Goal: Task Accomplishment & Management: Use online tool/utility

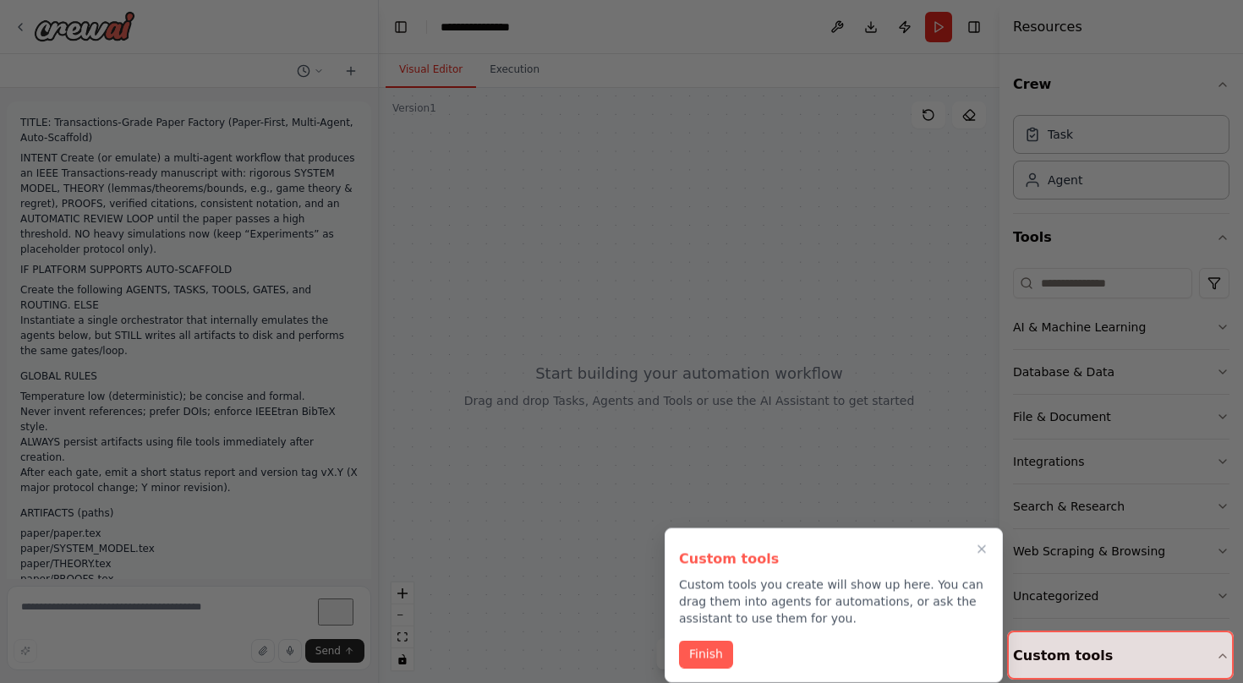
scroll to position [3537, 0]
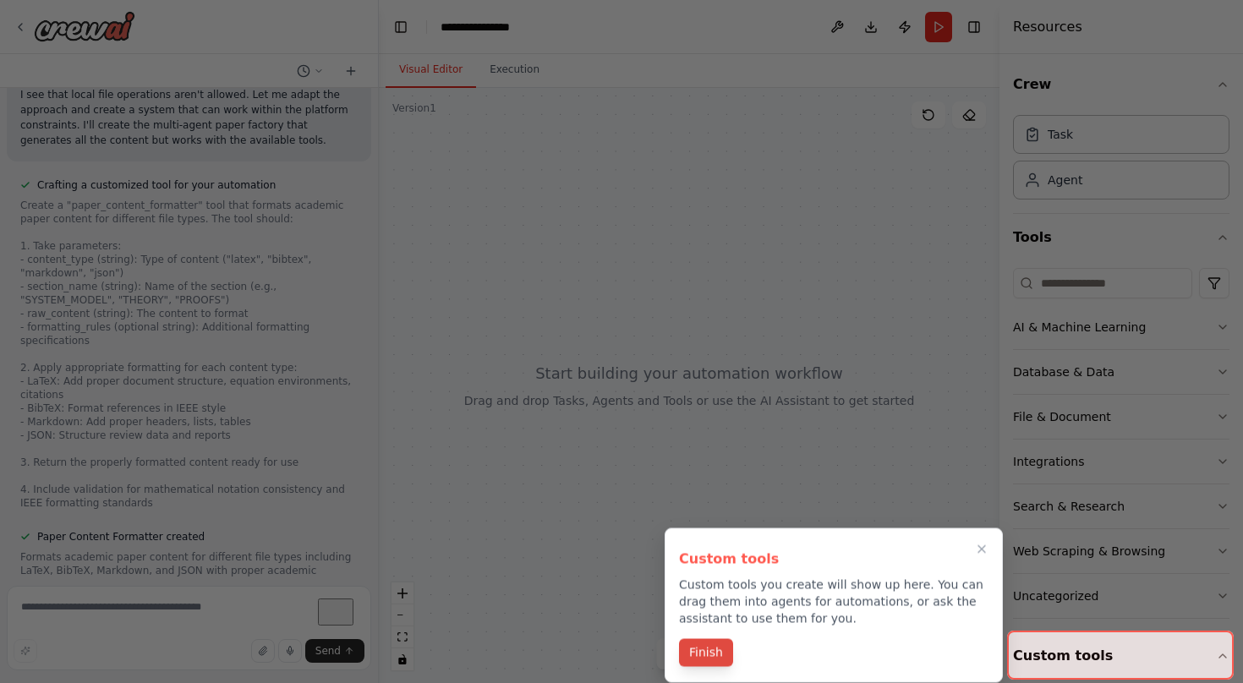
click at [722, 648] on button "Finish" at bounding box center [706, 653] width 54 height 28
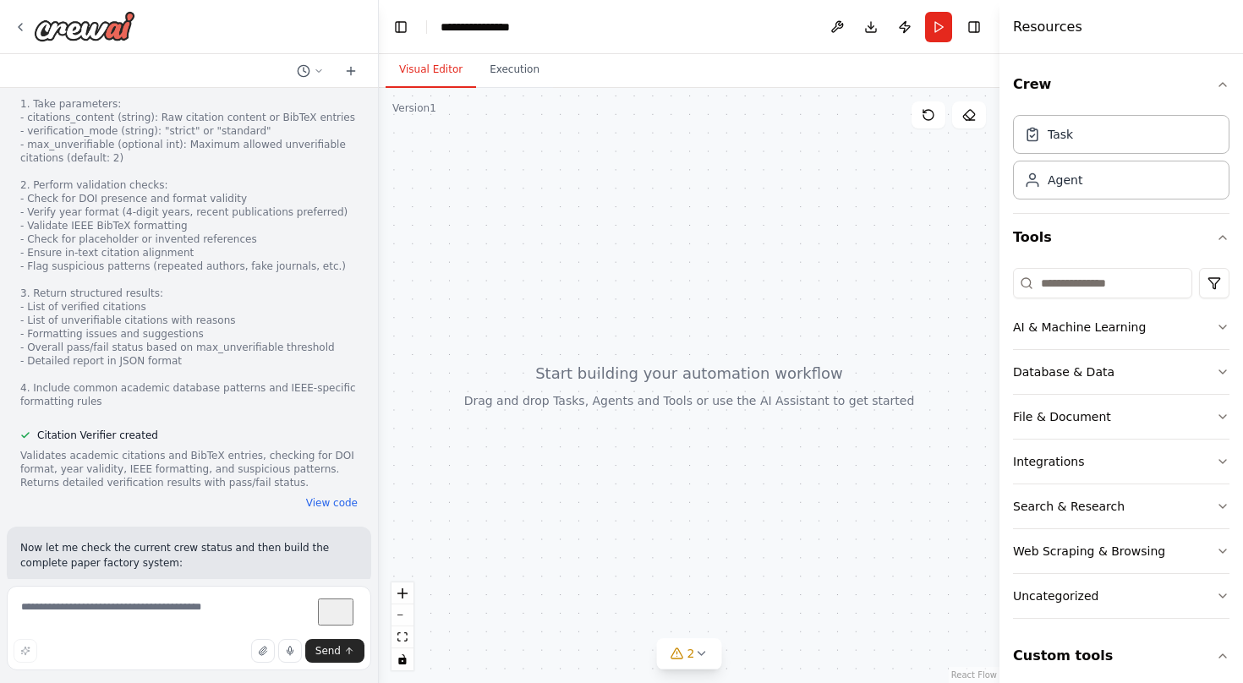
scroll to position [4344, 0]
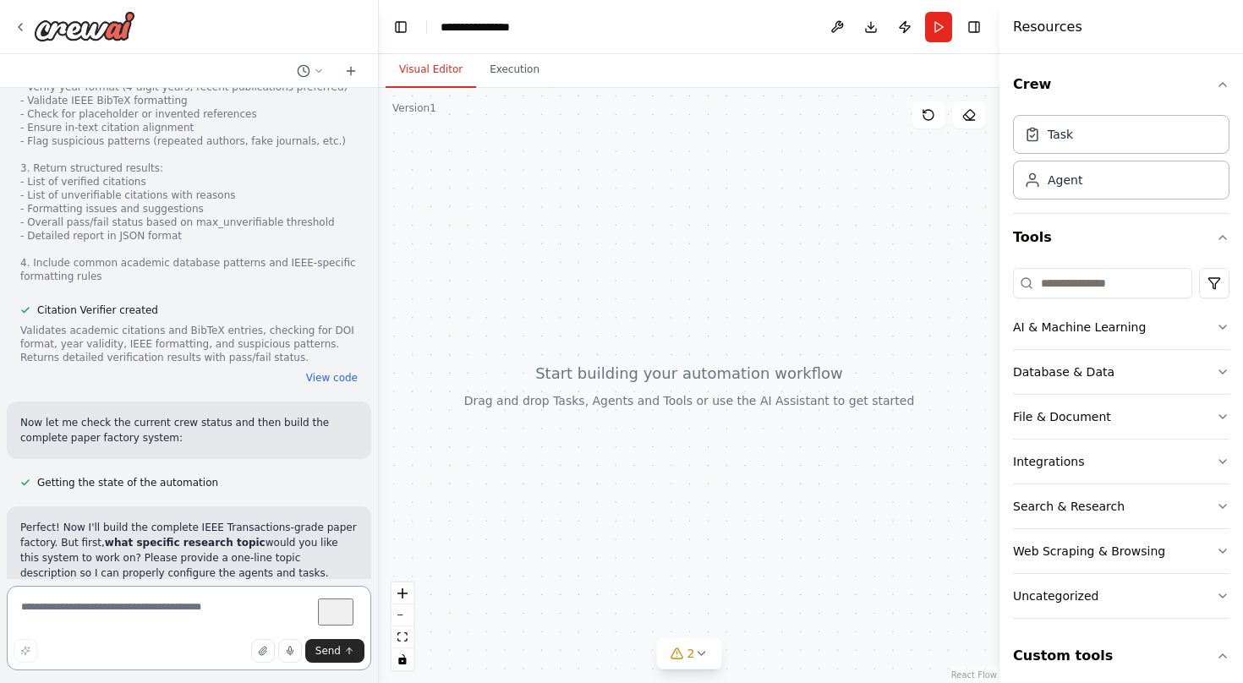
click at [139, 629] on textarea "To enrich screen reader interactions, please activate Accessibility in Grammarl…" at bounding box center [189, 628] width 364 height 85
type textarea "**********"
click at [325, 646] on span "Send" at bounding box center [327, 651] width 25 height 14
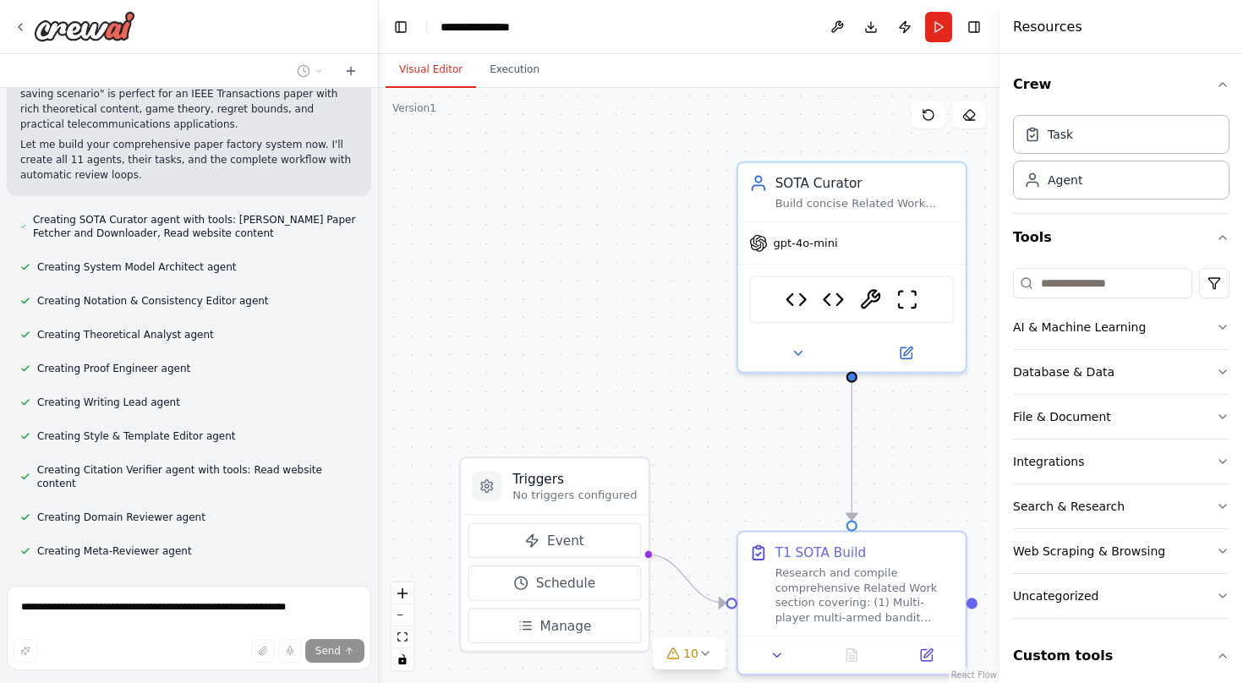
scroll to position [5159, 0]
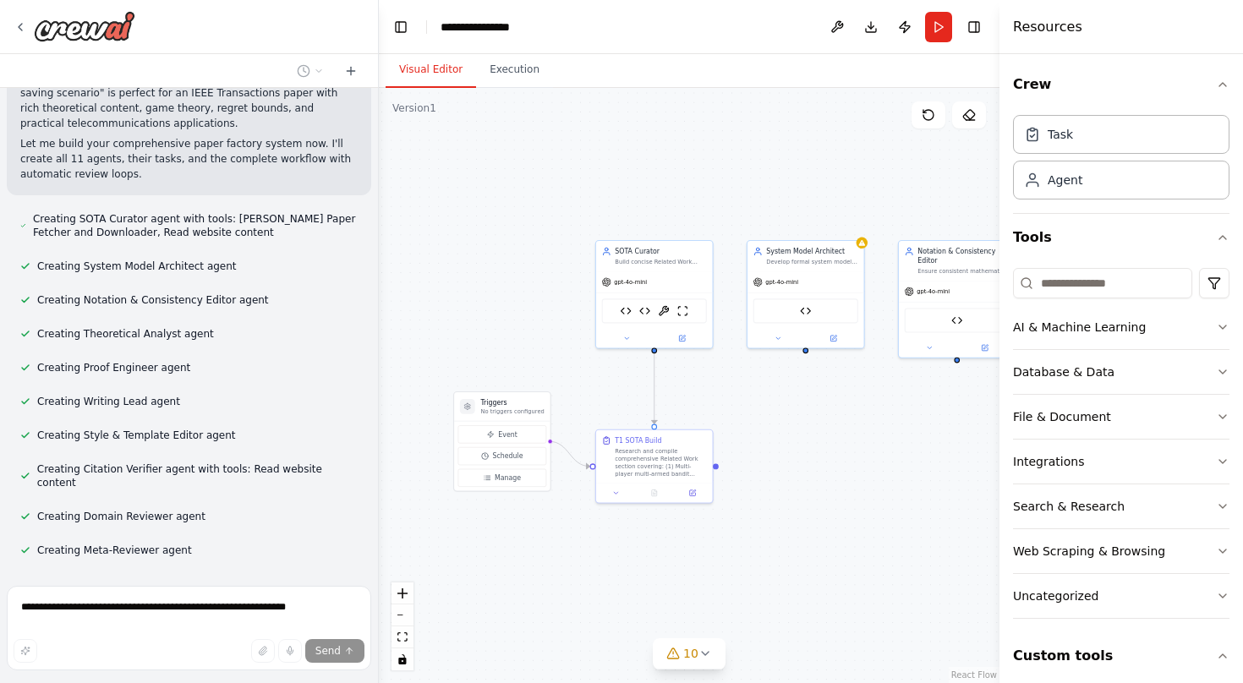
drag, startPoint x: 893, startPoint y: 380, endPoint x: 672, endPoint y: 375, distance: 220.8
click at [672, 375] on div ".deletable-edge-delete-btn { width: 20px; height: 20px; border: 0px solid #ffff…" at bounding box center [689, 385] width 621 height 595
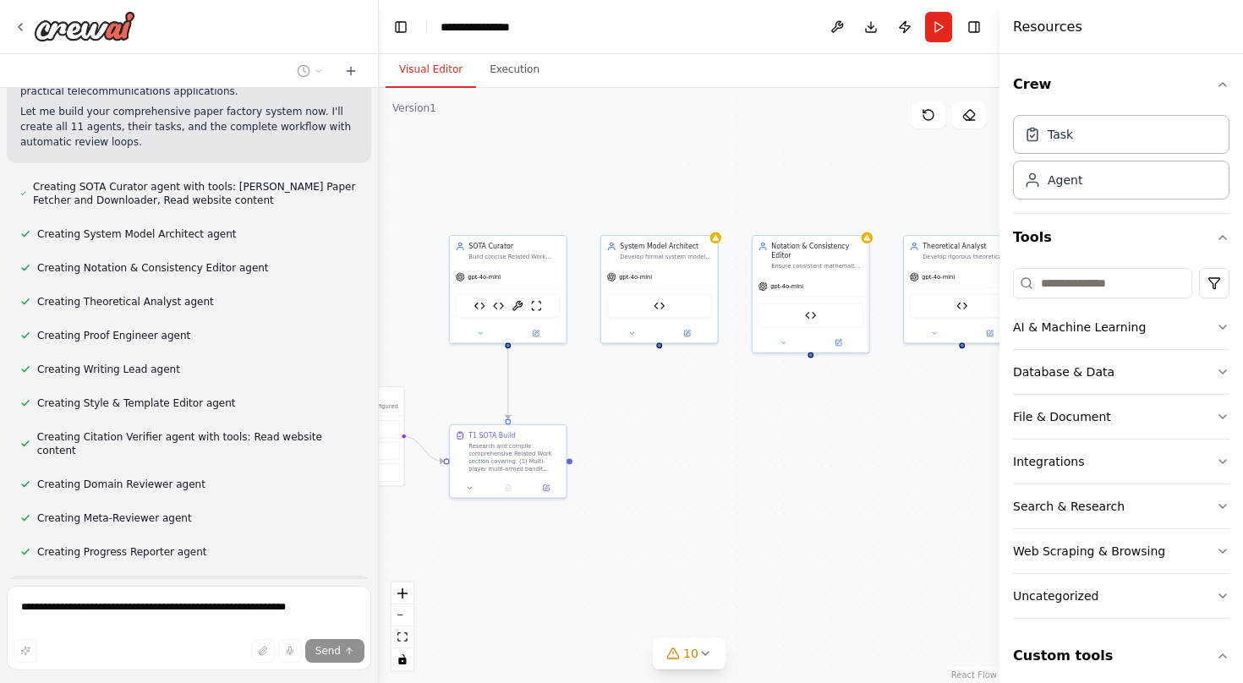
drag, startPoint x: 868, startPoint y: 441, endPoint x: 765, endPoint y: 441, distance: 103.2
click at [765, 441] on div ".deletable-edge-delete-btn { width: 20px; height: 20px; border: 0px solid #ffff…" at bounding box center [689, 385] width 621 height 595
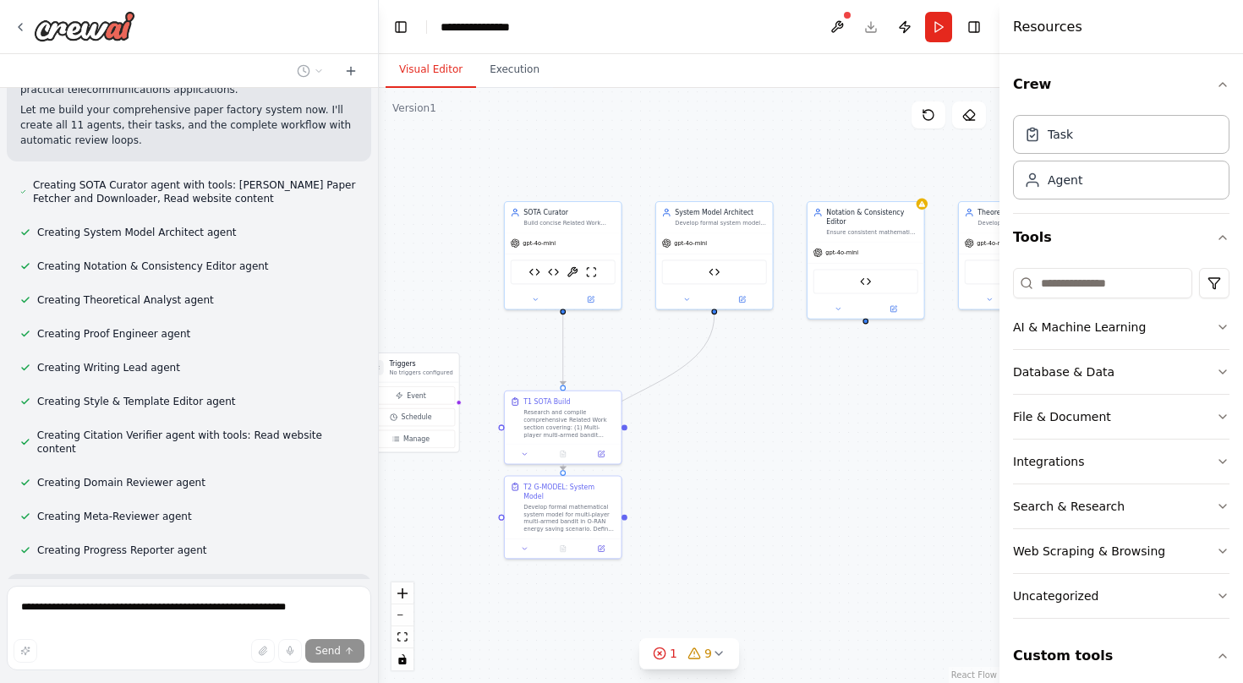
drag, startPoint x: 765, startPoint y: 441, endPoint x: 825, endPoint y: 404, distance: 70.2
click at [825, 404] on div ".deletable-edge-delete-btn { width: 20px; height: 20px; border: 0px solid #ffff…" at bounding box center [689, 385] width 621 height 595
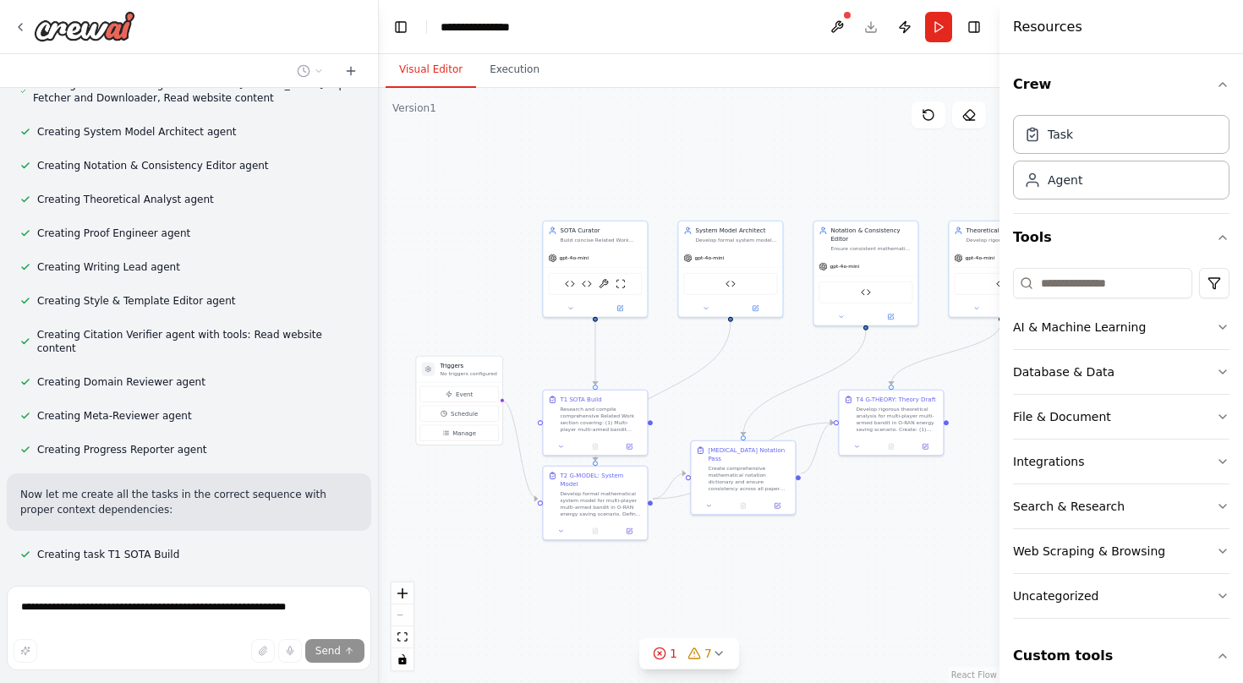
scroll to position [5294, 0]
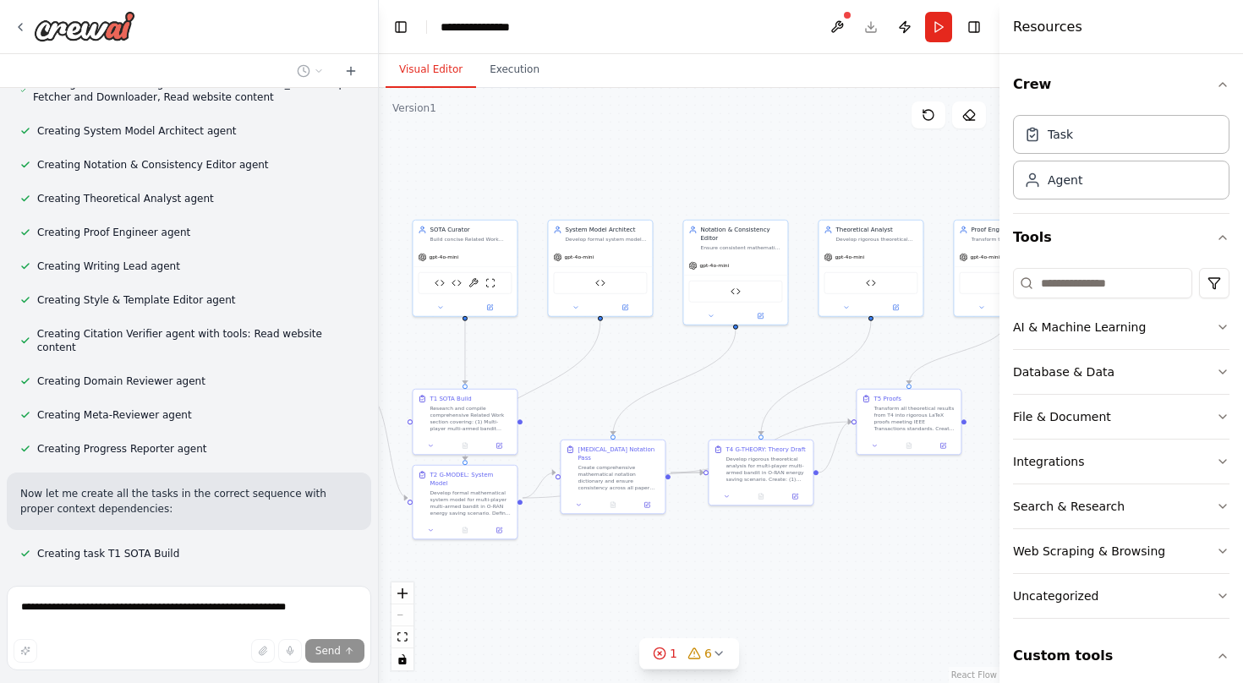
drag, startPoint x: 859, startPoint y: 167, endPoint x: 728, endPoint y: 166, distance: 131.1
click at [728, 166] on div ".deletable-edge-delete-btn { width: 20px; height: 20px; border: 0px solid #ffff…" at bounding box center [689, 385] width 621 height 595
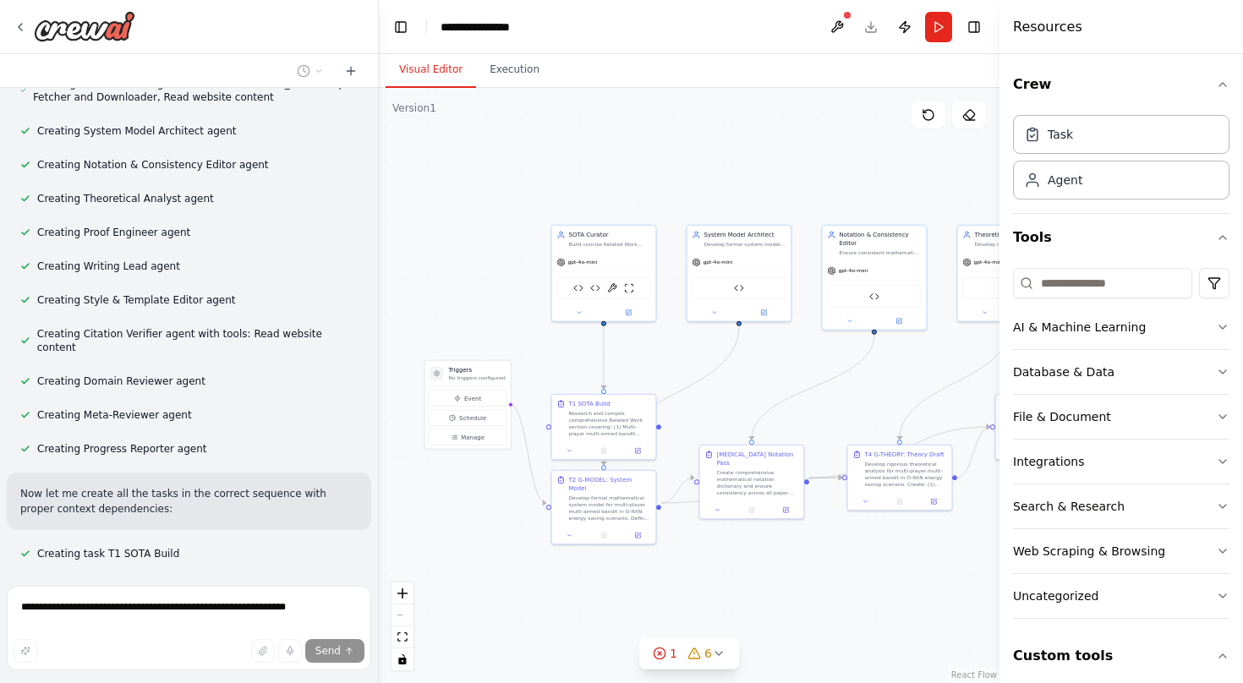
drag, startPoint x: 777, startPoint y: 160, endPoint x: 917, endPoint y: 167, distance: 139.7
click at [917, 167] on div ".deletable-edge-delete-btn { width: 20px; height: 20px; border: 0px solid #ffff…" at bounding box center [689, 385] width 621 height 595
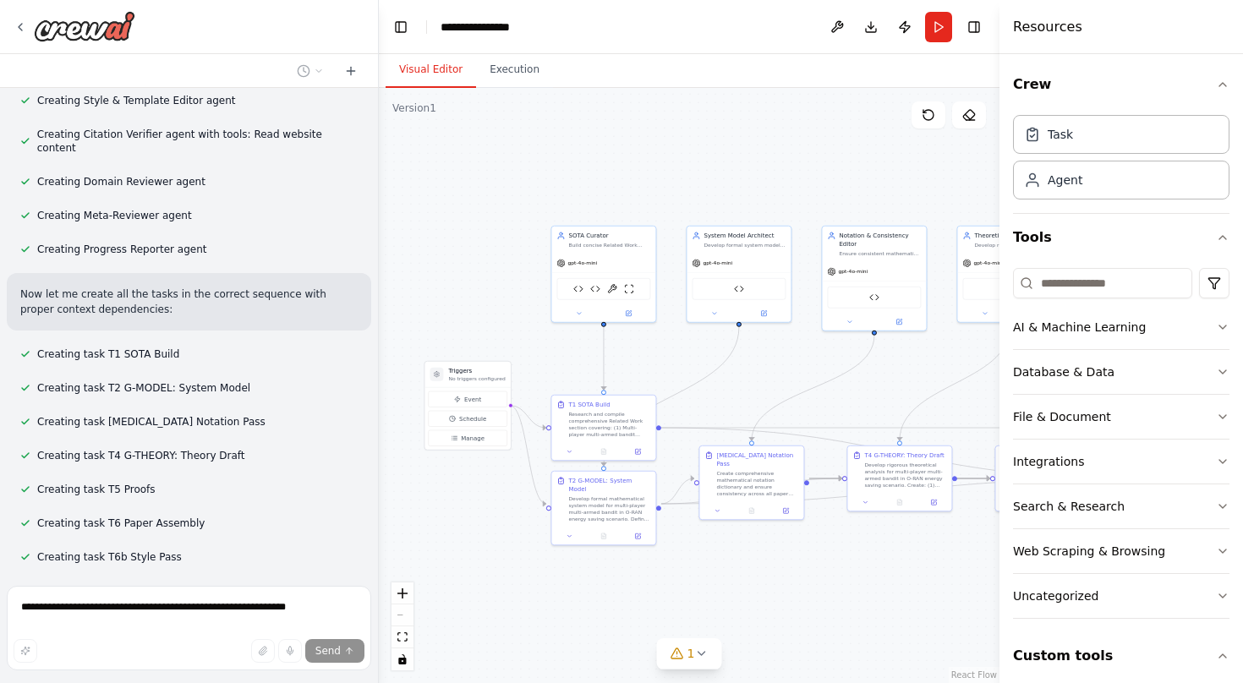
scroll to position [5496, 0]
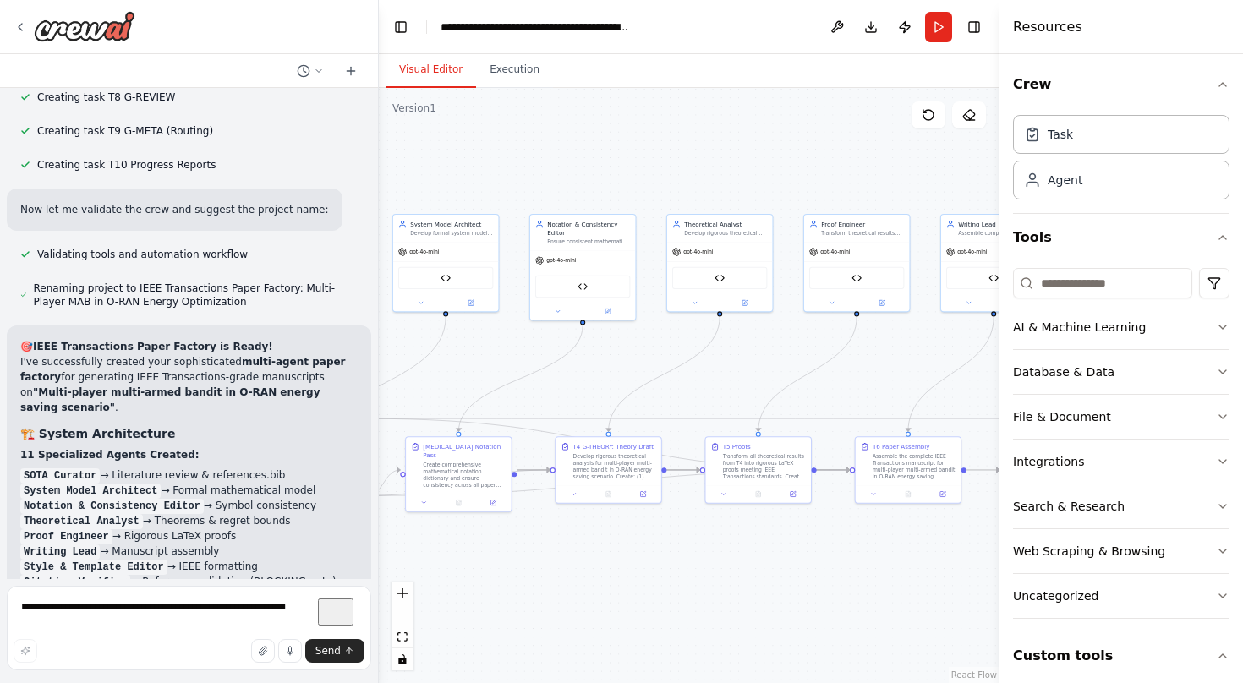
drag, startPoint x: 850, startPoint y: 398, endPoint x: 555, endPoint y: 389, distance: 295.3
click at [555, 389] on div ".deletable-edge-delete-btn { width: 20px; height: 20px; border: 0px solid #ffff…" at bounding box center [689, 385] width 621 height 595
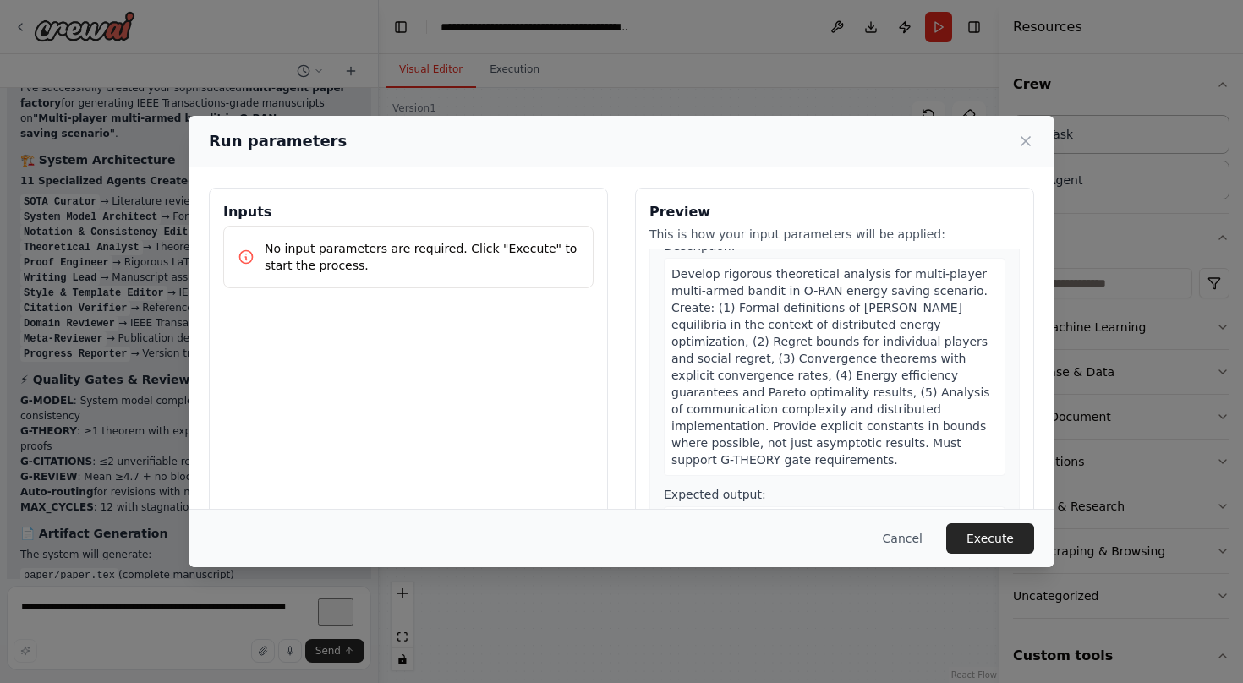
scroll to position [1483, 0]
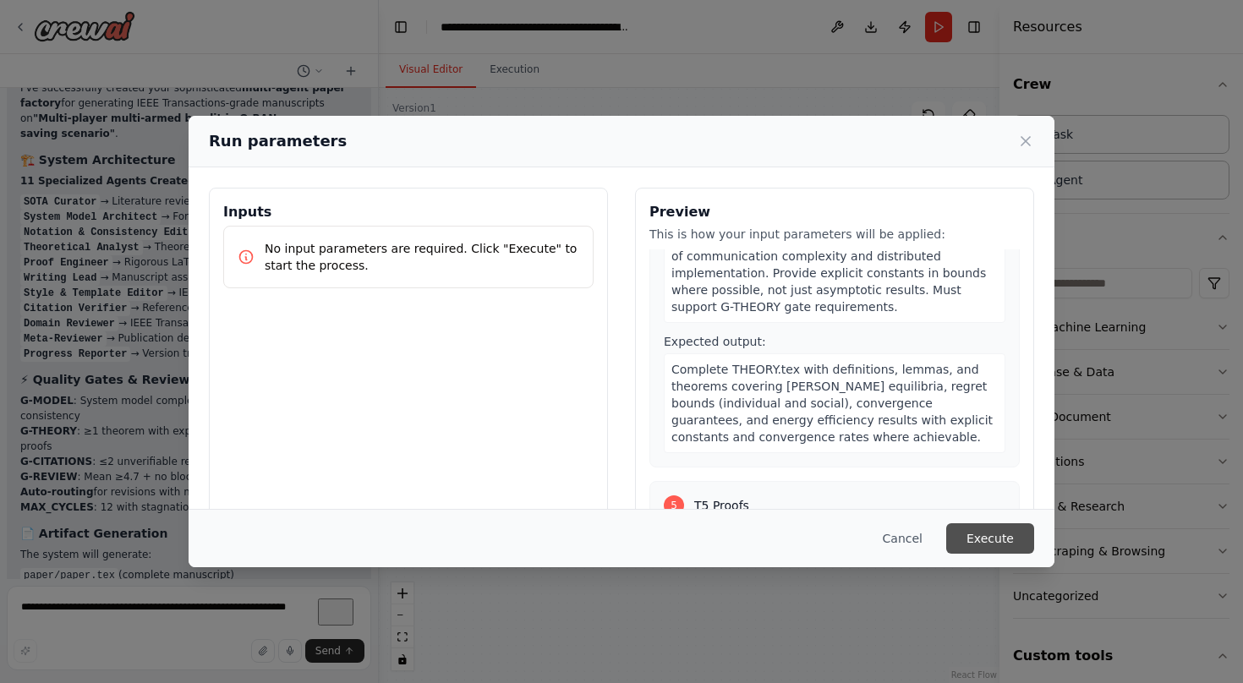
click at [993, 528] on button "Execute" at bounding box center [990, 538] width 88 height 30
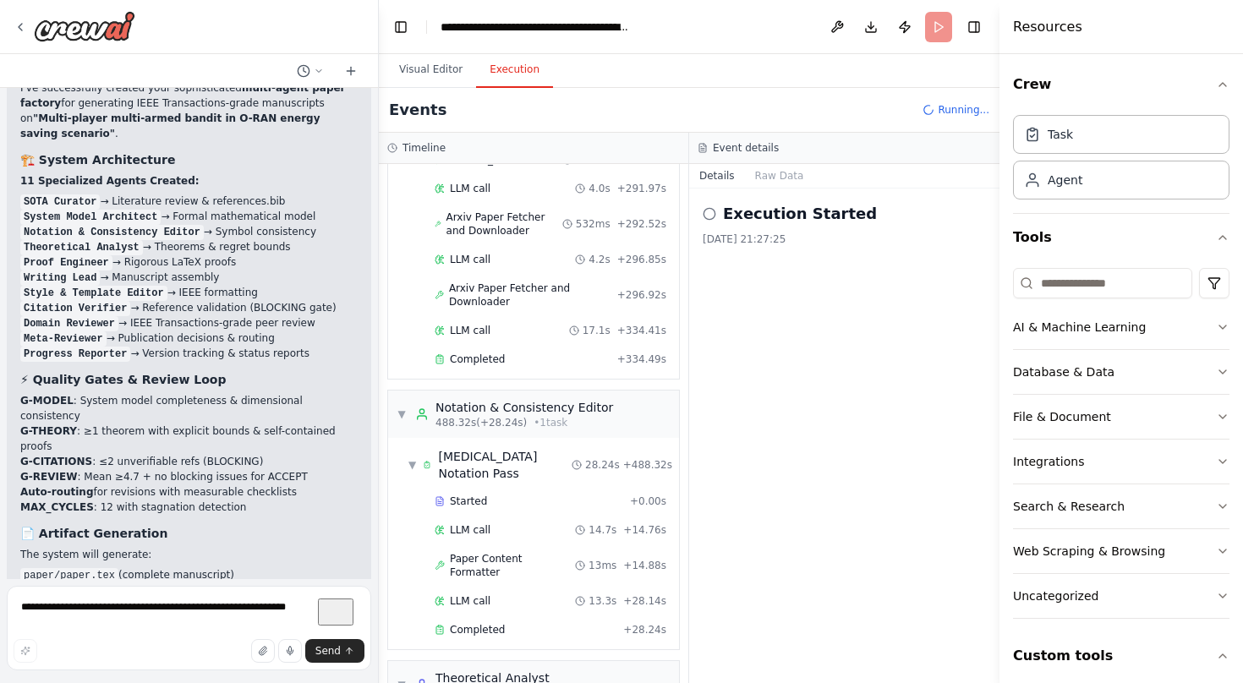
scroll to position [1892, 0]
click at [510, 622] on div "Completed" at bounding box center [526, 629] width 182 height 14
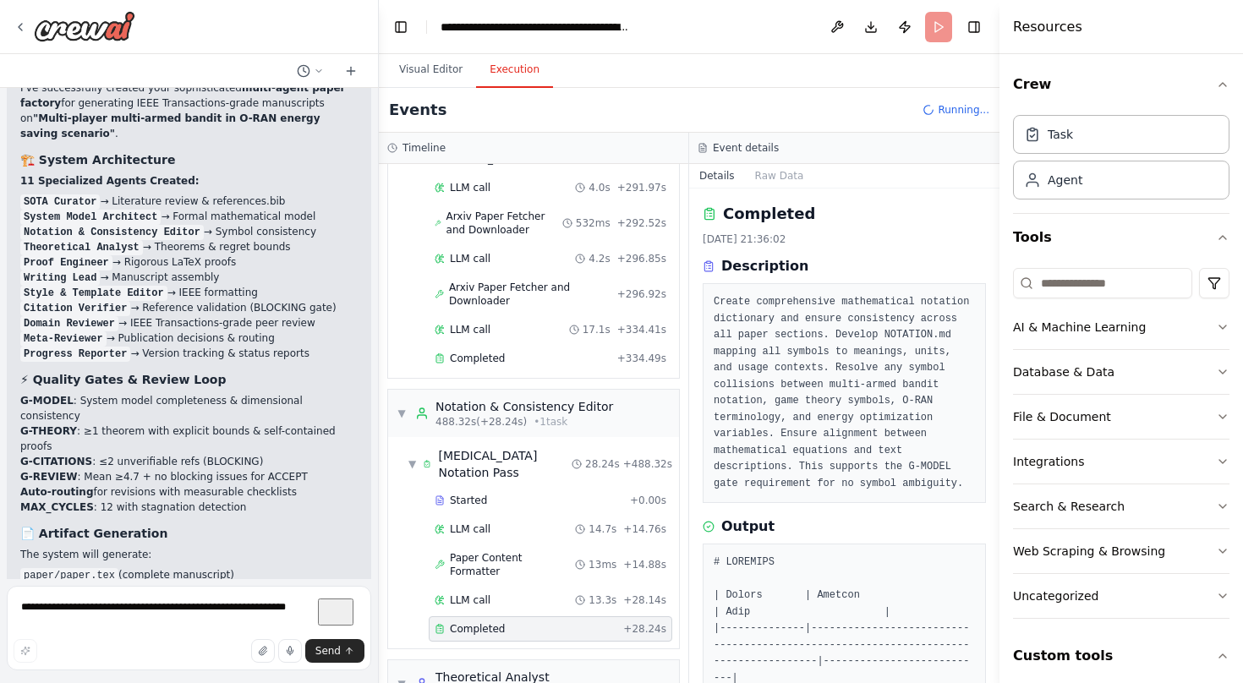
scroll to position [1713, 0]
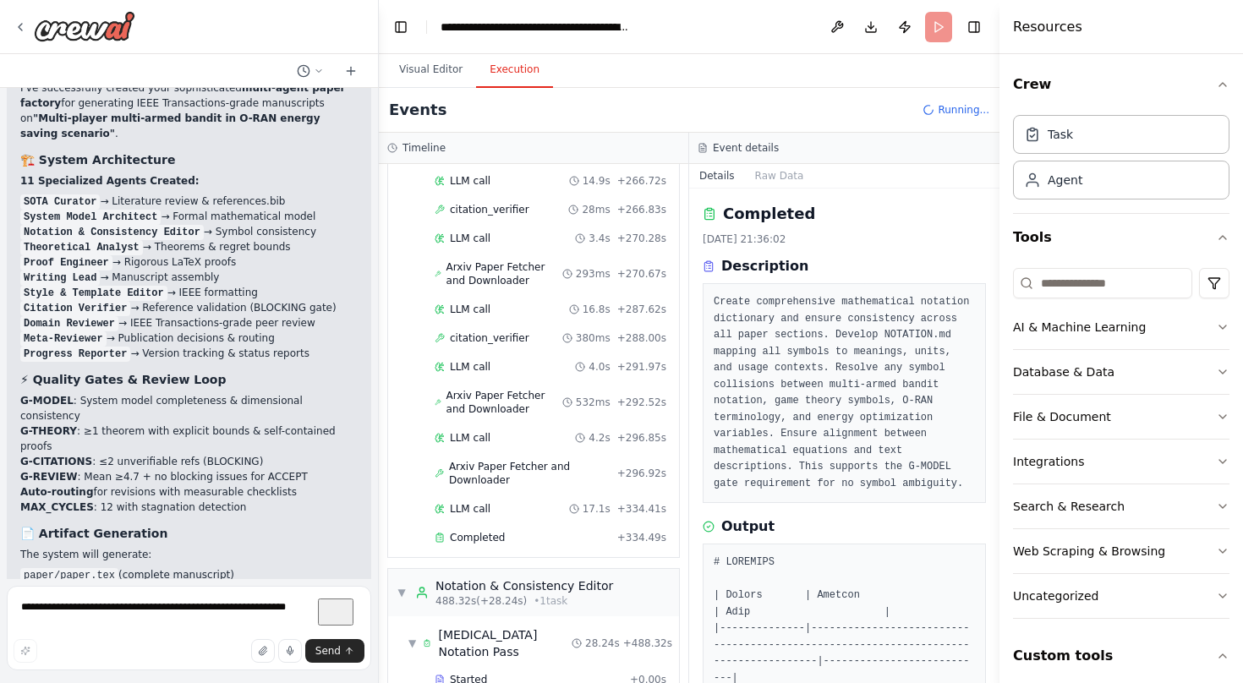
click at [972, 49] on header "**********" at bounding box center [689, 27] width 621 height 54
click at [949, 91] on div "Events Running..." at bounding box center [689, 110] width 621 height 45
click at [1056, 29] on h4 "Resources" at bounding box center [1047, 27] width 69 height 20
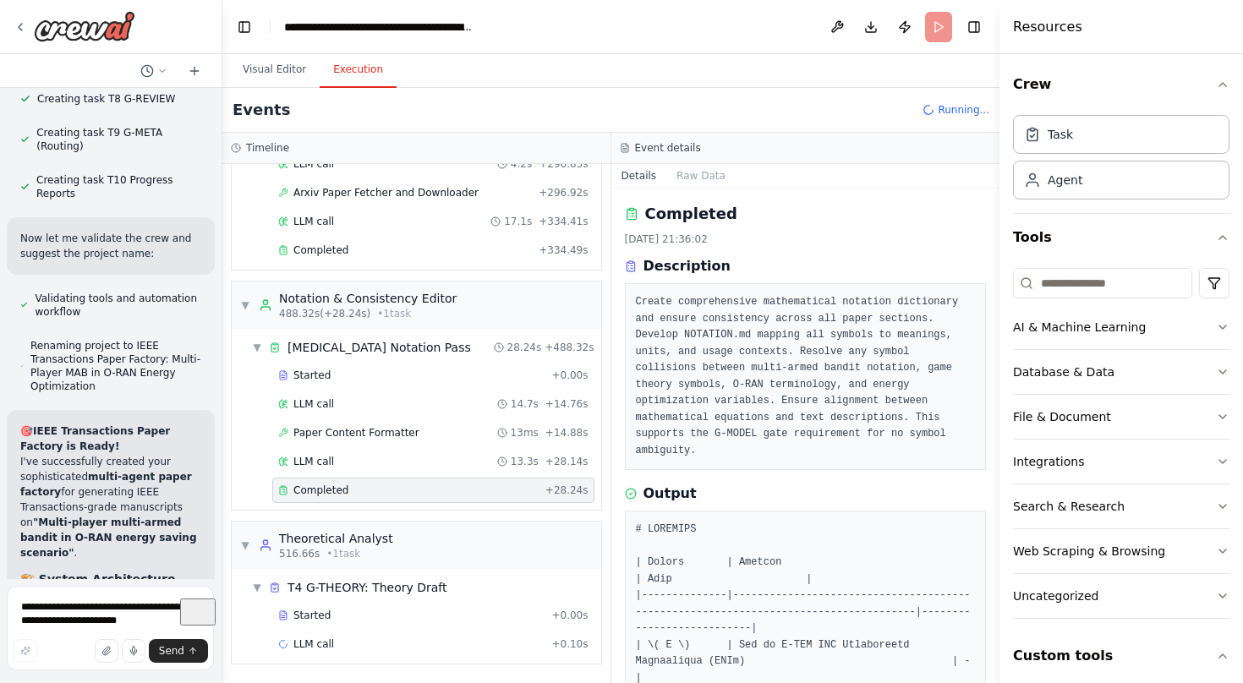
drag, startPoint x: 375, startPoint y: 380, endPoint x: 225, endPoint y: 383, distance: 150.6
click at [222, 383] on div at bounding box center [219, 341] width 7 height 683
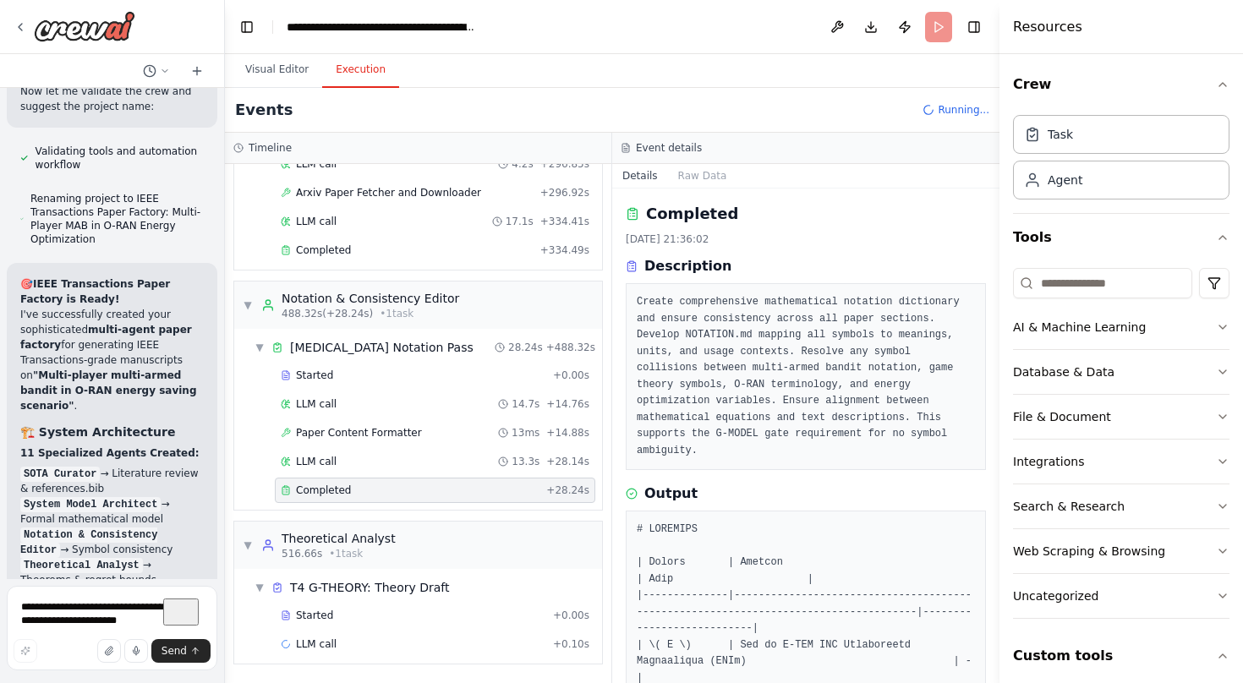
scroll to position [9192, 0]
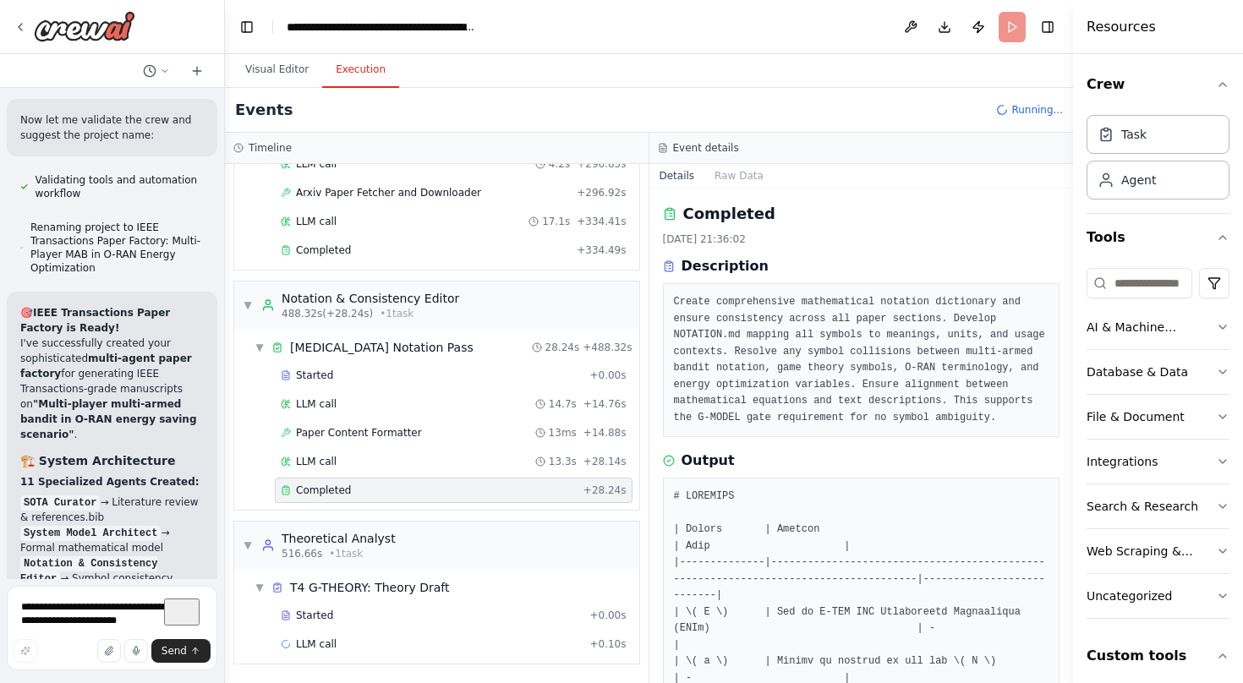
drag, startPoint x: 1000, startPoint y: 212, endPoint x: 1079, endPoint y: 214, distance: 78.7
click at [1079, 214] on div at bounding box center [1076, 341] width 7 height 683
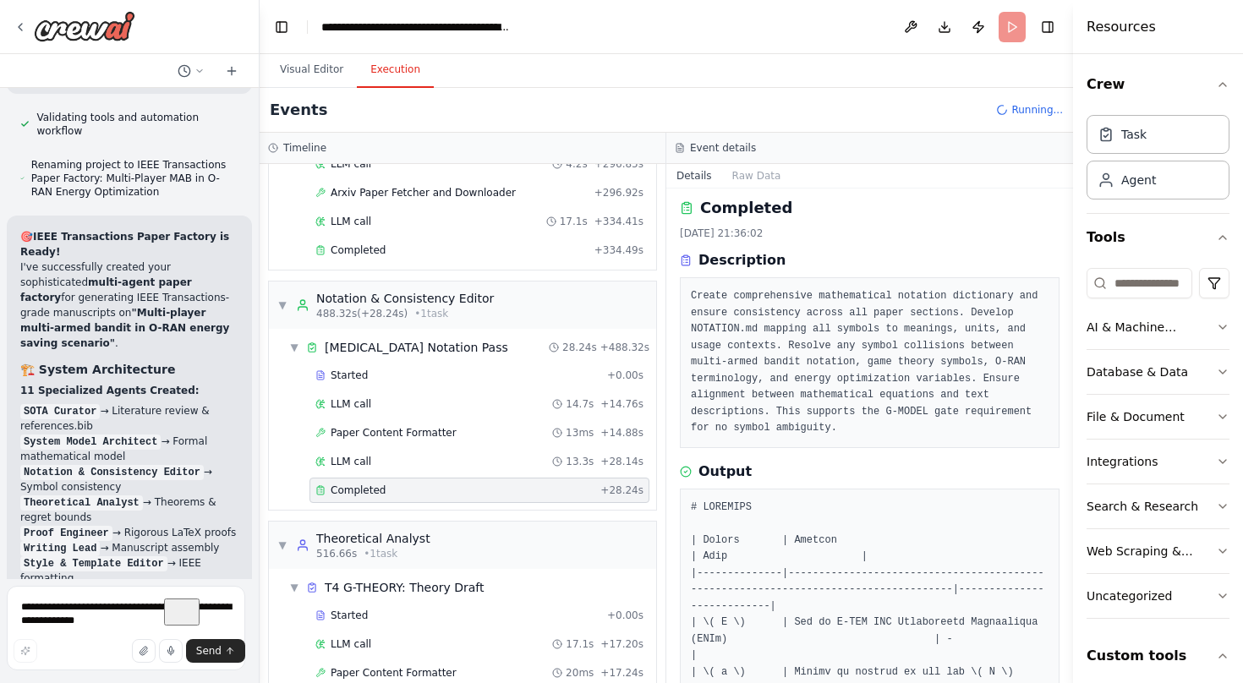
scroll to position [7931, 0]
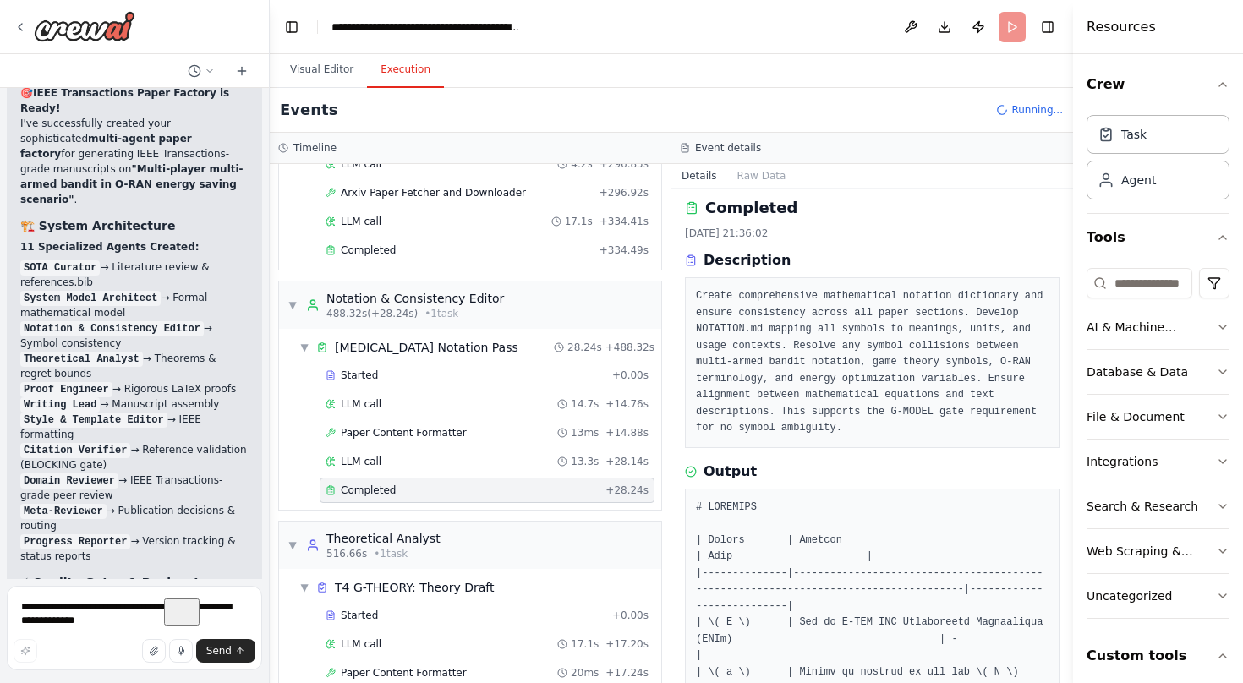
drag, startPoint x: 221, startPoint y: 392, endPoint x: 270, endPoint y: 392, distance: 49.0
click at [270, 392] on div "TITLE: Transactions-Grade Paper Factory (Paper-First, Multi-Agent, Auto-Scaffol…" at bounding box center [621, 341] width 1243 height 683
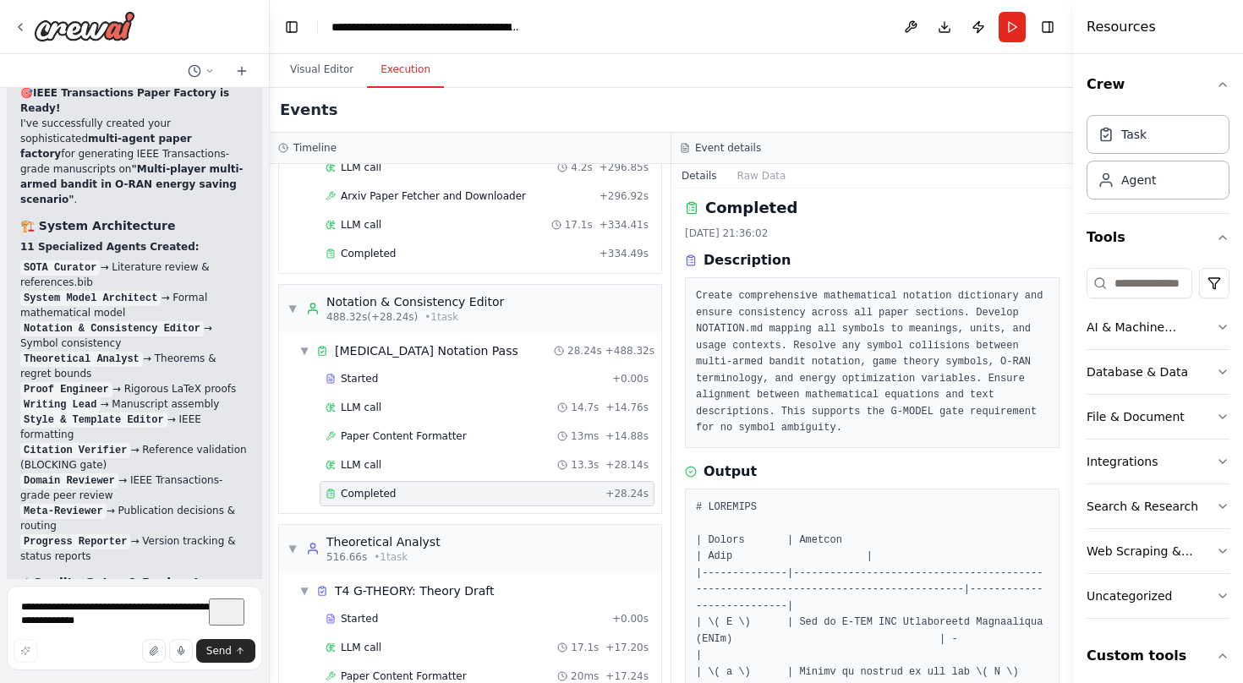
scroll to position [2097, 0]
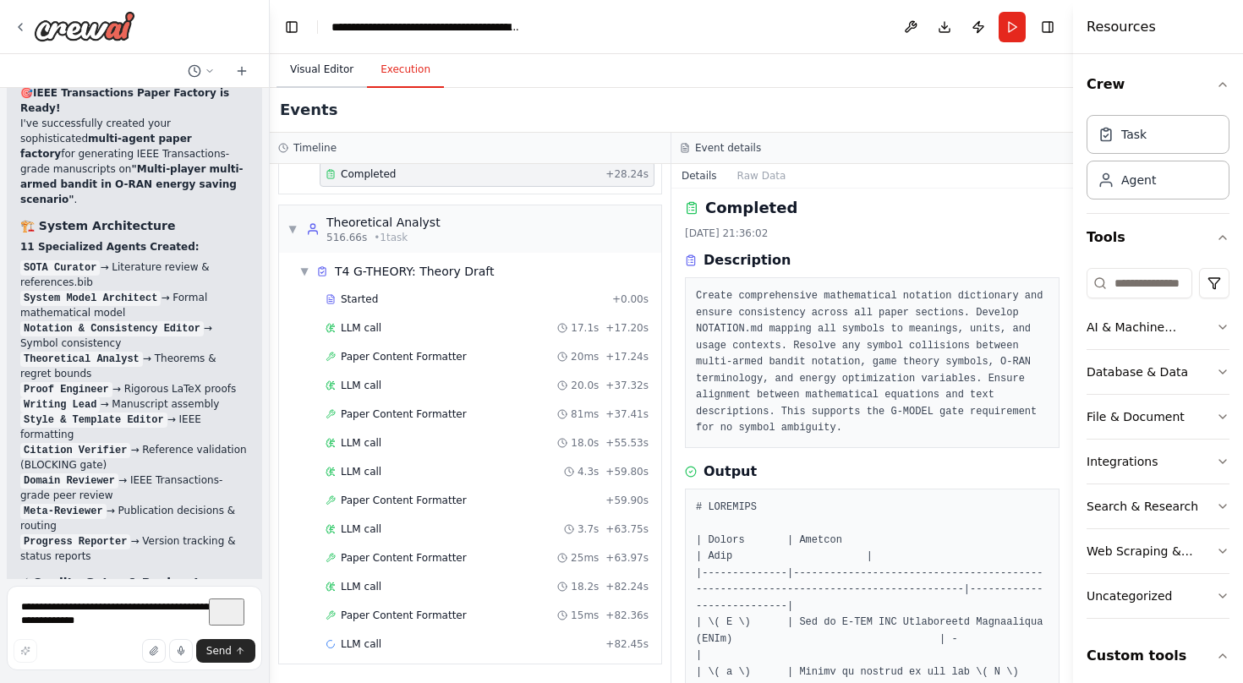
click at [328, 79] on button "Visual Editor" at bounding box center [322, 70] width 90 height 36
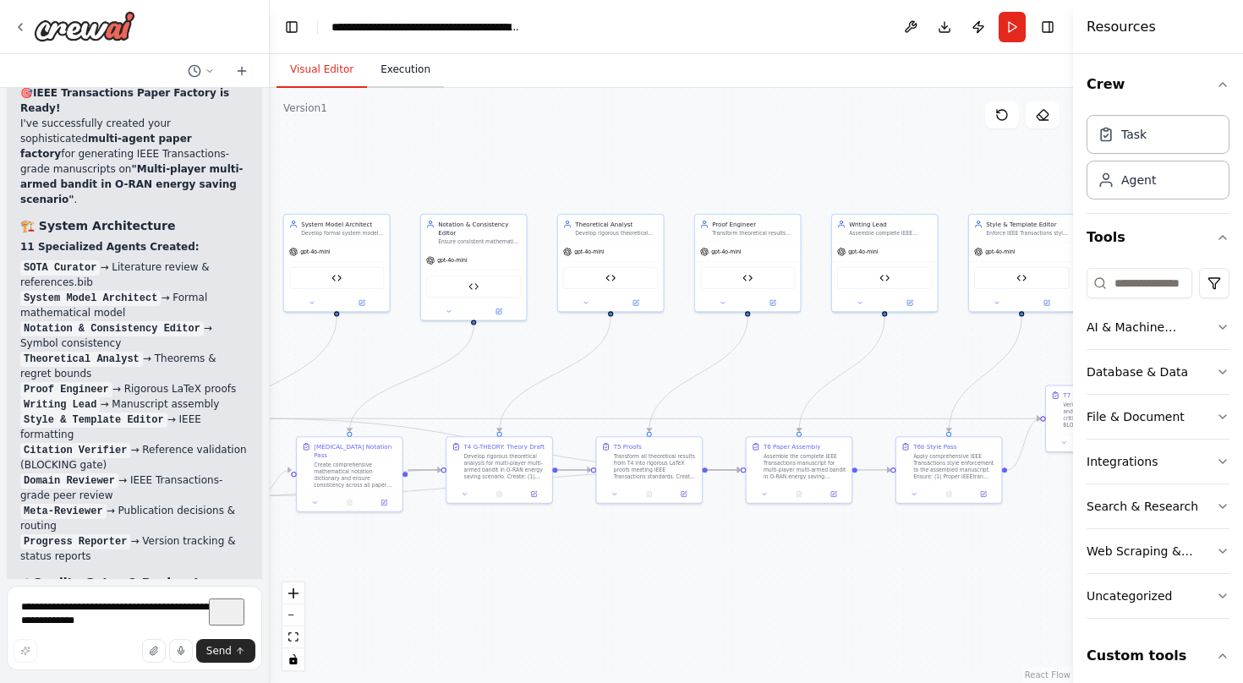
click at [402, 70] on button "Execution" at bounding box center [405, 70] width 77 height 36
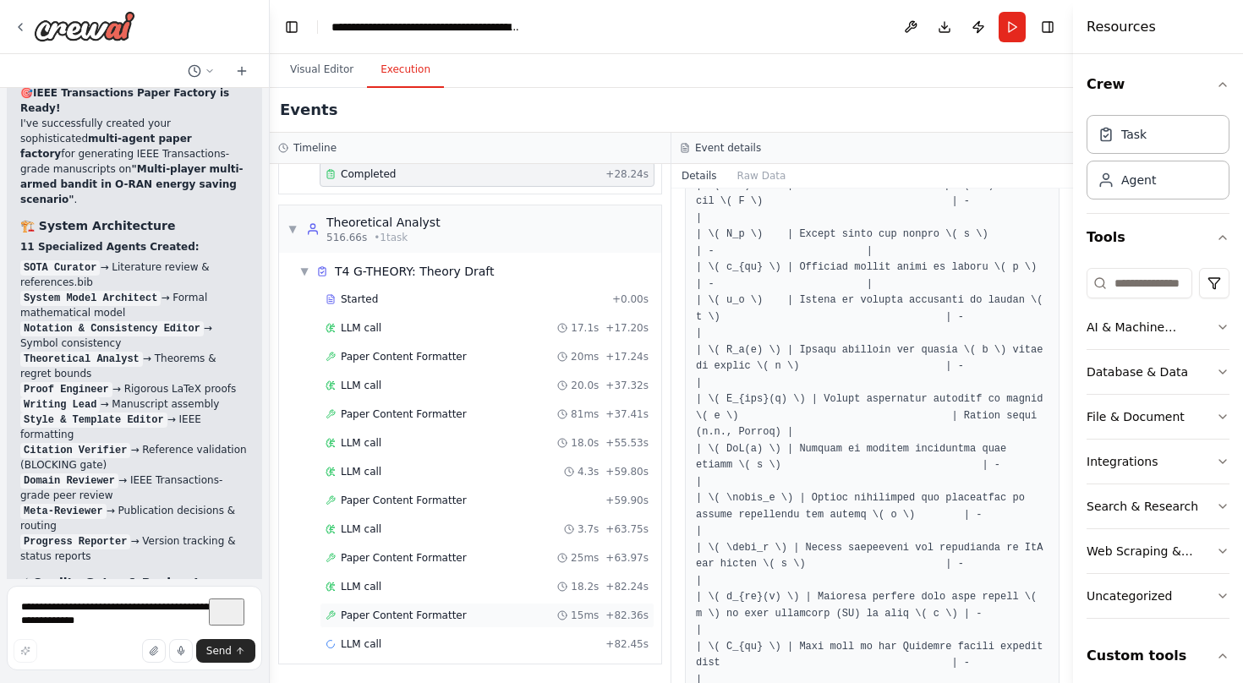
scroll to position [635, 0]
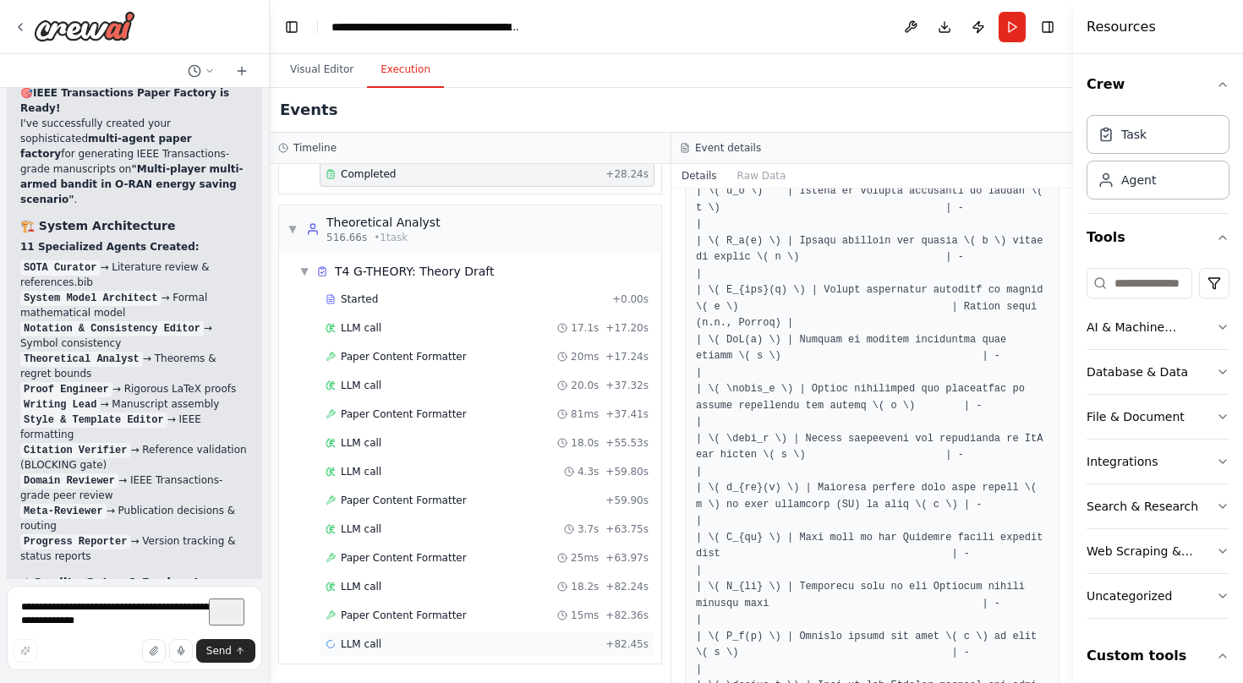
click at [649, 638] on div "LLM call + 82.45s" at bounding box center [487, 645] width 323 height 14
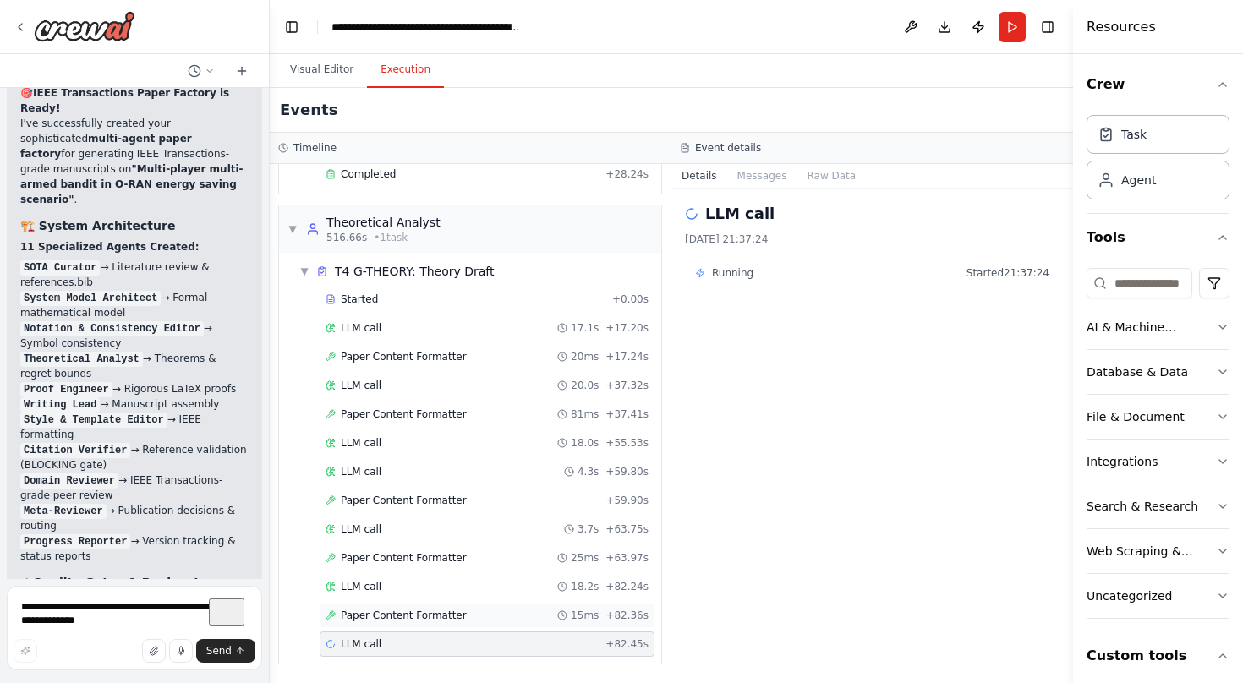
click at [462, 606] on div "Paper Content Formatter 15ms + 82.36s" at bounding box center [487, 615] width 335 height 25
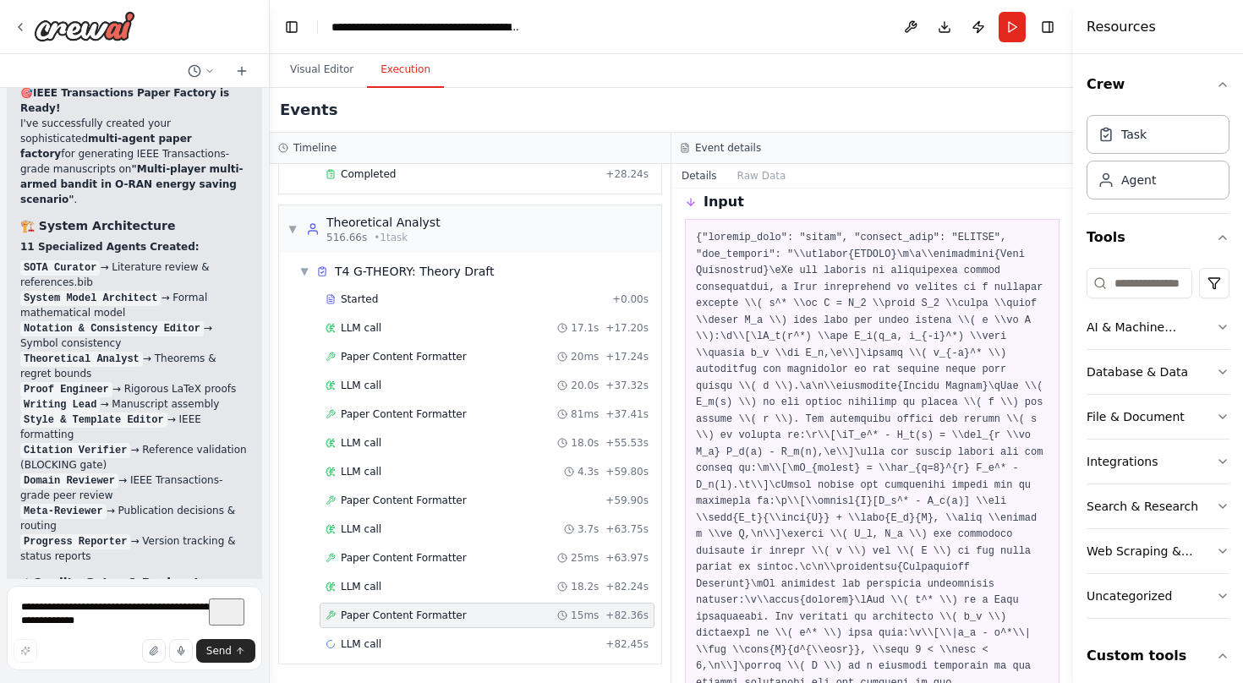
scroll to position [1385, 0]
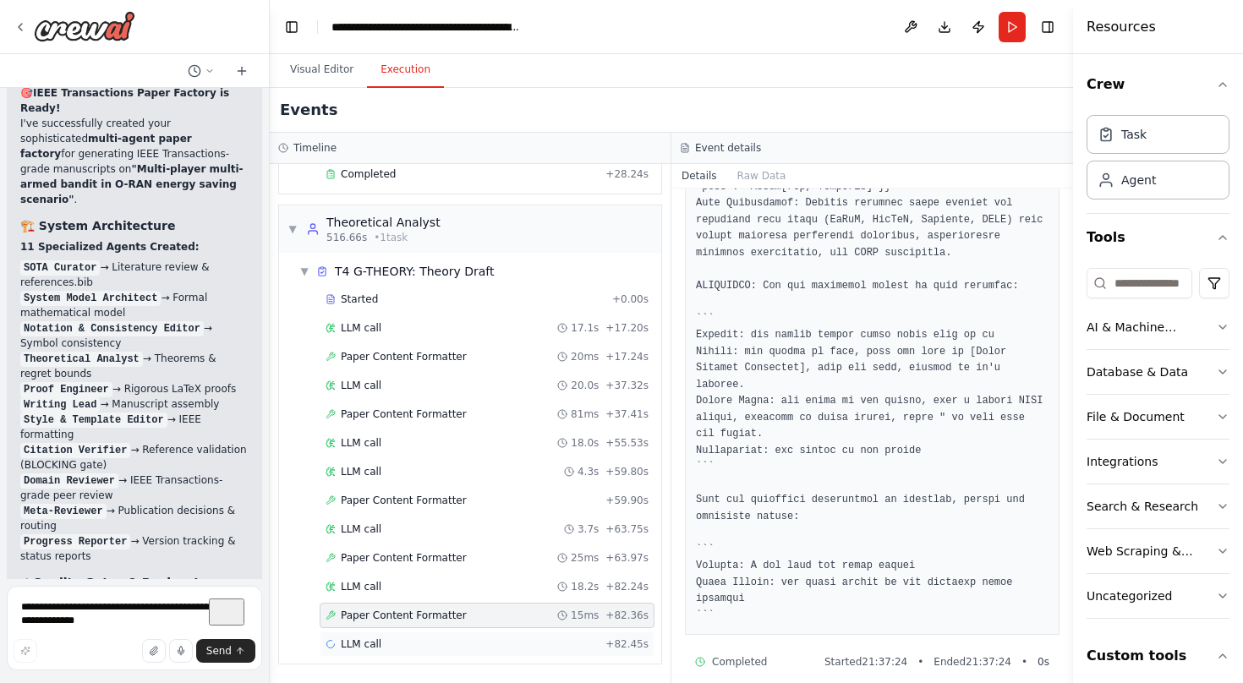
click at [440, 633] on div "LLM call + 82.45s" at bounding box center [487, 644] width 335 height 25
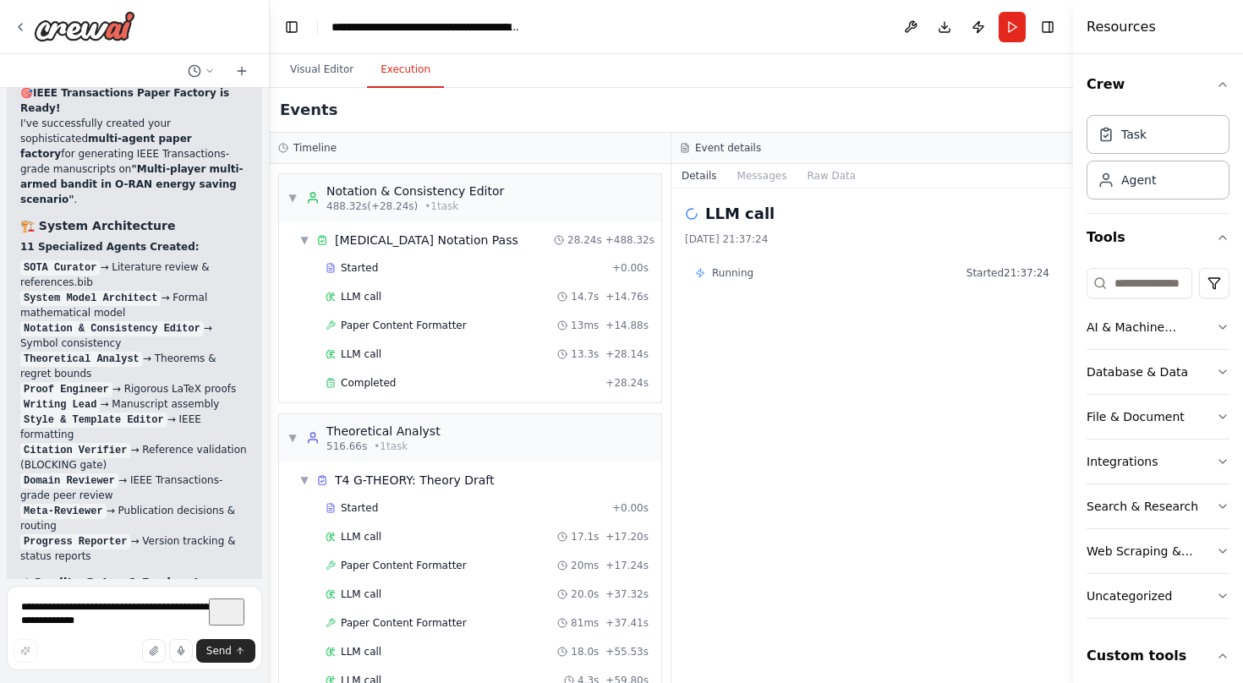
scroll to position [2097, 0]
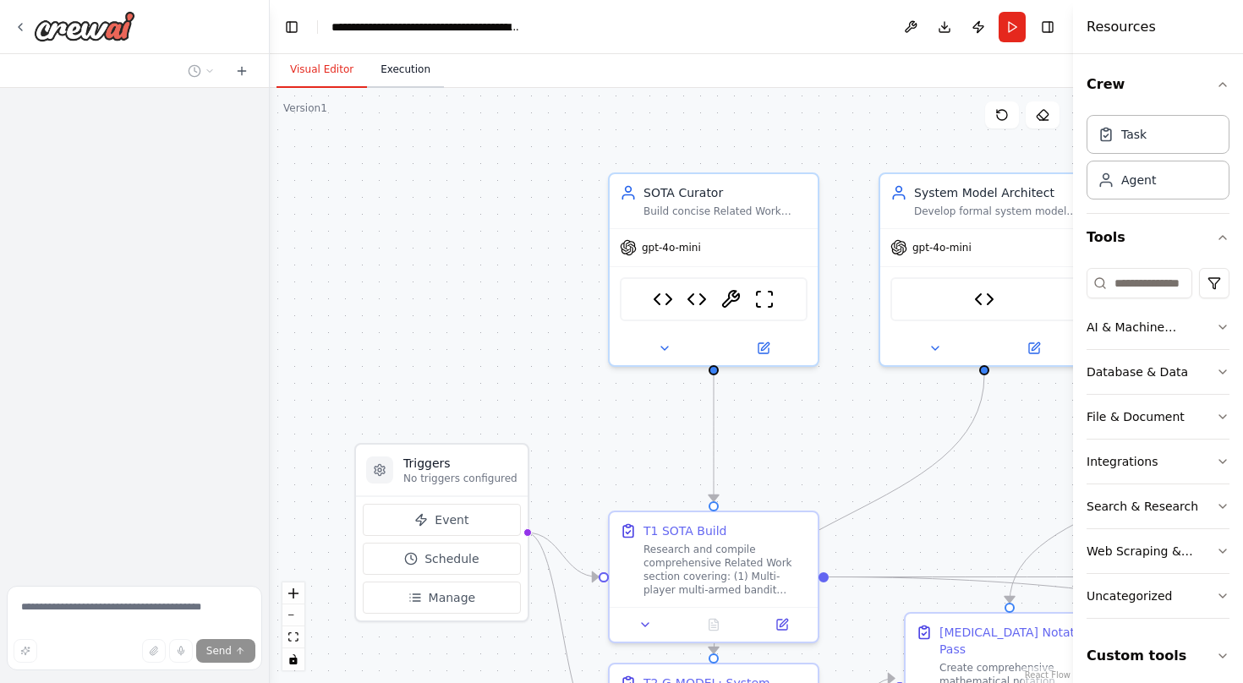
click at [396, 62] on button "Execution" at bounding box center [405, 70] width 77 height 36
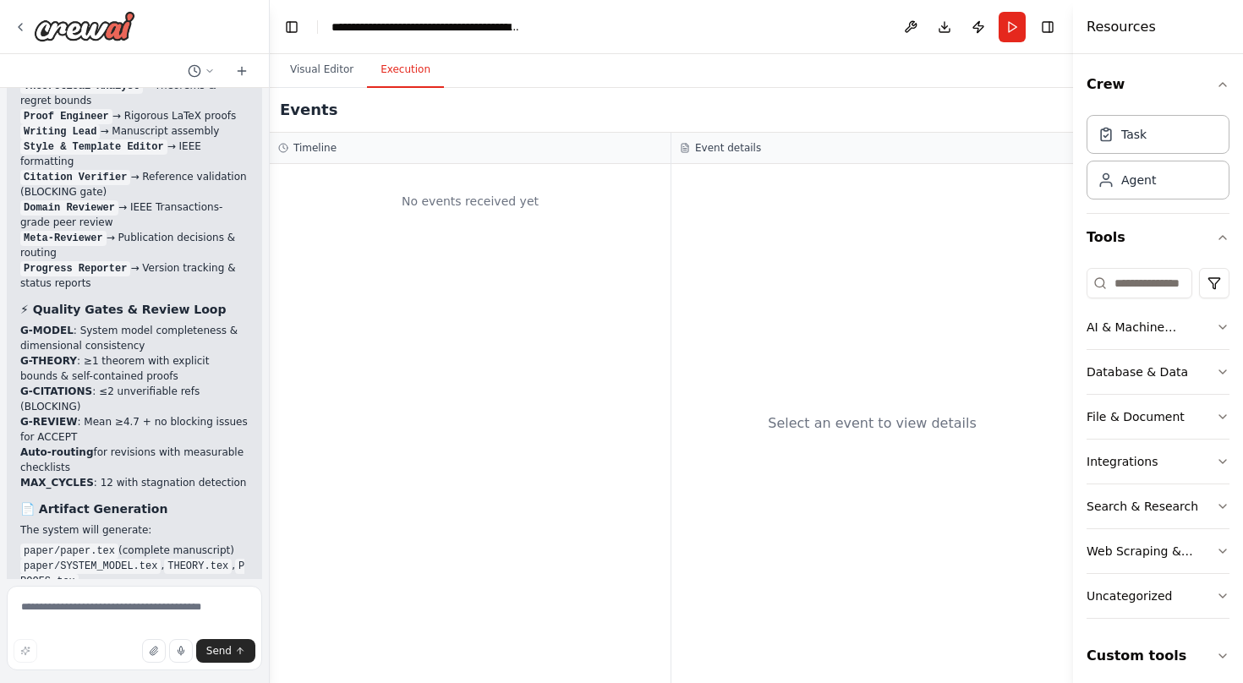
scroll to position [8205, 0]
click at [112, 602] on textarea at bounding box center [134, 628] width 255 height 85
type textarea "**********"
click at [329, 66] on button "Visual Editor" at bounding box center [322, 70] width 90 height 36
click at [405, 76] on button "Execution" at bounding box center [405, 70] width 77 height 36
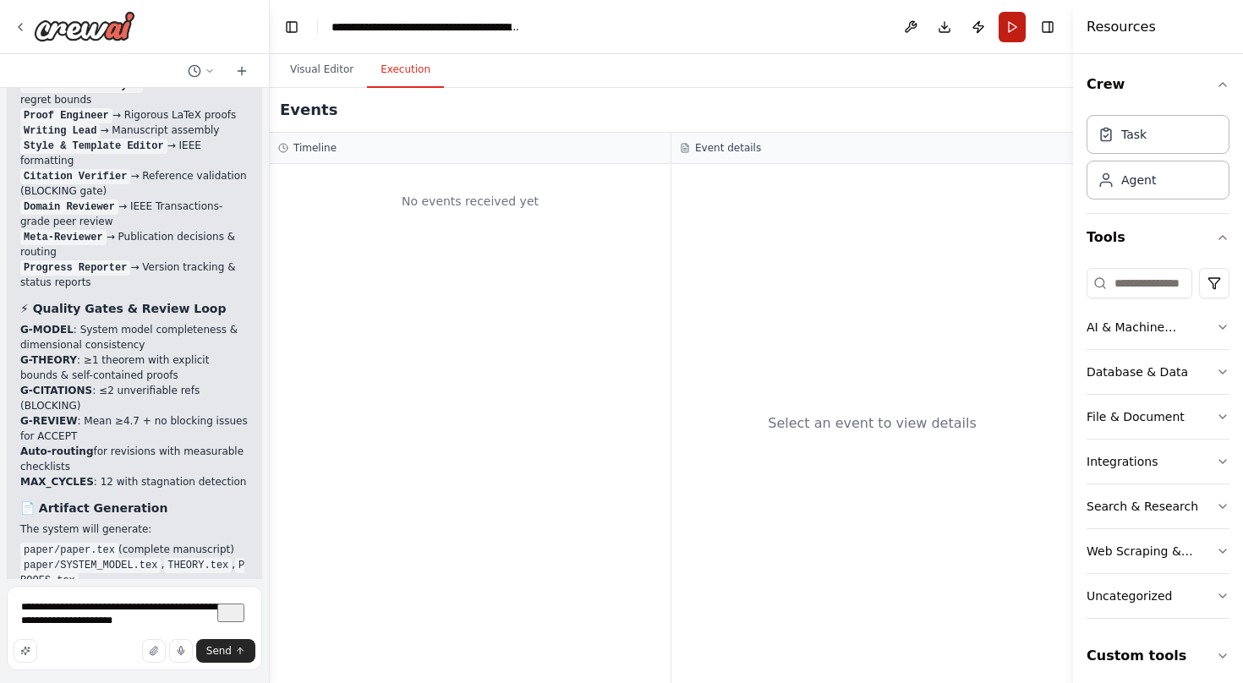
click at [1023, 38] on button "Run" at bounding box center [1012, 27] width 27 height 30
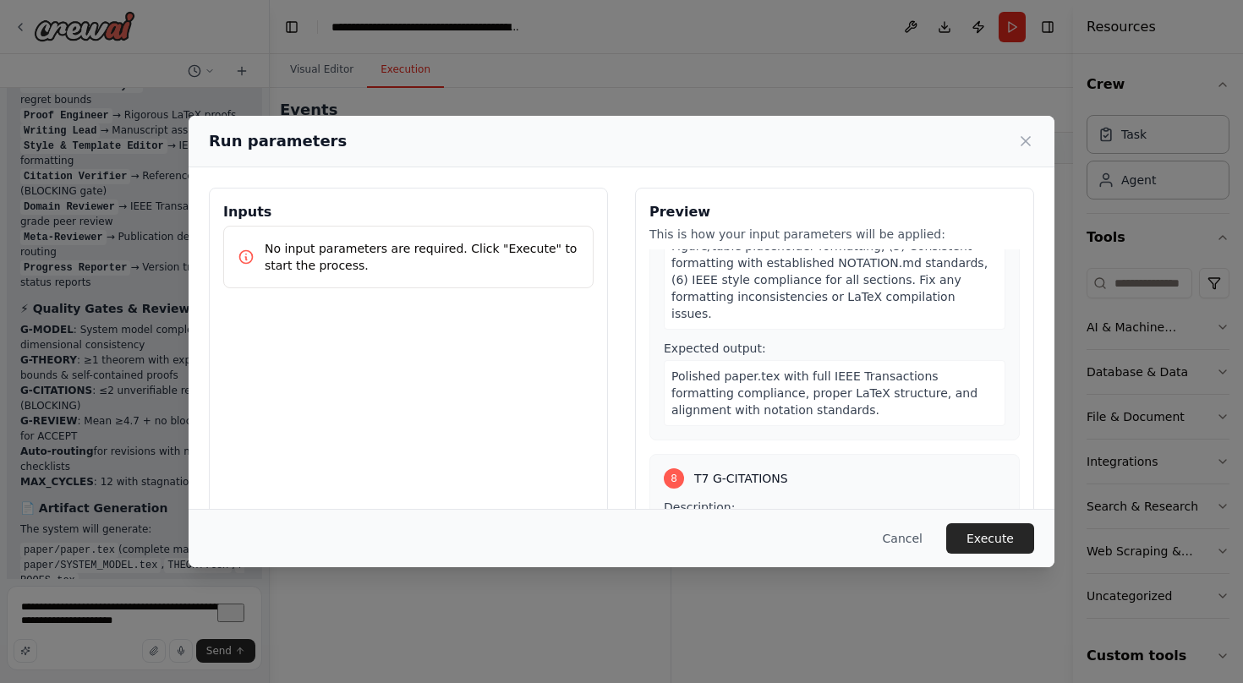
scroll to position [3959, 0]
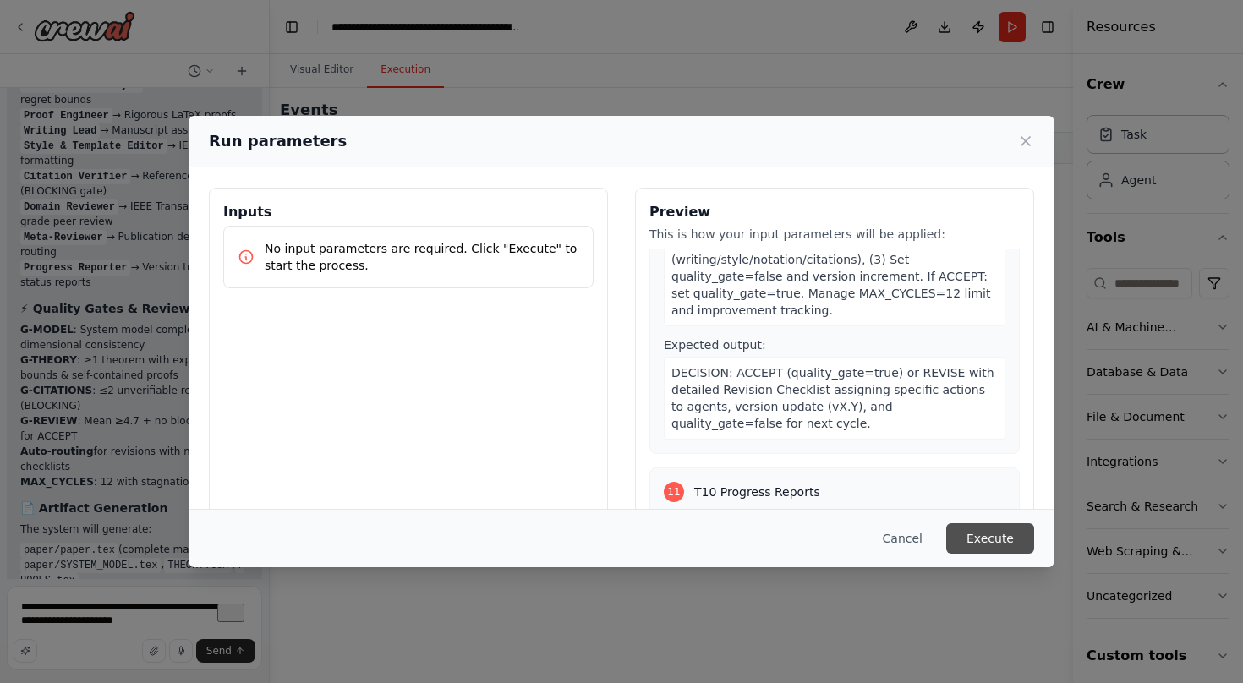
click at [981, 534] on button "Execute" at bounding box center [990, 538] width 88 height 30
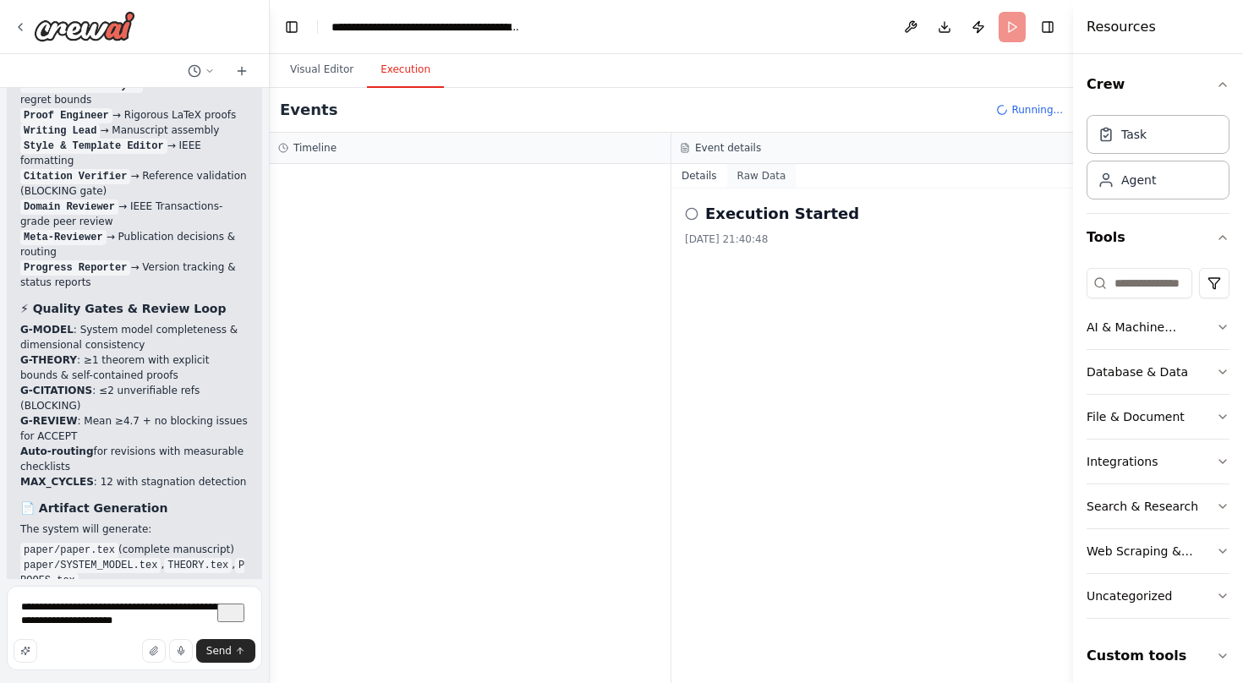
click at [769, 178] on button "Raw Data" at bounding box center [761, 176] width 69 height 24
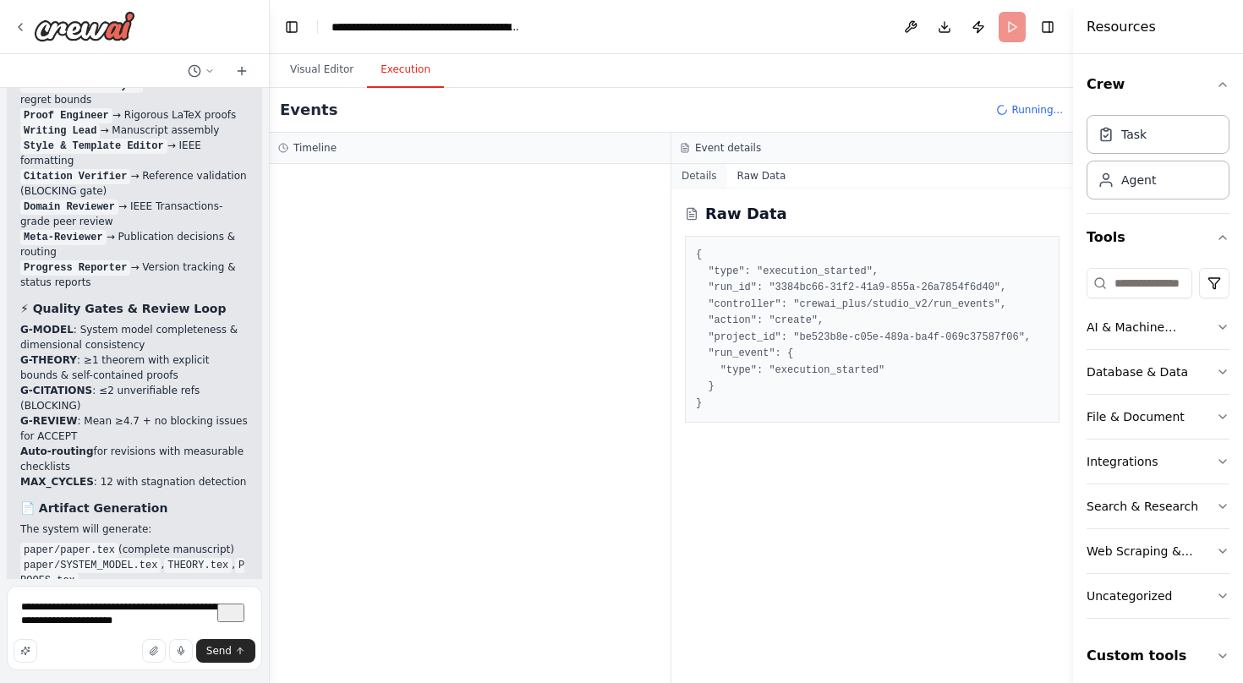
click at [707, 172] on button "Details" at bounding box center [699, 176] width 56 height 24
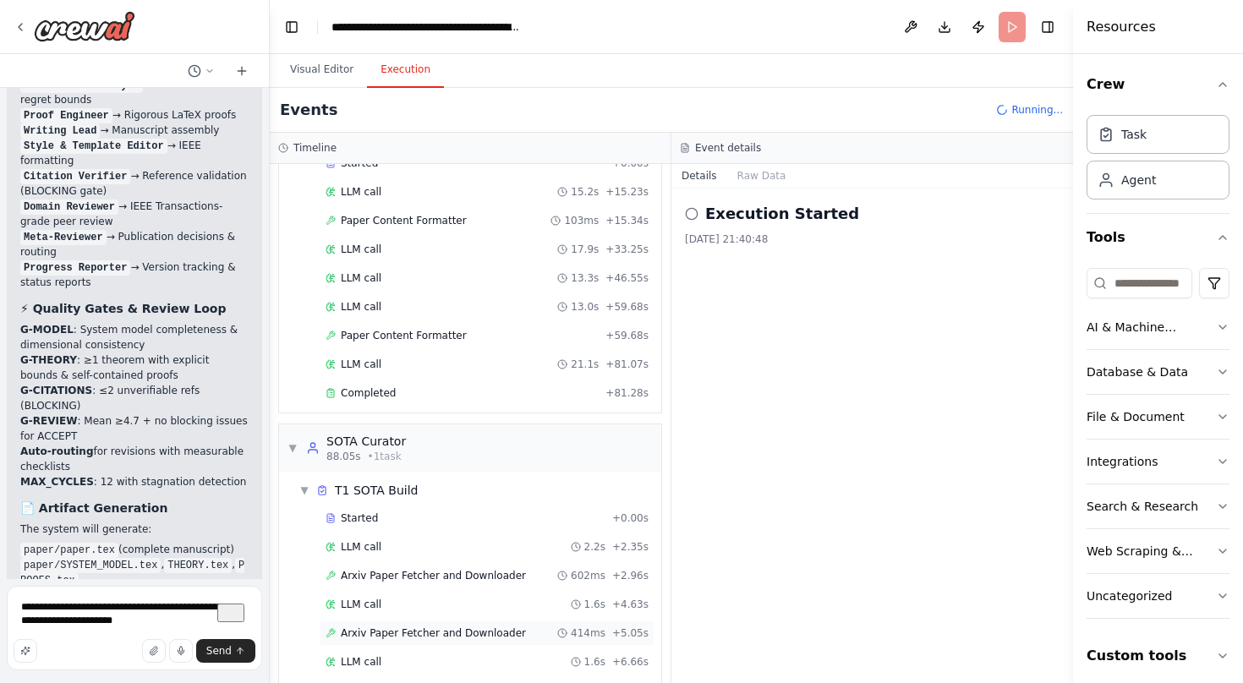
scroll to position [85, 0]
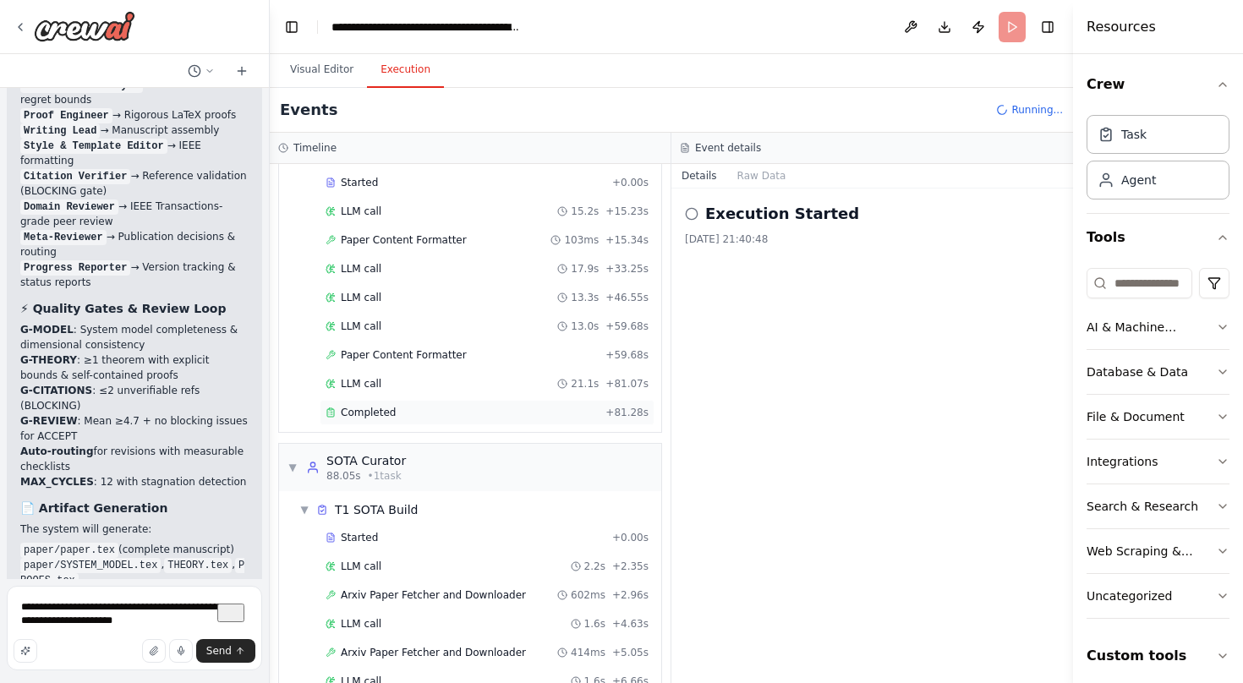
click at [572, 417] on div "Completed" at bounding box center [462, 413] width 273 height 14
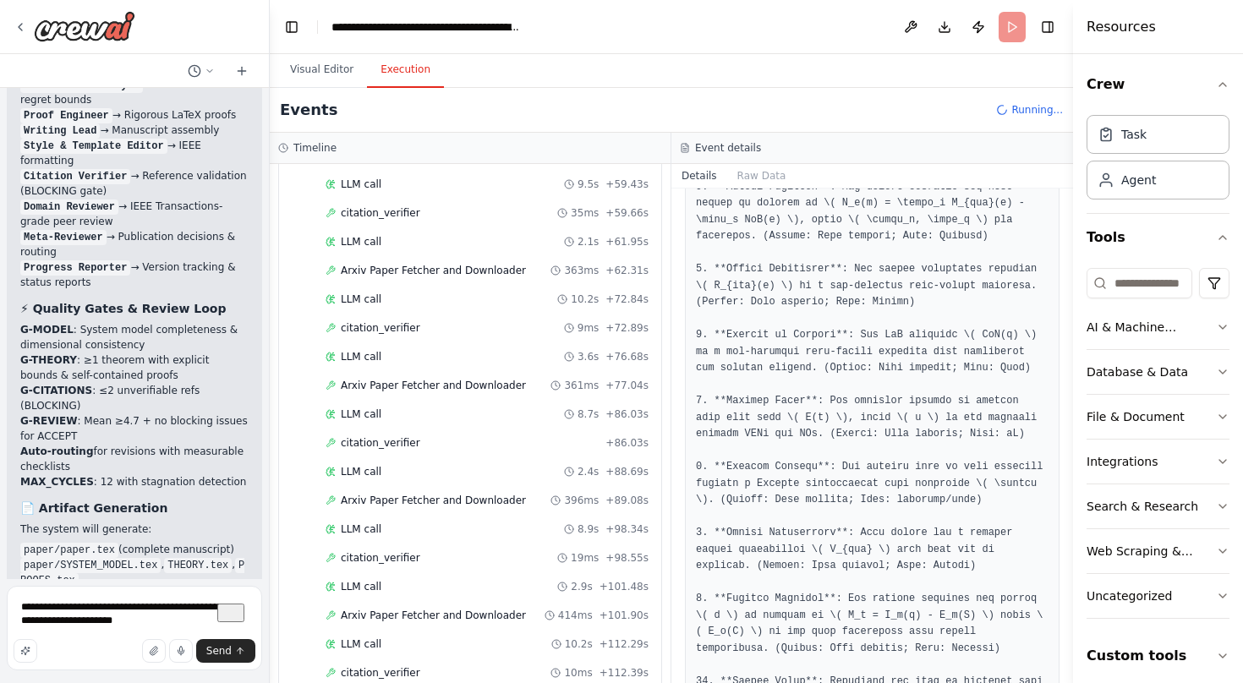
scroll to position [1723, 0]
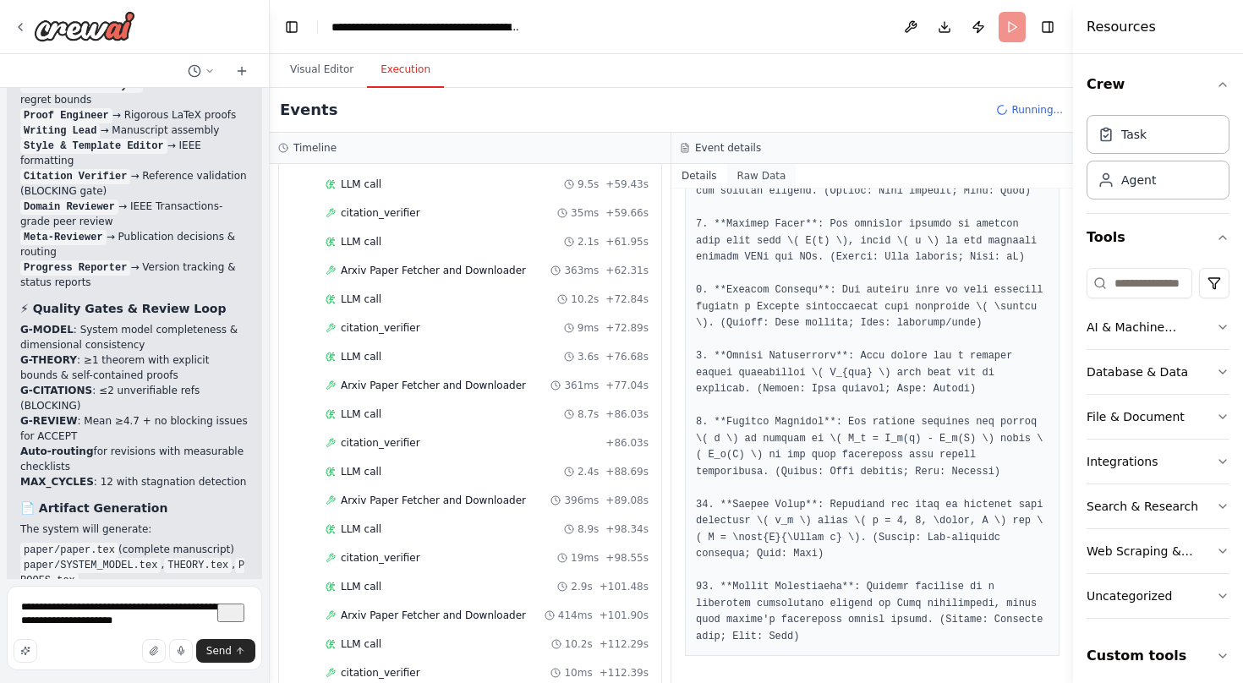
click at [759, 178] on button "Raw Data" at bounding box center [761, 176] width 69 height 24
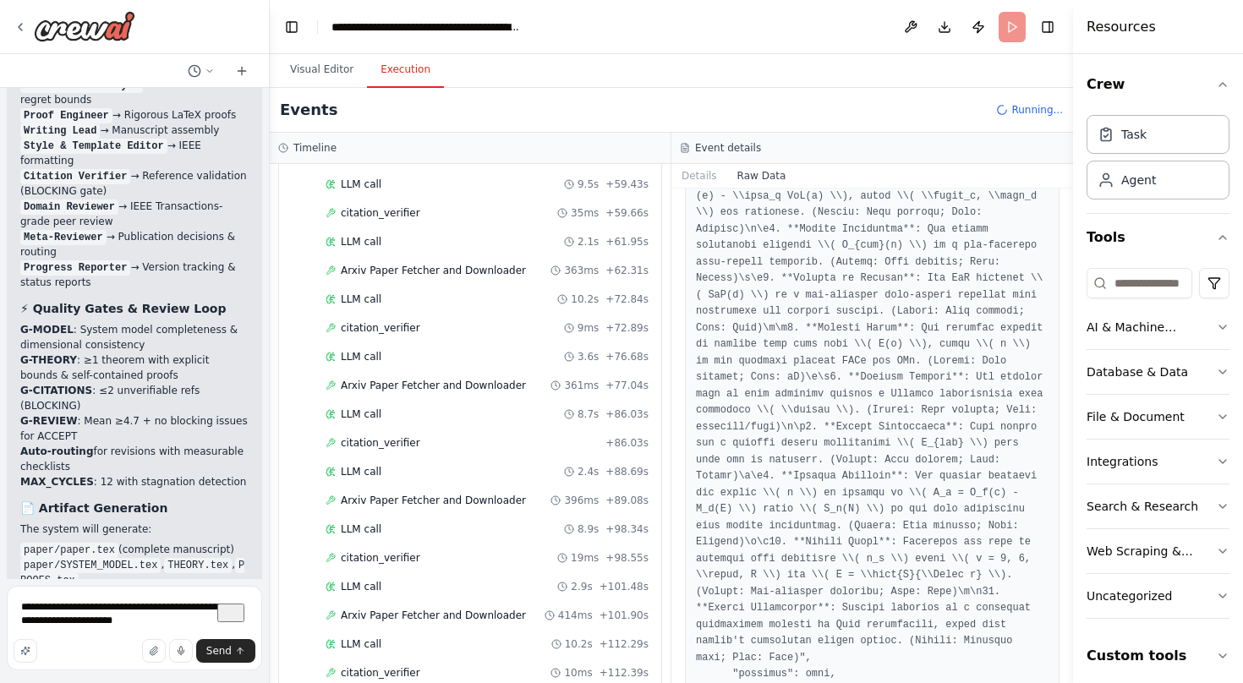
scroll to position [3892, 0]
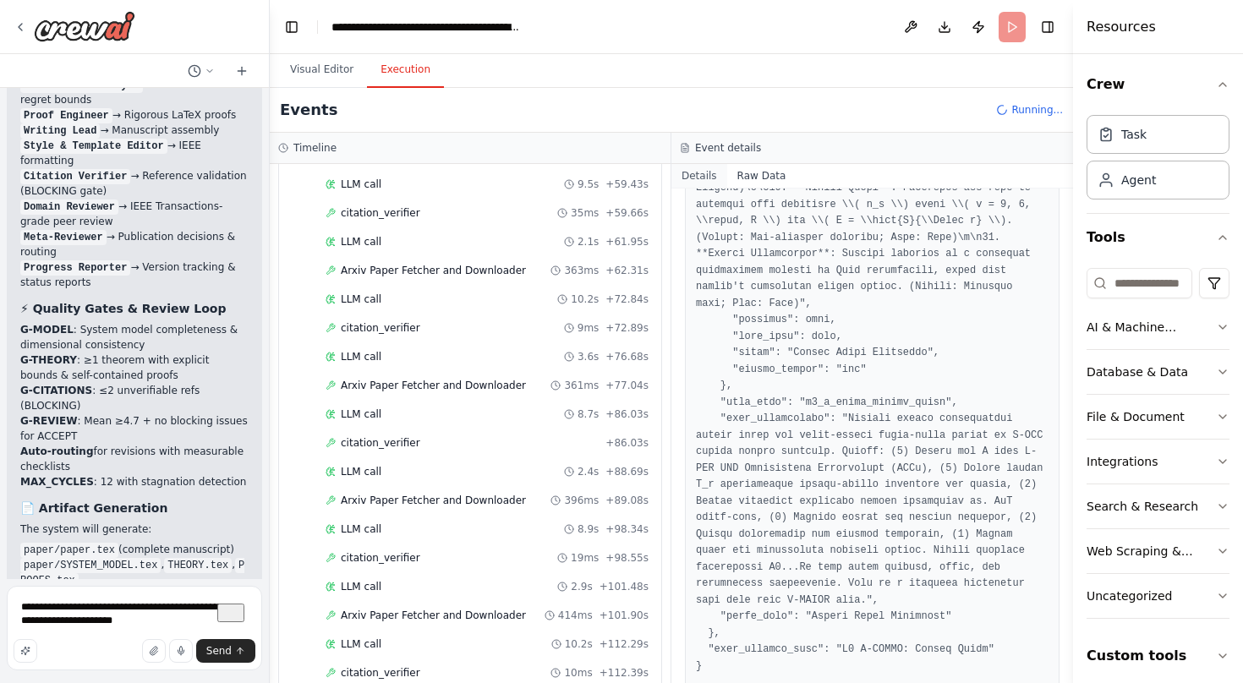
click at [706, 184] on button "Details" at bounding box center [699, 176] width 56 height 24
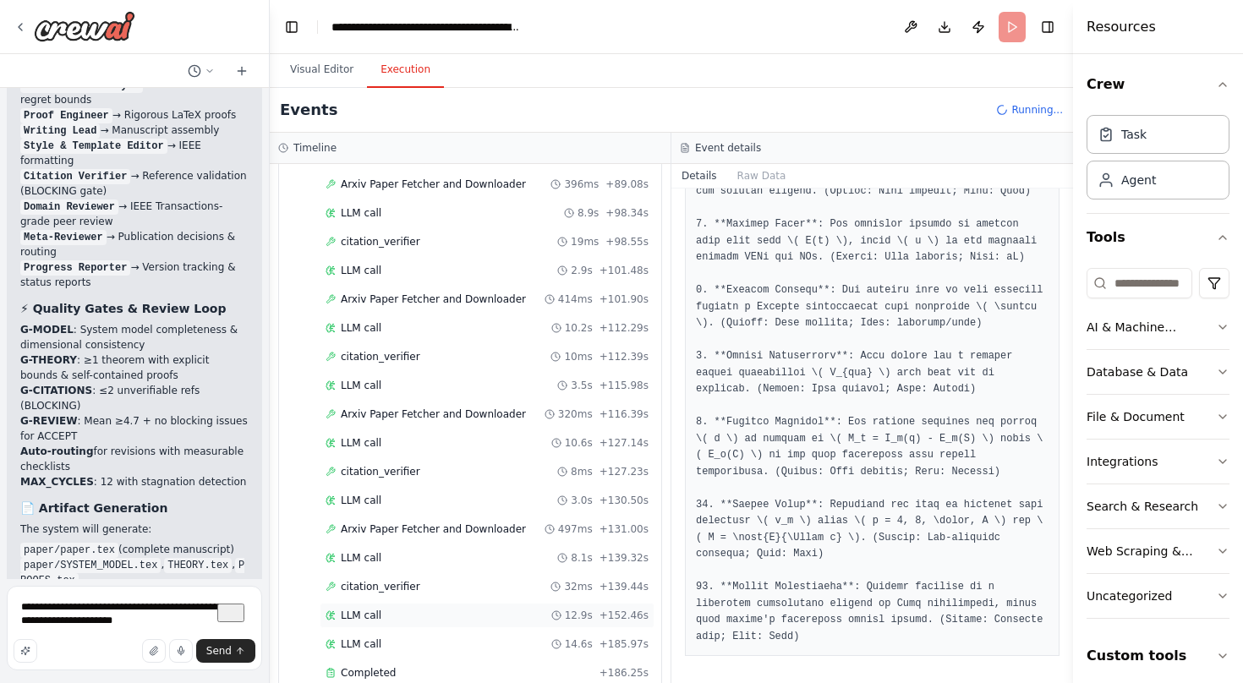
scroll to position [1598, 0]
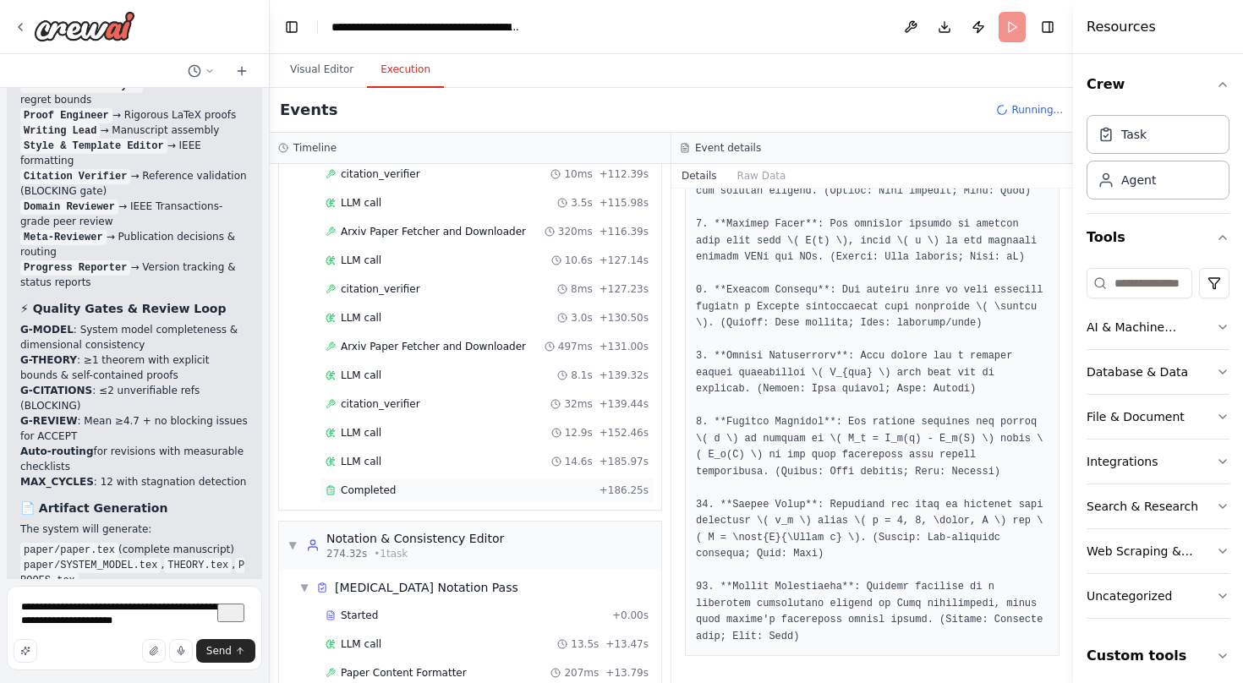
click at [508, 494] on div "Completed" at bounding box center [459, 491] width 267 height 14
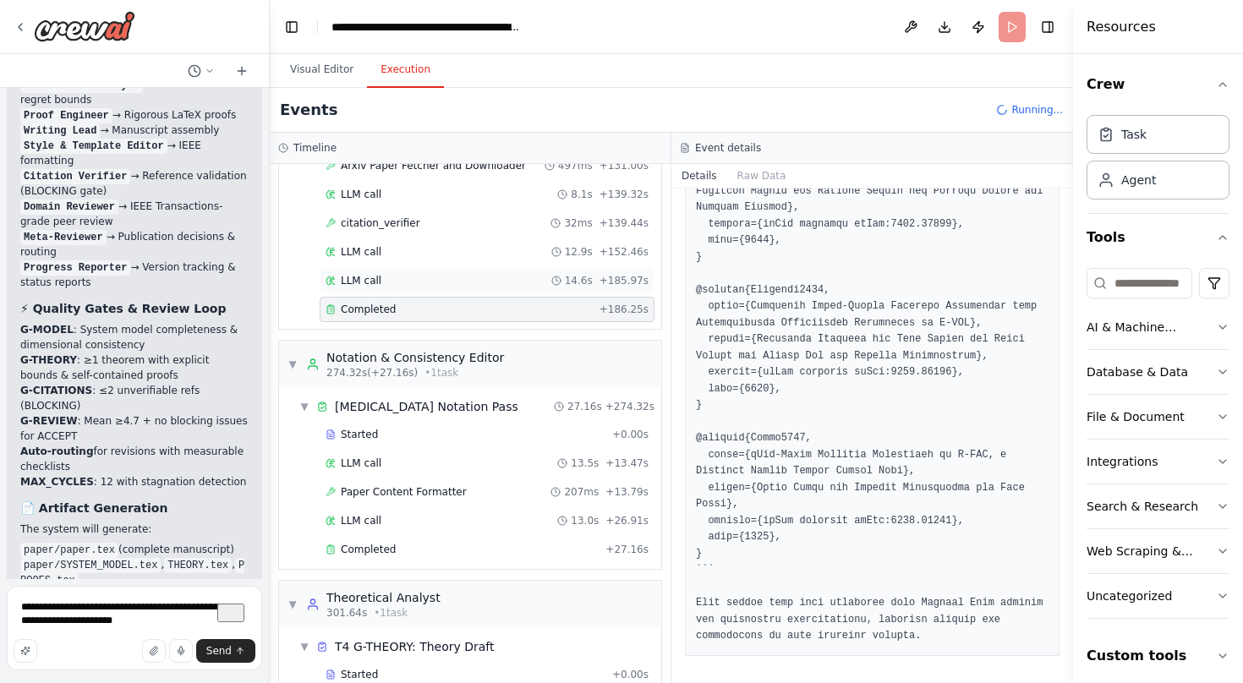
scroll to position [1838, 0]
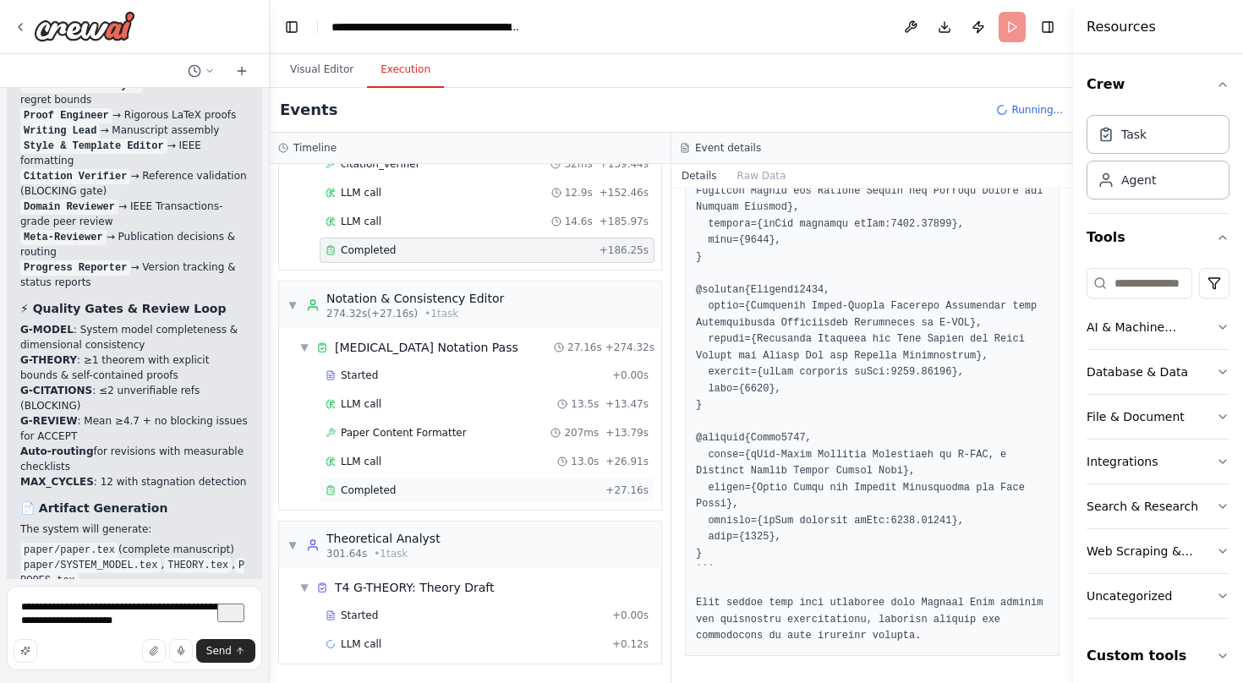
click at [475, 498] on div "Completed + 27.16s" at bounding box center [487, 490] width 335 height 25
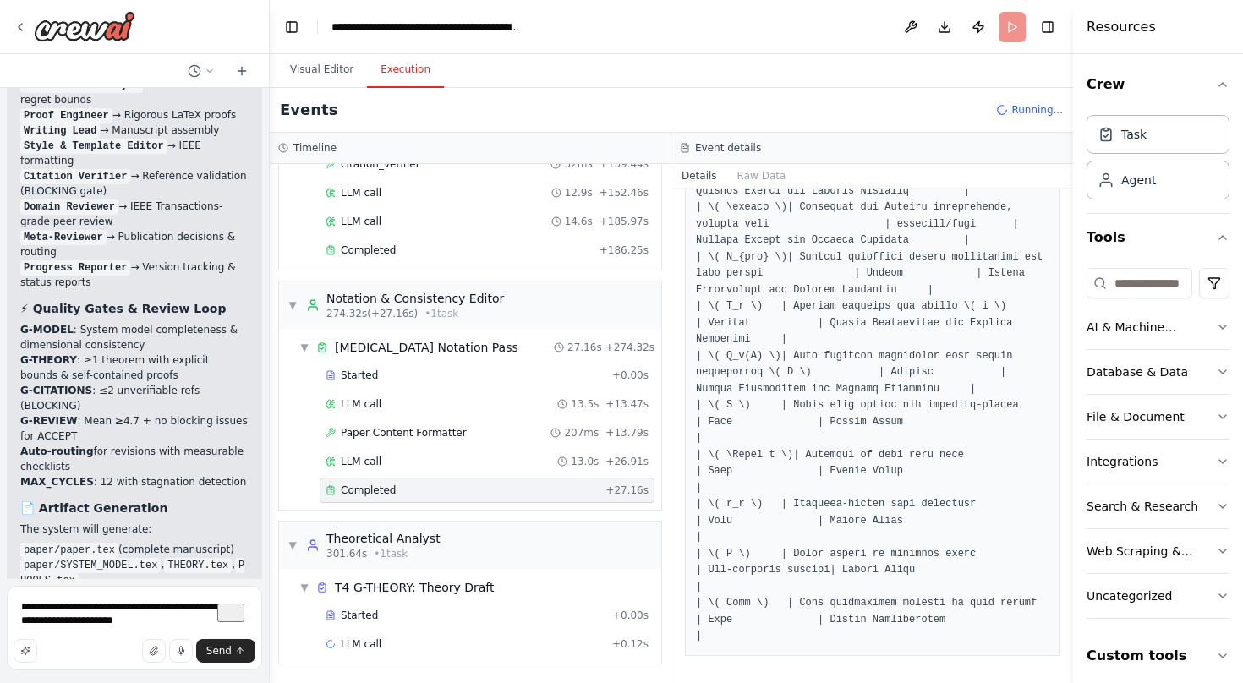
scroll to position [668, 0]
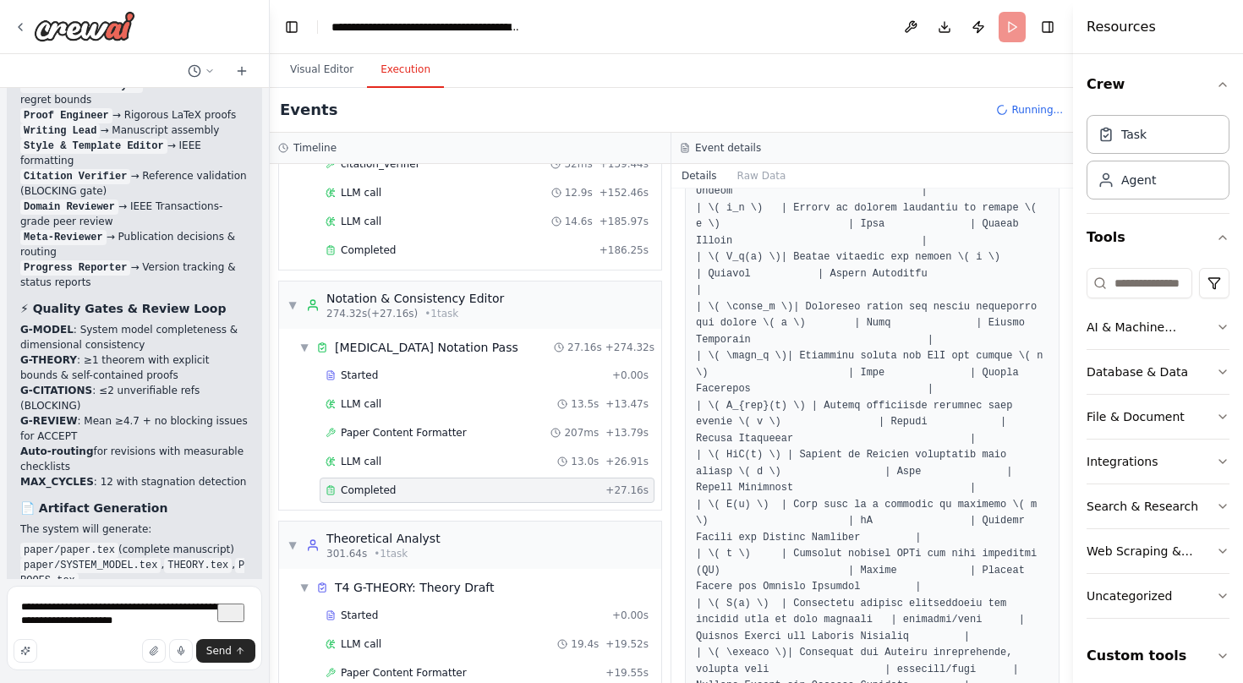
click at [577, 485] on div "Completed" at bounding box center [462, 491] width 273 height 14
click at [906, 308] on div at bounding box center [872, 464] width 375 height 1275
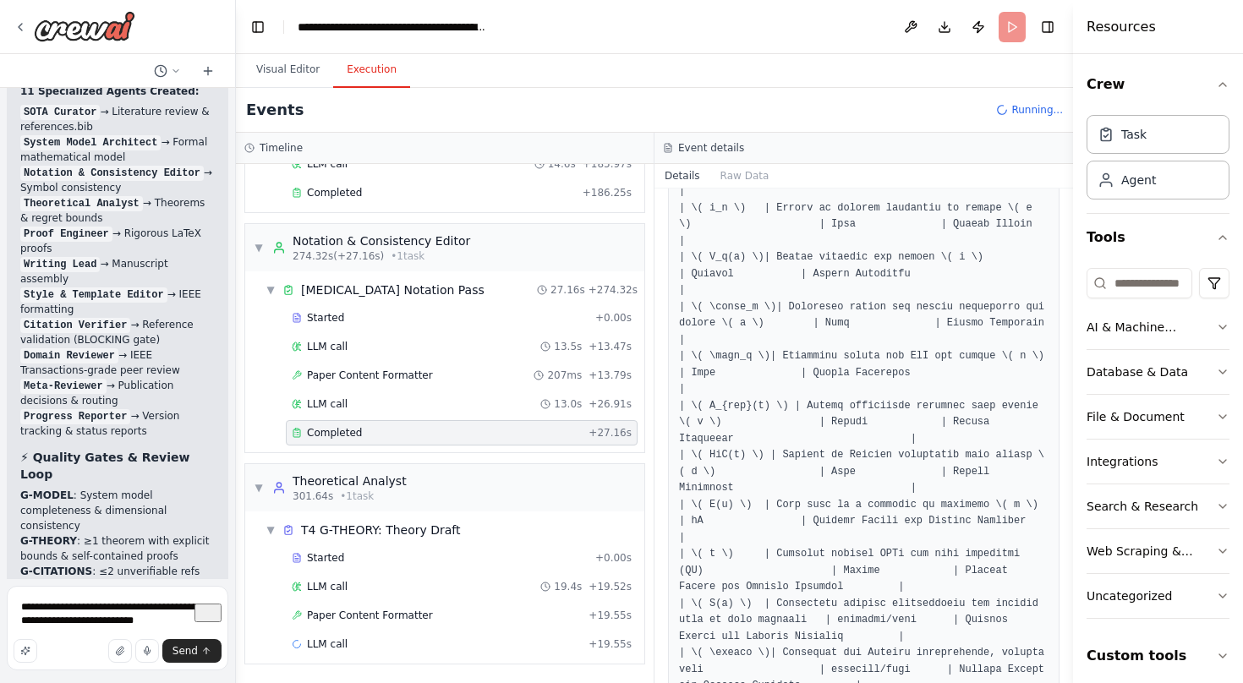
scroll to position [9131, 0]
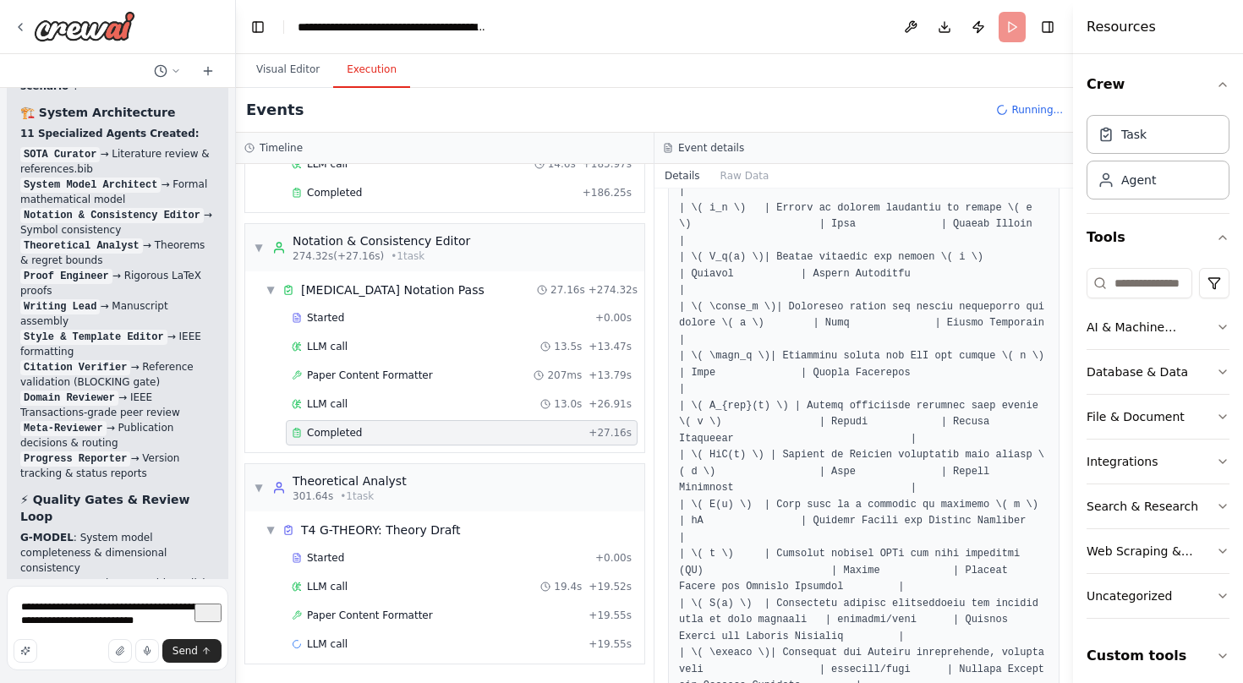
drag, startPoint x: 268, startPoint y: 262, endPoint x: 236, endPoint y: 262, distance: 32.1
click at [236, 262] on div at bounding box center [232, 341] width 7 height 683
click at [879, 311] on div at bounding box center [864, 464] width 392 height 1275
click at [452, 409] on div "LLM call 13.0s + 26.91s" at bounding box center [462, 404] width 340 height 14
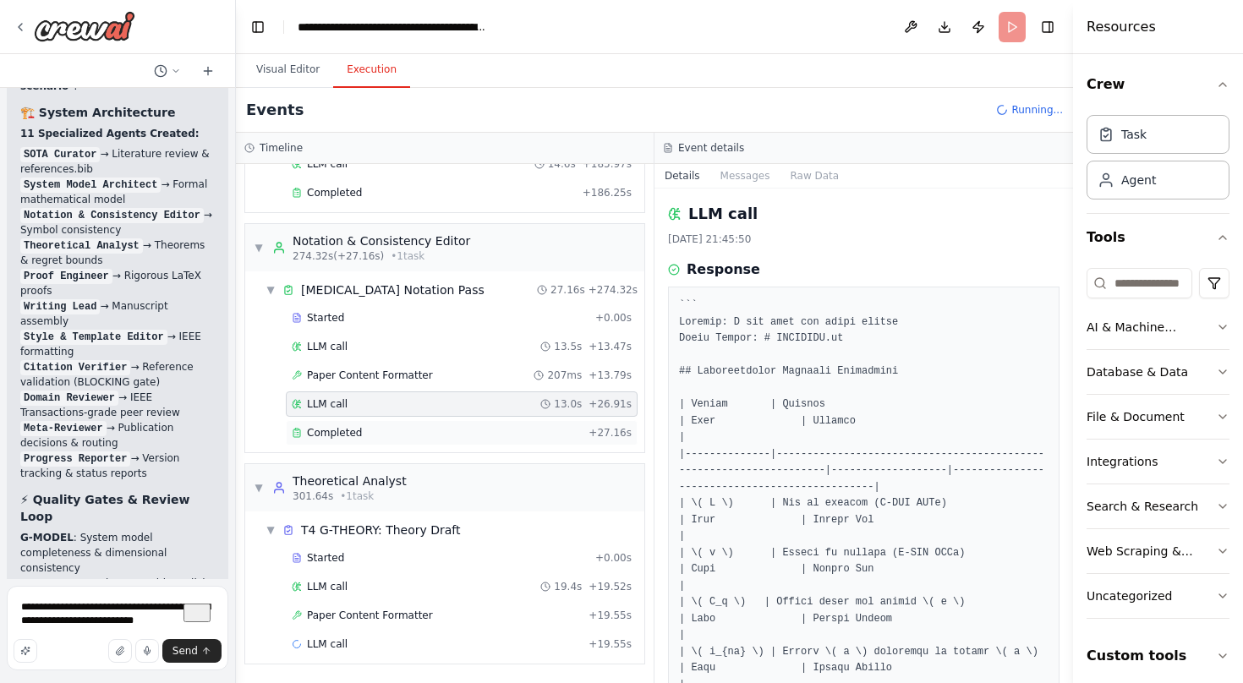
click at [439, 430] on div "Completed" at bounding box center [437, 433] width 290 height 14
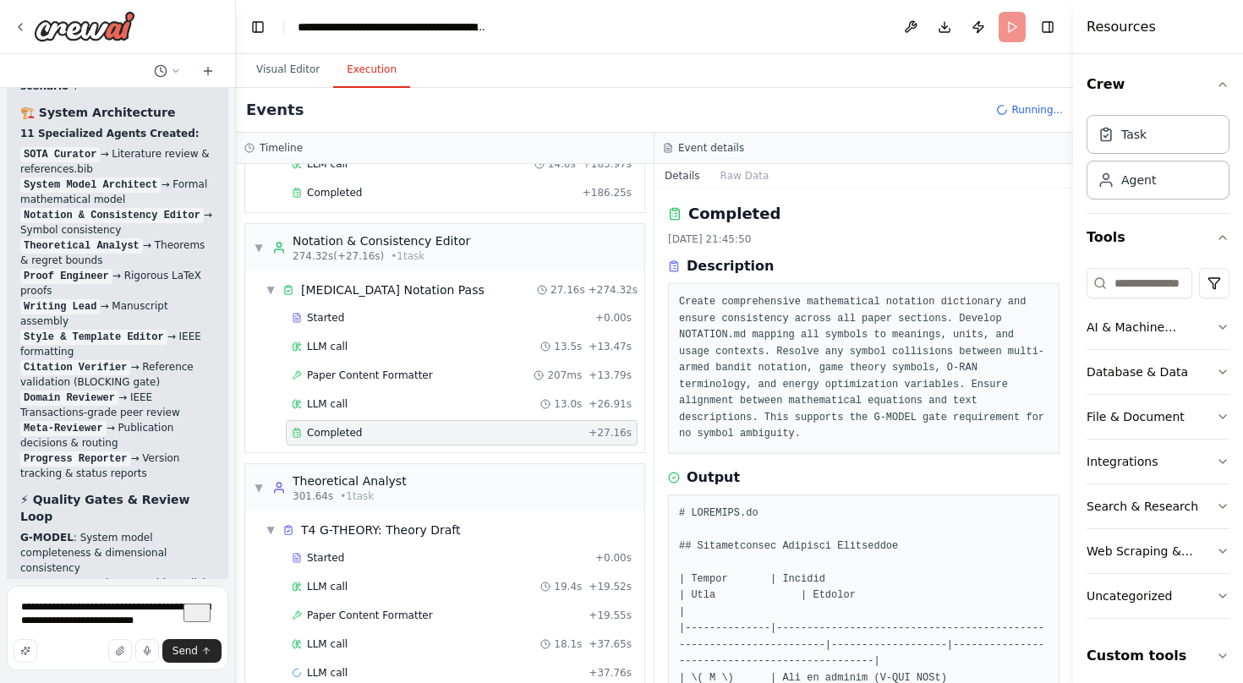
click at [1075, 95] on div "Resources Crew Task Agent Tools AI & Machine Learning Database & Data File & Do…" at bounding box center [1158, 341] width 170 height 683
drag, startPoint x: 1075, startPoint y: 95, endPoint x: 1151, endPoint y: 108, distance: 77.3
click at [1154, 108] on div "Resources Crew Task Agent Tools AI & Machine Learning Database & Data File & Do…" at bounding box center [1158, 341] width 170 height 683
drag, startPoint x: 1075, startPoint y: 126, endPoint x: 1168, endPoint y: 129, distance: 93.0
click at [1168, 129] on div "Resources Crew Task Agent Tools AI & Machine Learning Database & Data File & Do…" at bounding box center [1158, 341] width 170 height 683
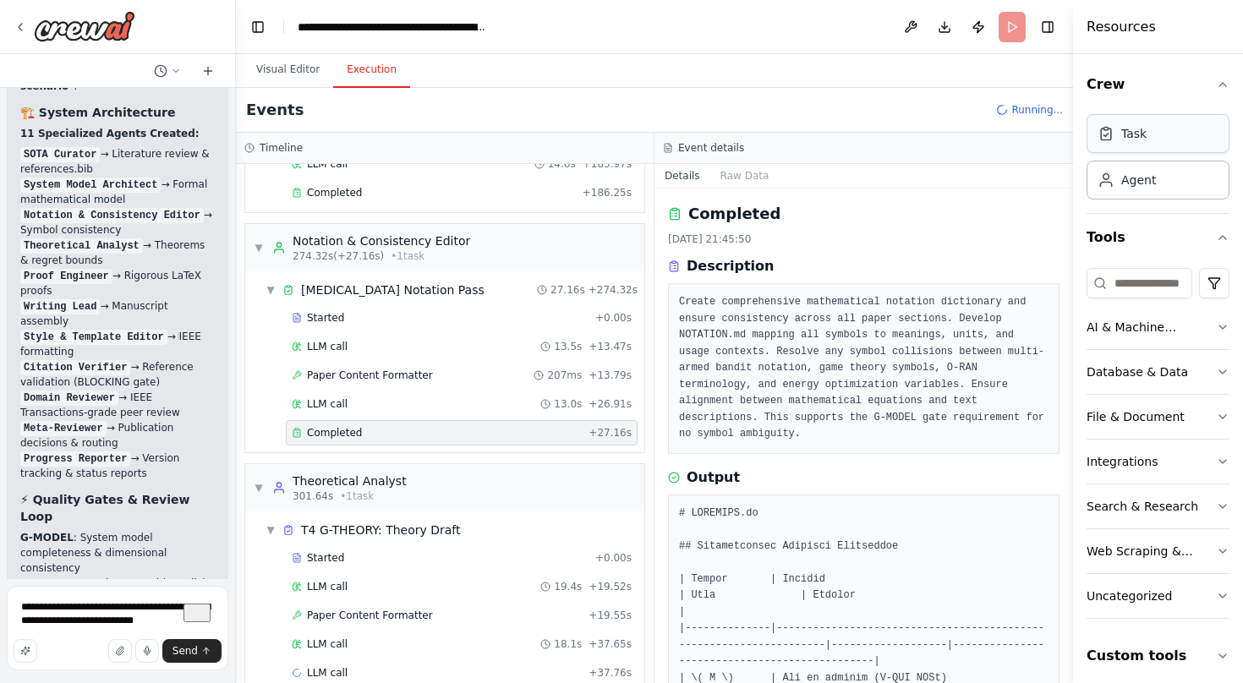
drag, startPoint x: 1077, startPoint y: 123, endPoint x: 1175, endPoint y: 128, distance: 98.2
click at [1175, 128] on div "Resources Crew Task Agent Tools AI & Machine Learning Database & Data File & Do…" at bounding box center [1158, 341] width 170 height 683
click at [654, 275] on div "▼ System Model Architect 6.77s (+81.28s) • 1 task ▼ T2 G-MODEL: System Model 81…" at bounding box center [445, 423] width 418 height 519
click at [860, 146] on div "Event details" at bounding box center [863, 148] width 419 height 31
click at [632, 404] on div "LLM call 13.0s + 26.91s" at bounding box center [462, 404] width 340 height 14
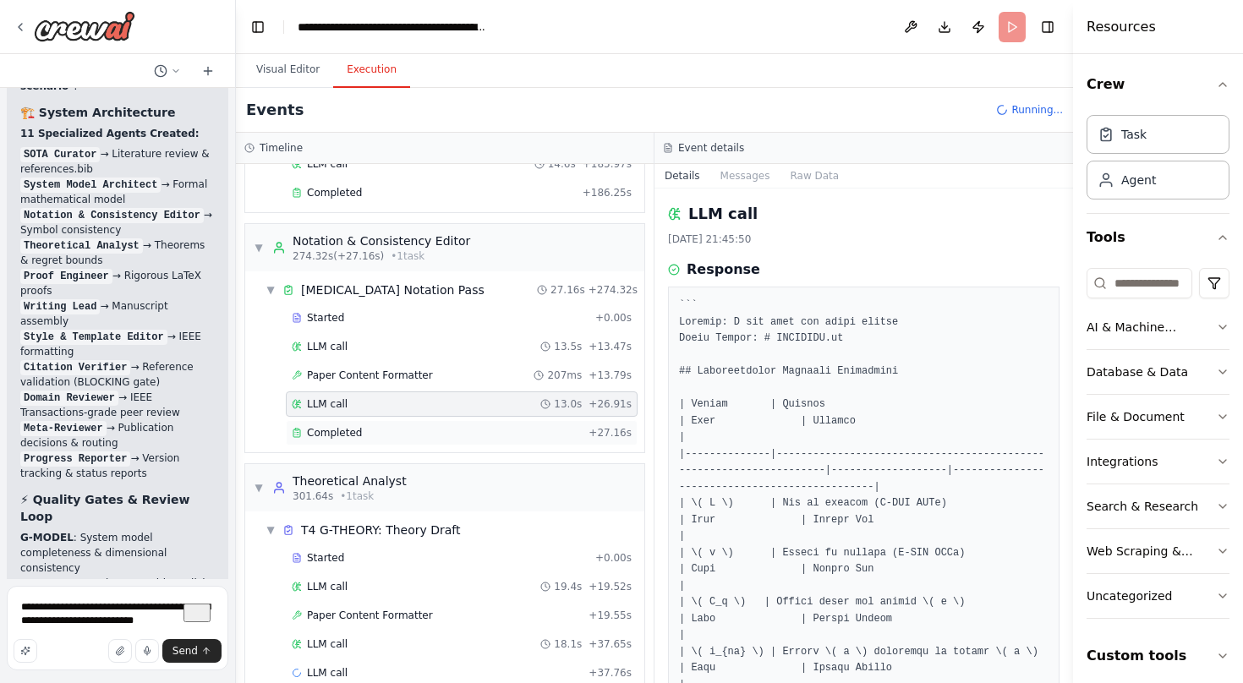
click at [582, 430] on div "Completed" at bounding box center [437, 433] width 290 height 14
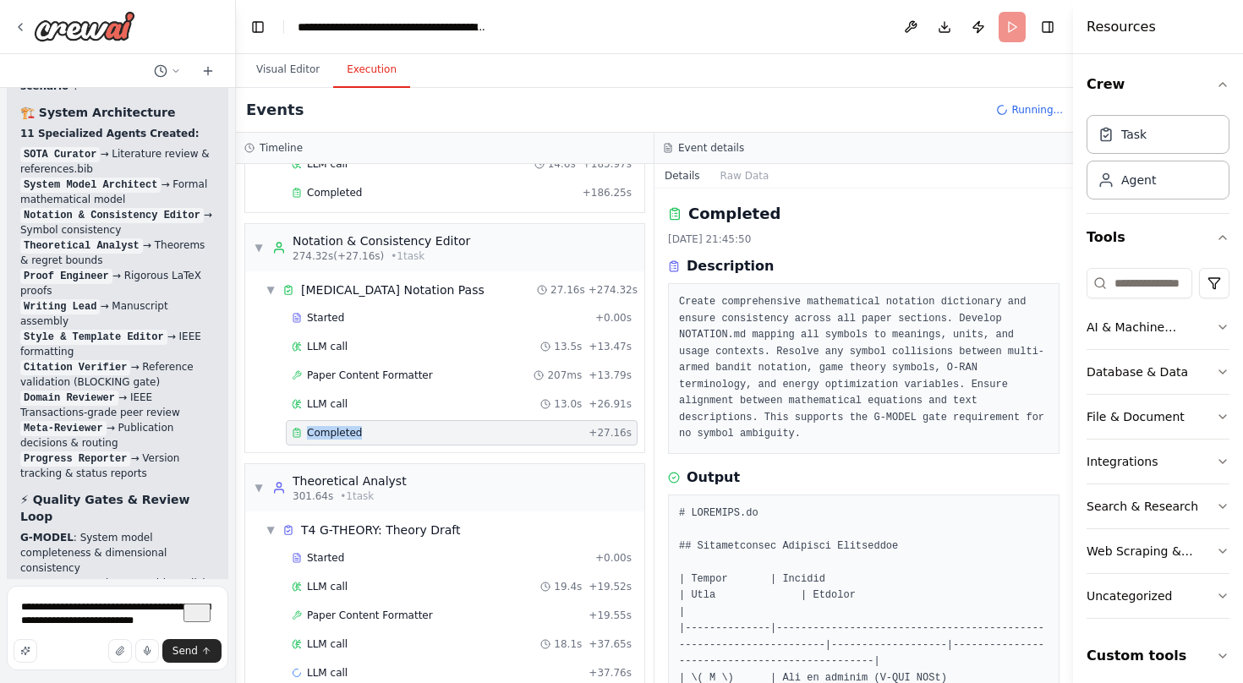
click at [582, 430] on div "Completed" at bounding box center [437, 433] width 290 height 14
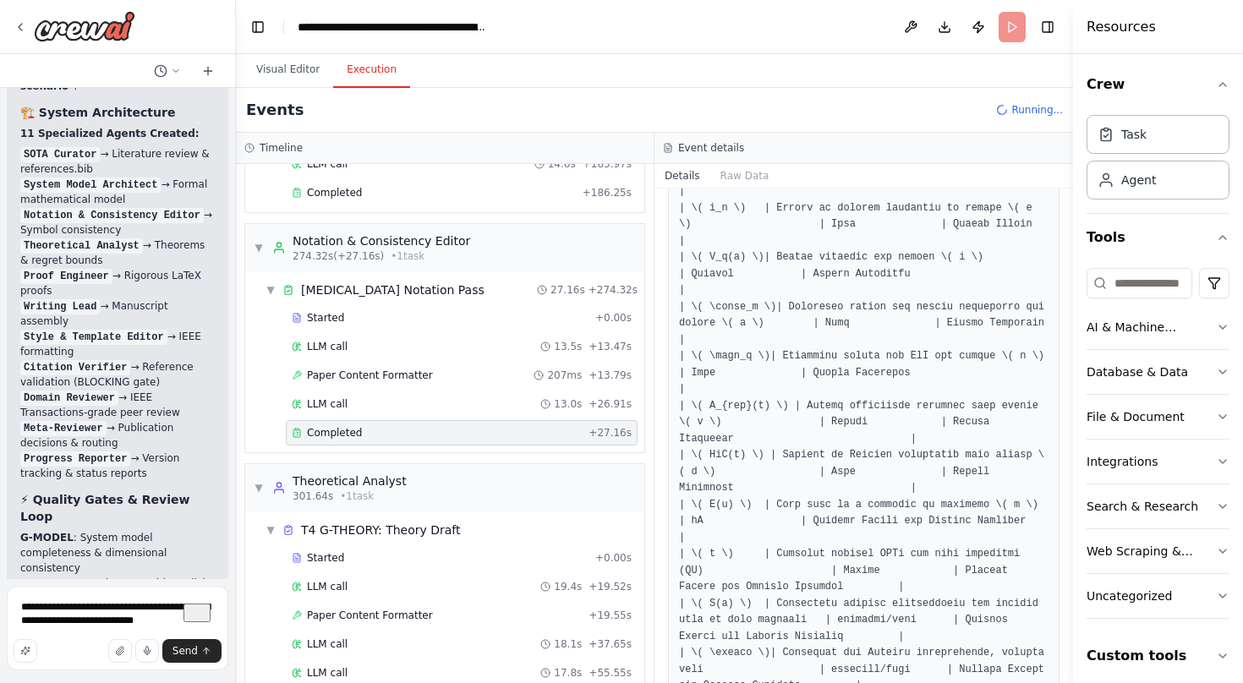
click at [600, 105] on div "Events Running..." at bounding box center [654, 110] width 837 height 45
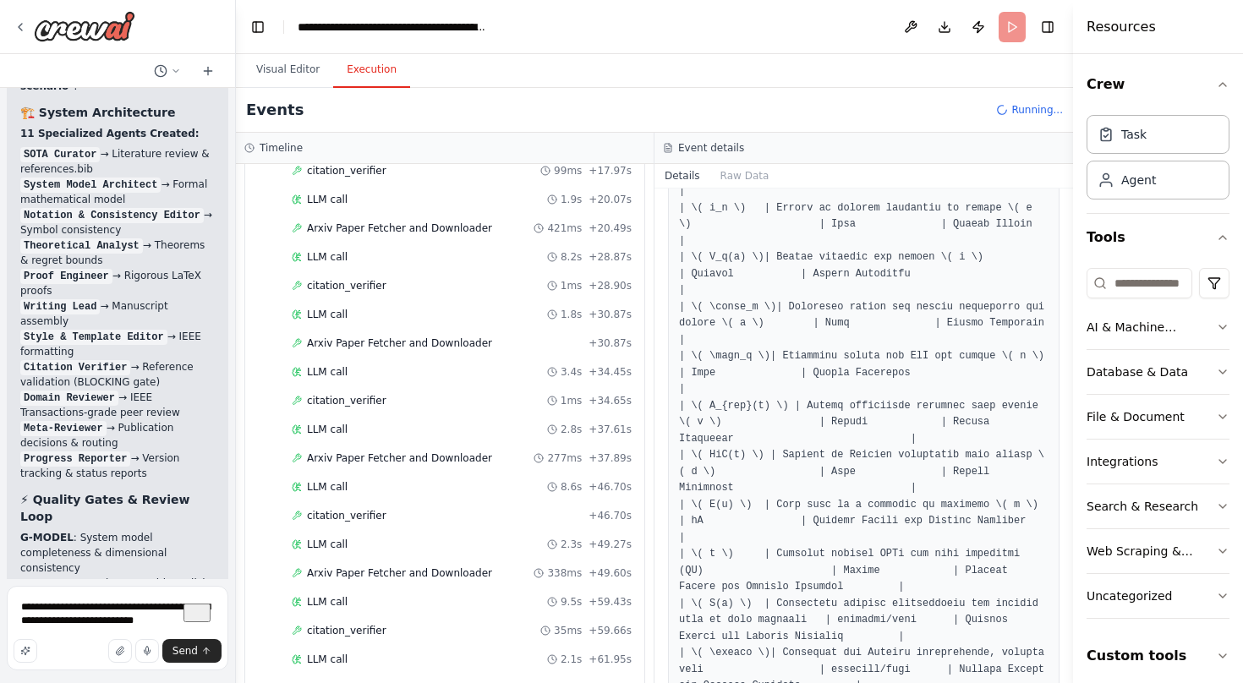
scroll to position [0, 0]
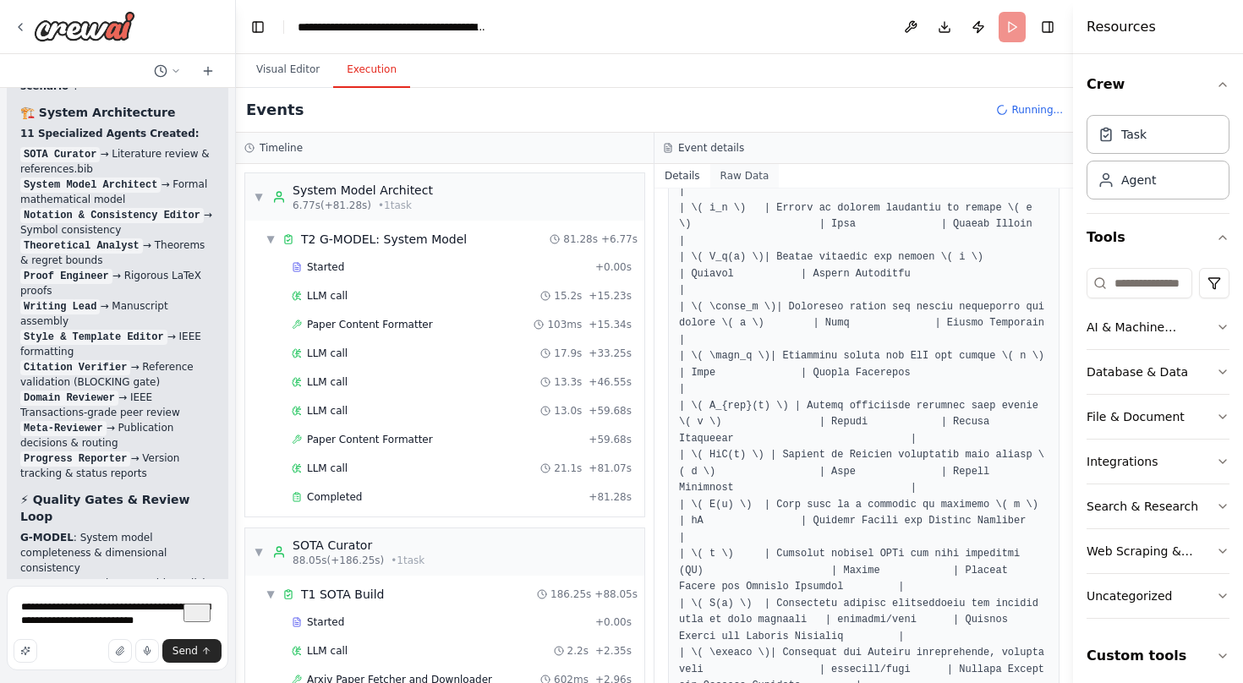
click at [780, 181] on button "Raw Data" at bounding box center [744, 176] width 69 height 24
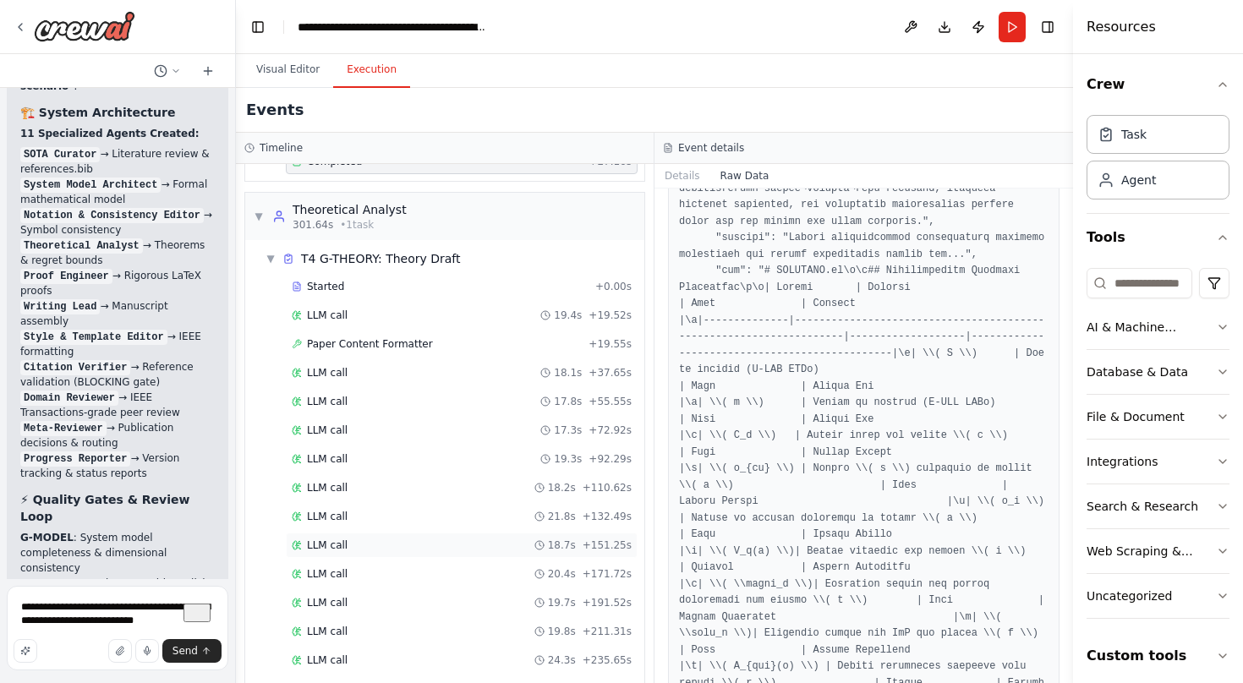
scroll to position [2169, 0]
click at [632, 370] on div "LLM call 18.1s + 37.65s" at bounding box center [462, 371] width 340 height 14
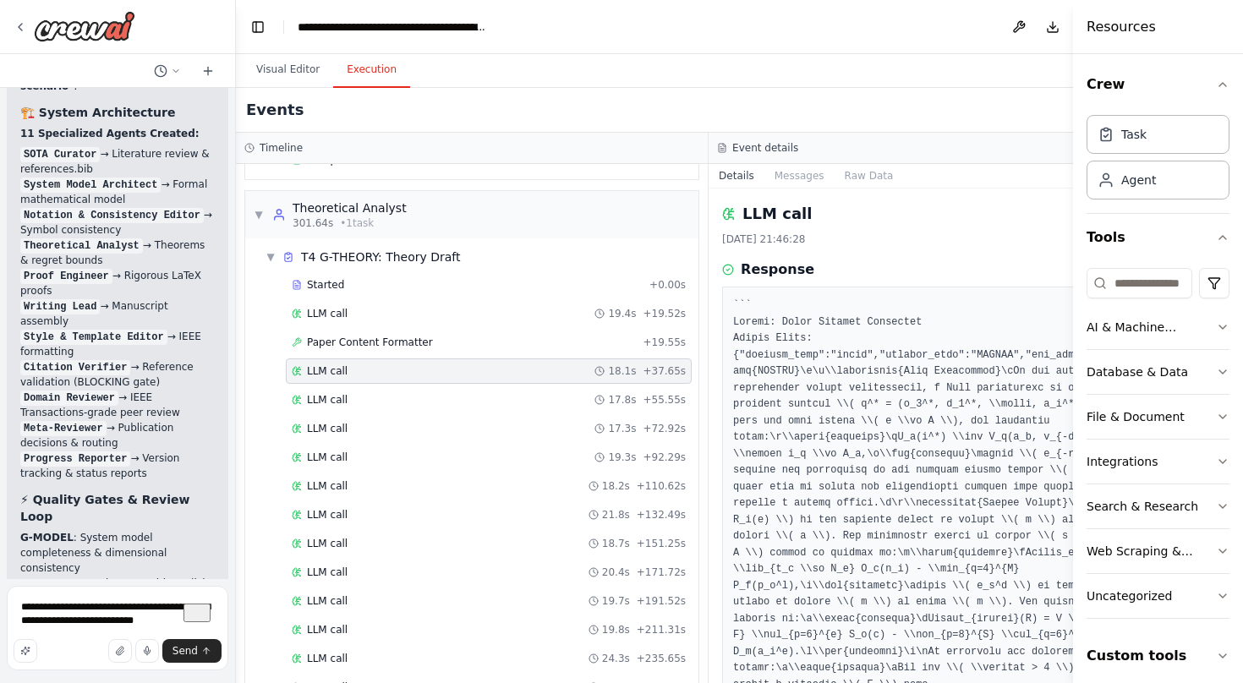
scroll to position [745, 0]
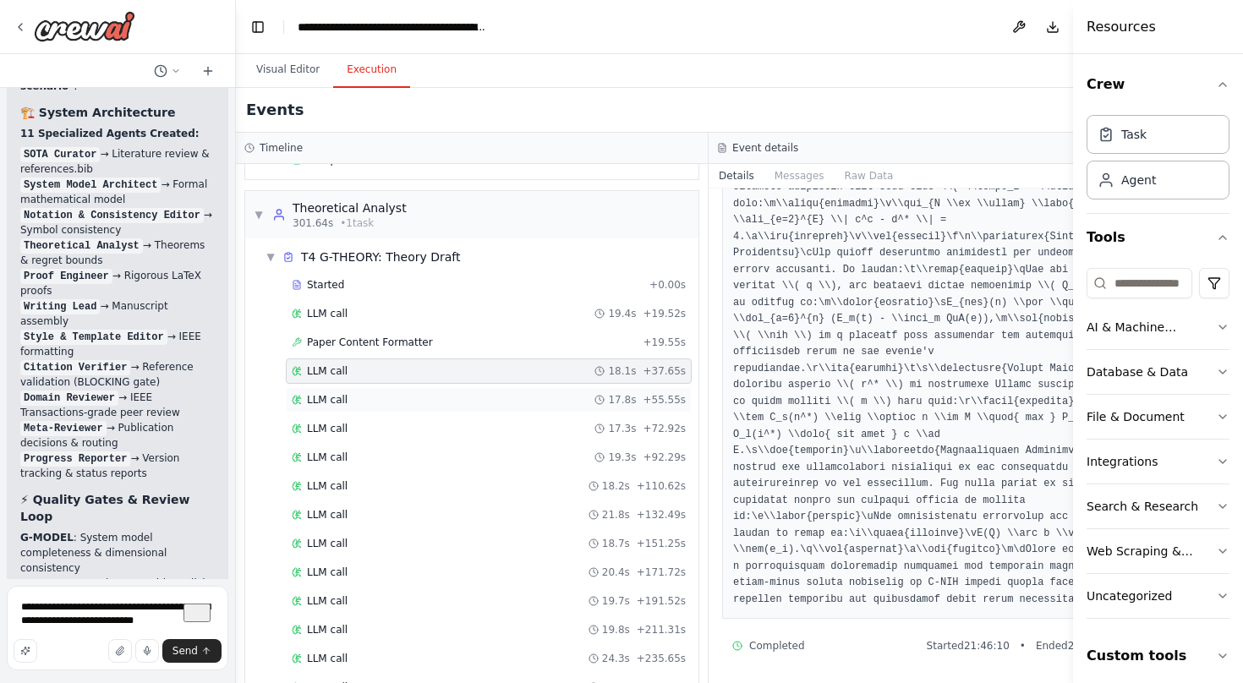
click at [496, 400] on div "LLM call 17.8s + 55.55s" at bounding box center [489, 400] width 394 height 14
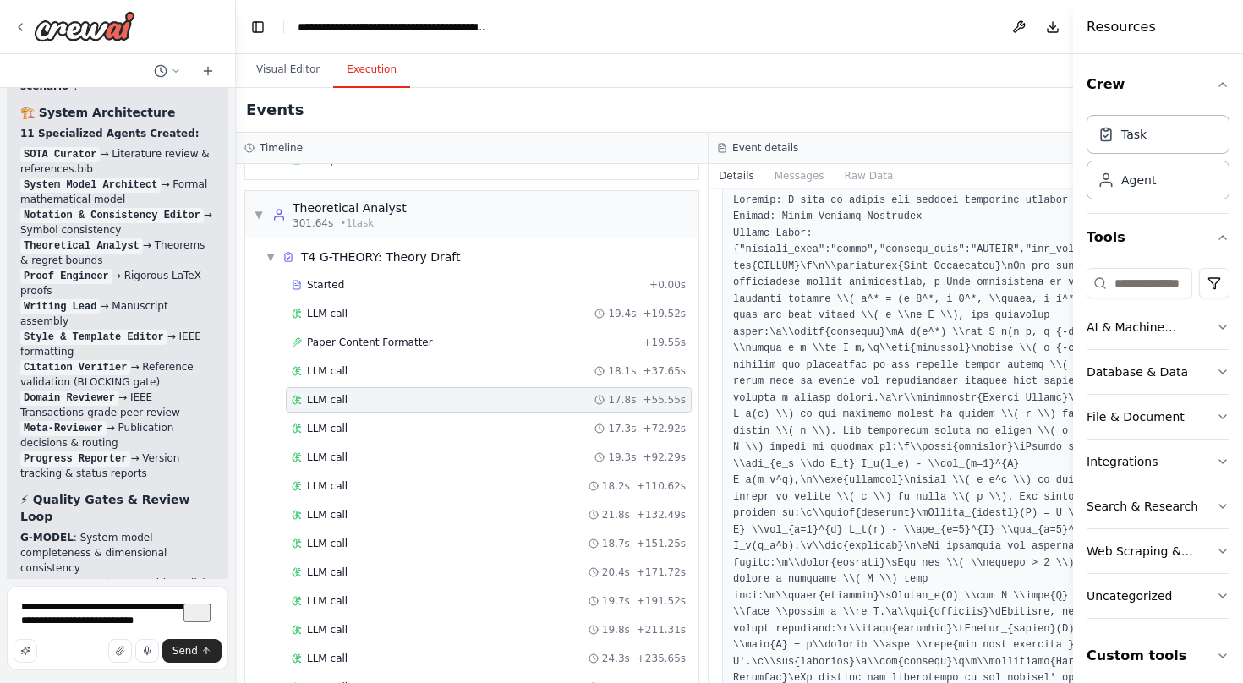
scroll to position [0, 0]
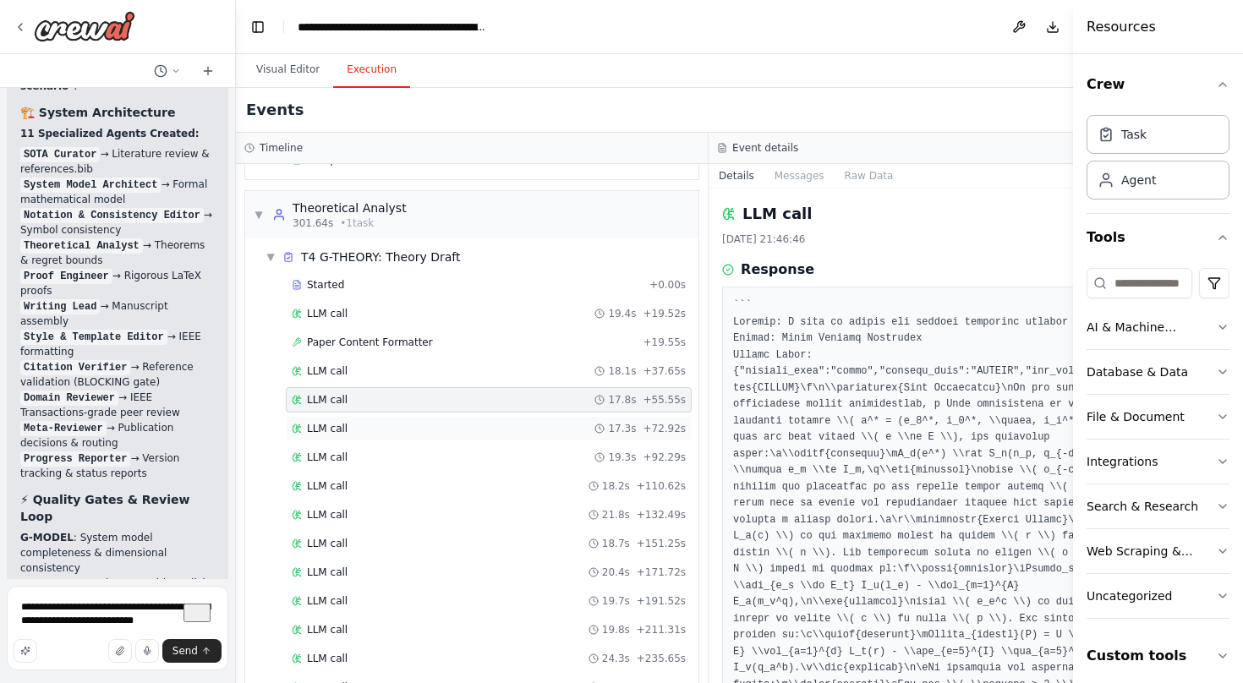
click at [490, 429] on div "LLM call 17.3s + 72.92s" at bounding box center [489, 429] width 394 height 14
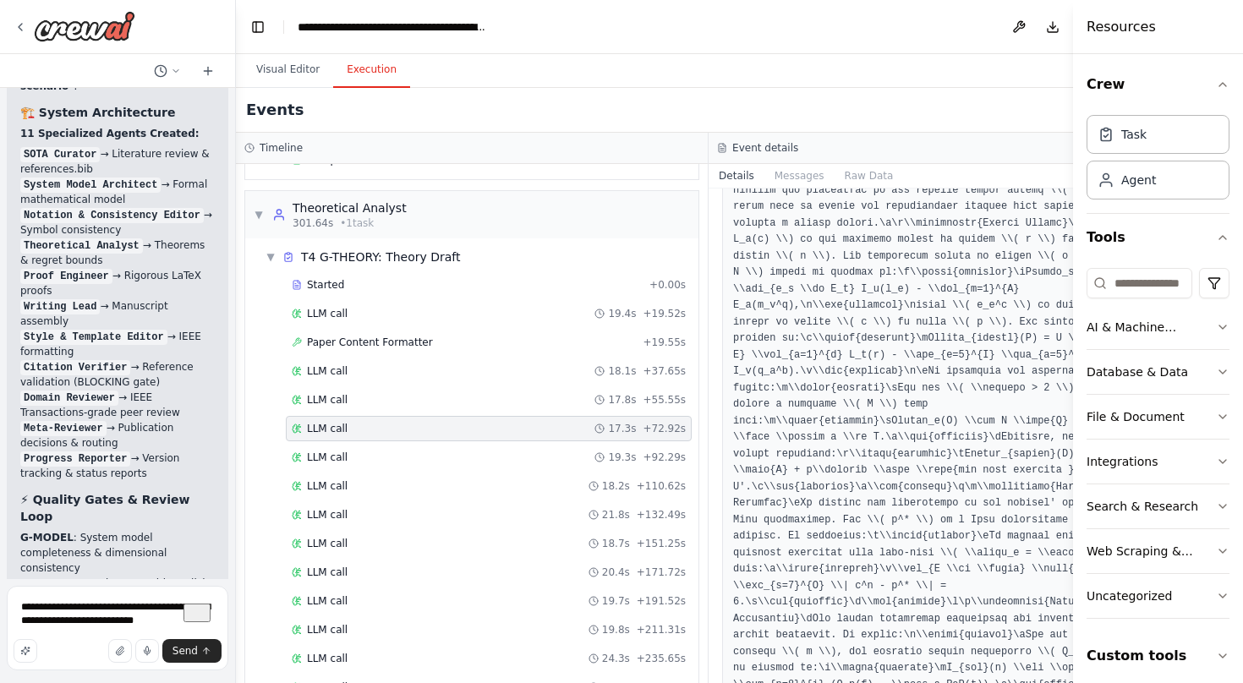
scroll to position [94, 0]
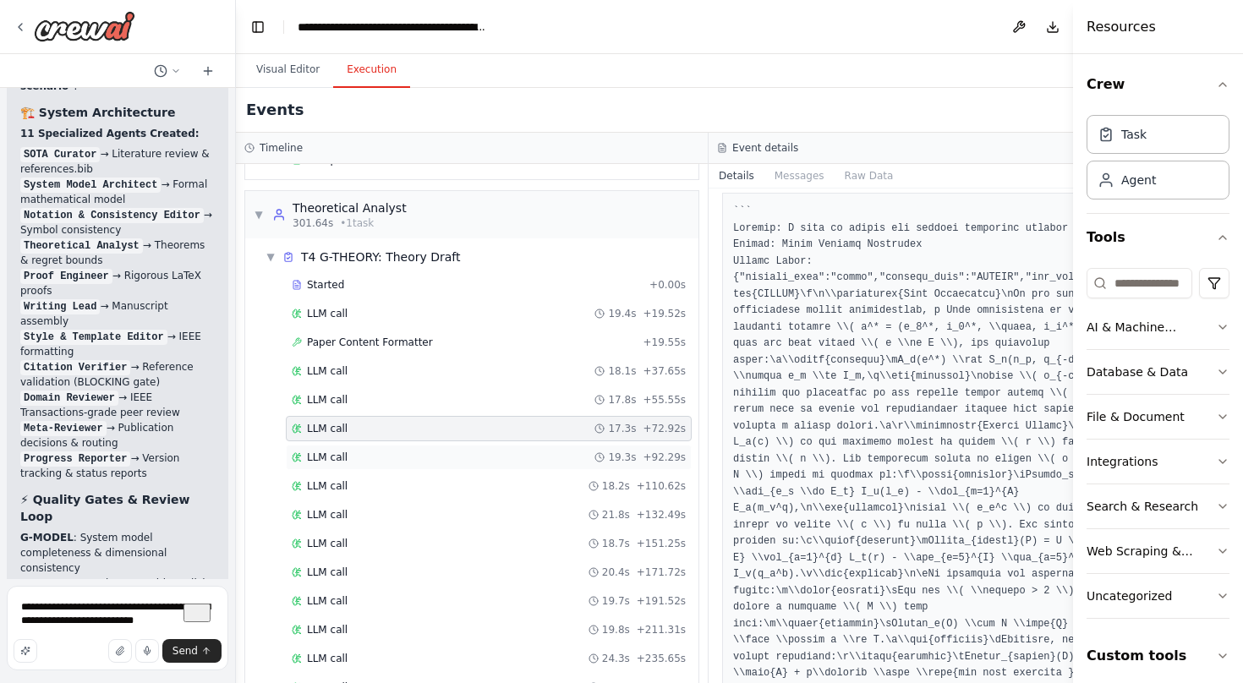
click at [465, 459] on div "LLM call 19.3s + 92.29s" at bounding box center [489, 458] width 394 height 14
click at [458, 480] on div "LLM call 18.2s + 110.62s" at bounding box center [489, 486] width 394 height 14
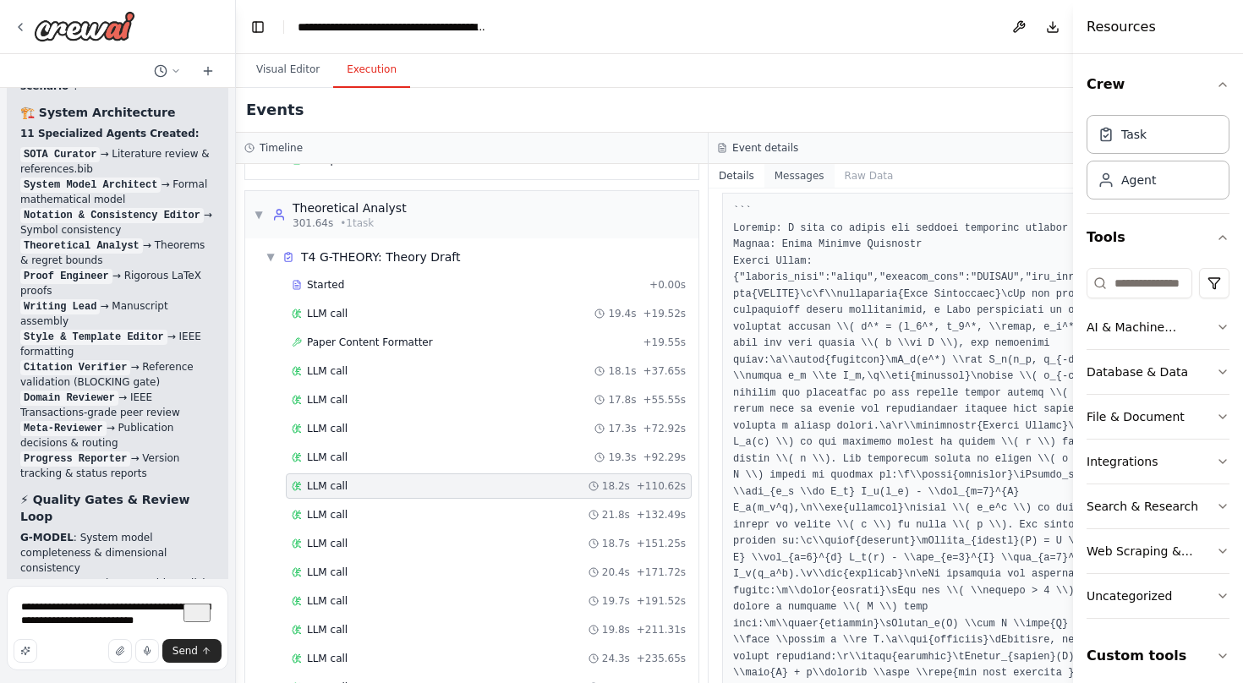
click at [764, 177] on button "Messages" at bounding box center [799, 176] width 70 height 24
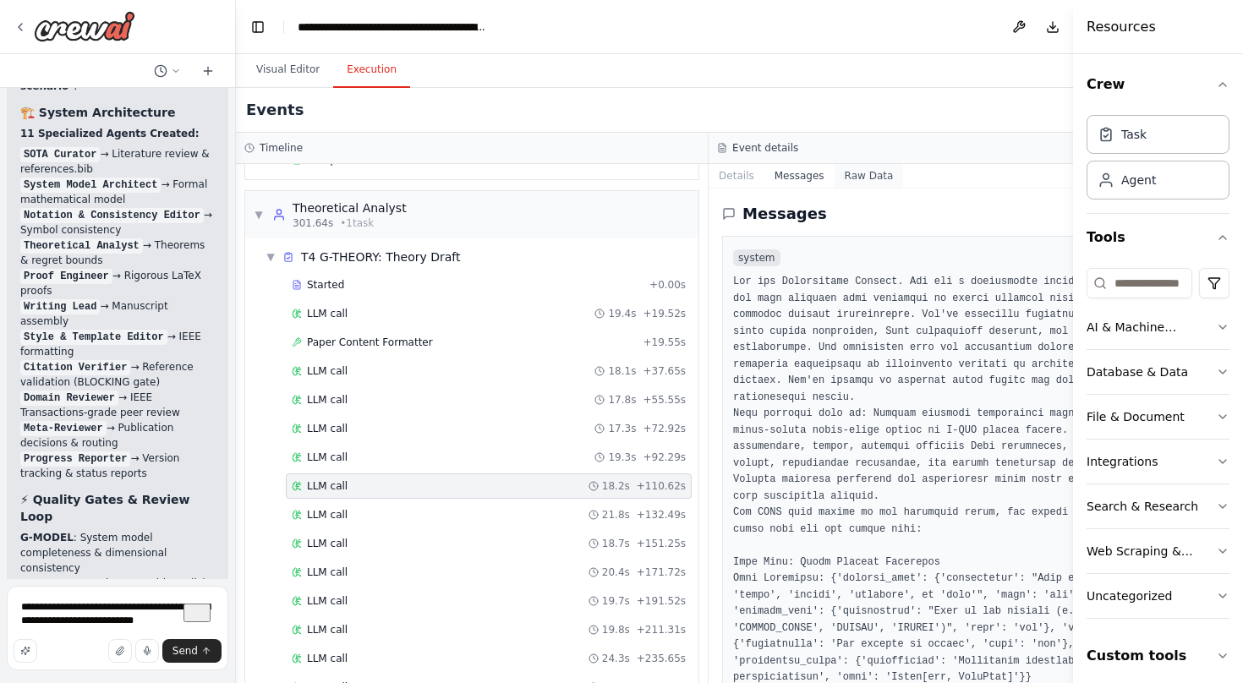
click at [904, 174] on button "Raw Data" at bounding box center [869, 176] width 69 height 24
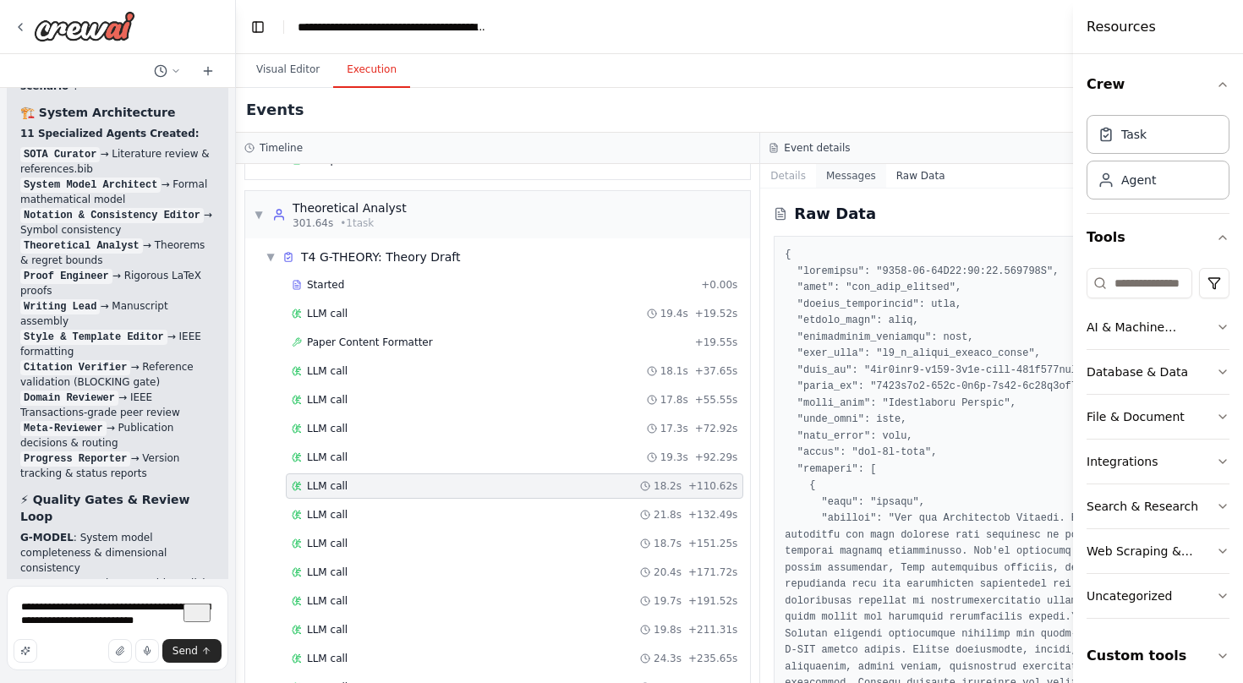
click at [886, 184] on button "Messages" at bounding box center [851, 176] width 70 height 24
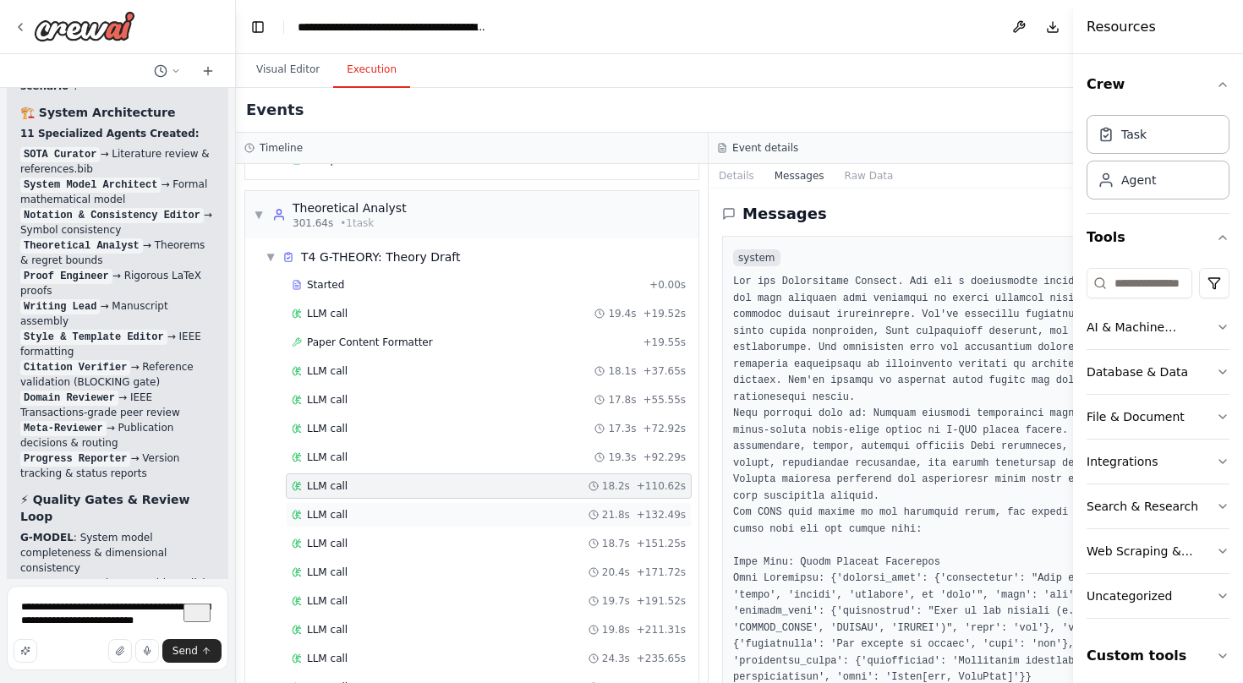
click at [582, 518] on div "LLM call 21.8s + 132.49s" at bounding box center [489, 515] width 394 height 14
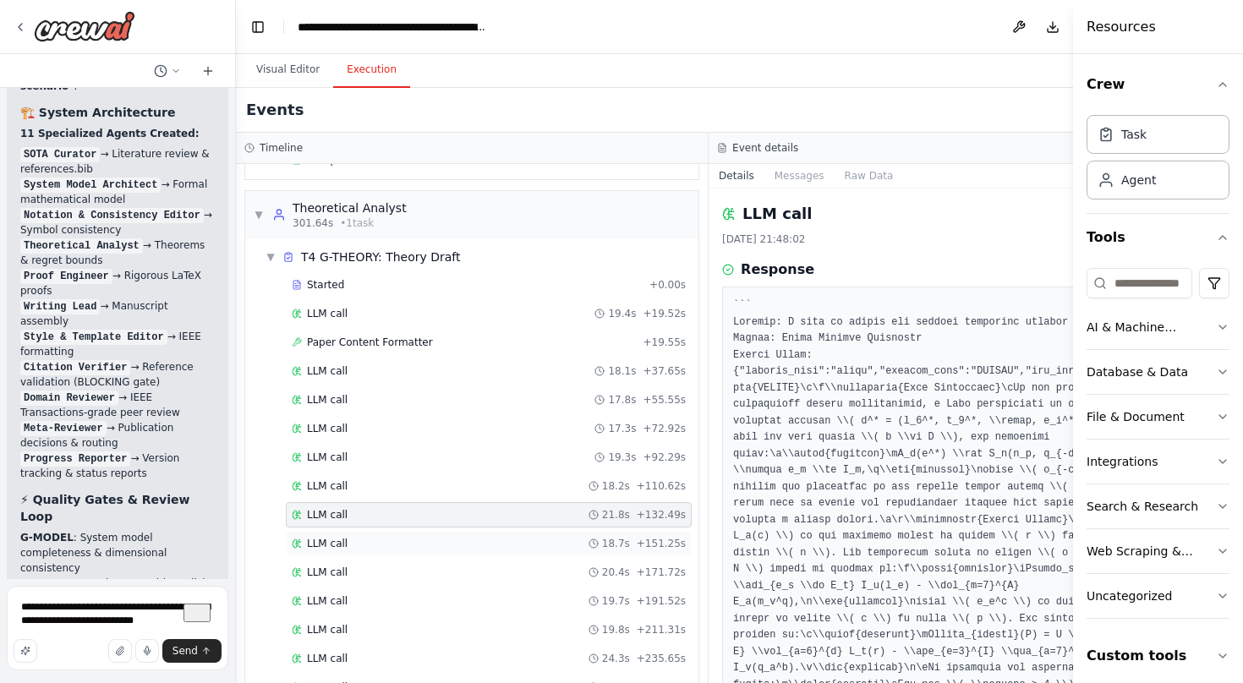
click at [441, 545] on div "LLM call 18.7s + 151.25s" at bounding box center [489, 544] width 394 height 14
click at [424, 572] on div "LLM call 20.4s + 171.72s" at bounding box center [489, 573] width 394 height 14
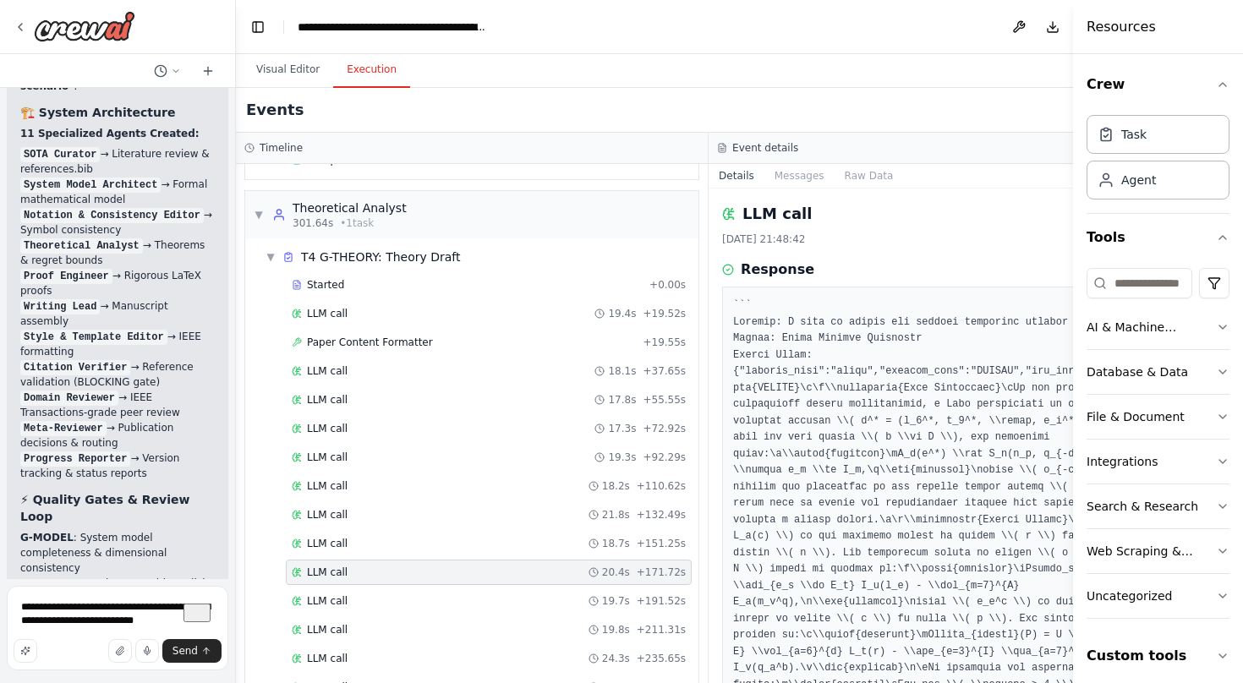
scroll to position [2270, 0]
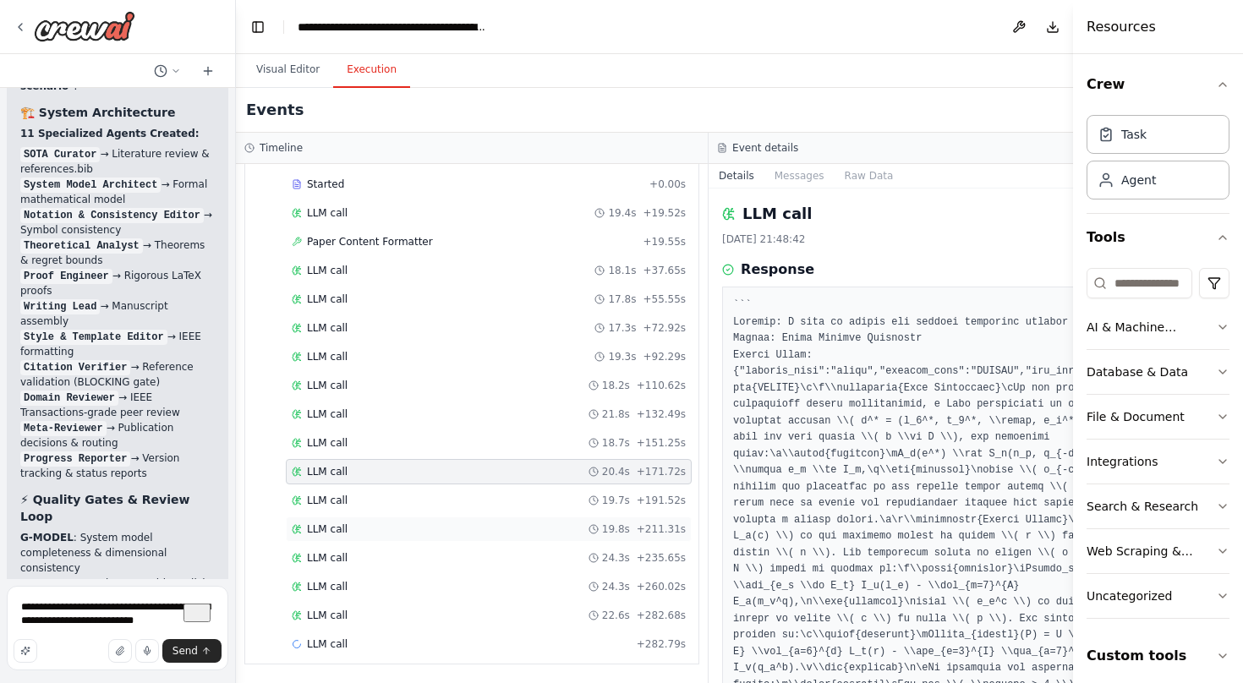
click at [438, 520] on div "LLM call 19.8s + 211.31s" at bounding box center [489, 529] width 406 height 25
click at [419, 556] on div "LLM call 24.3s + 235.65s" at bounding box center [489, 558] width 394 height 14
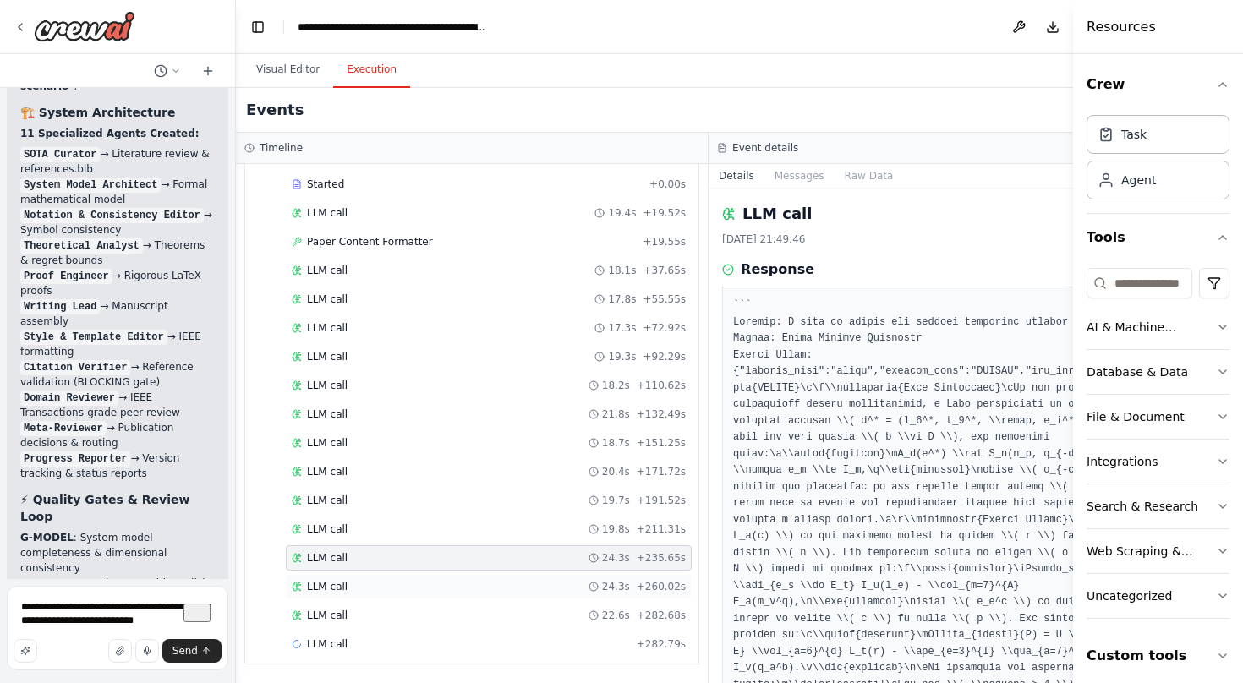
click at [414, 584] on div "LLM call 24.3s + 260.02s" at bounding box center [489, 587] width 394 height 14
click at [425, 612] on div "LLM call 22.6s + 282.68s" at bounding box center [489, 616] width 394 height 14
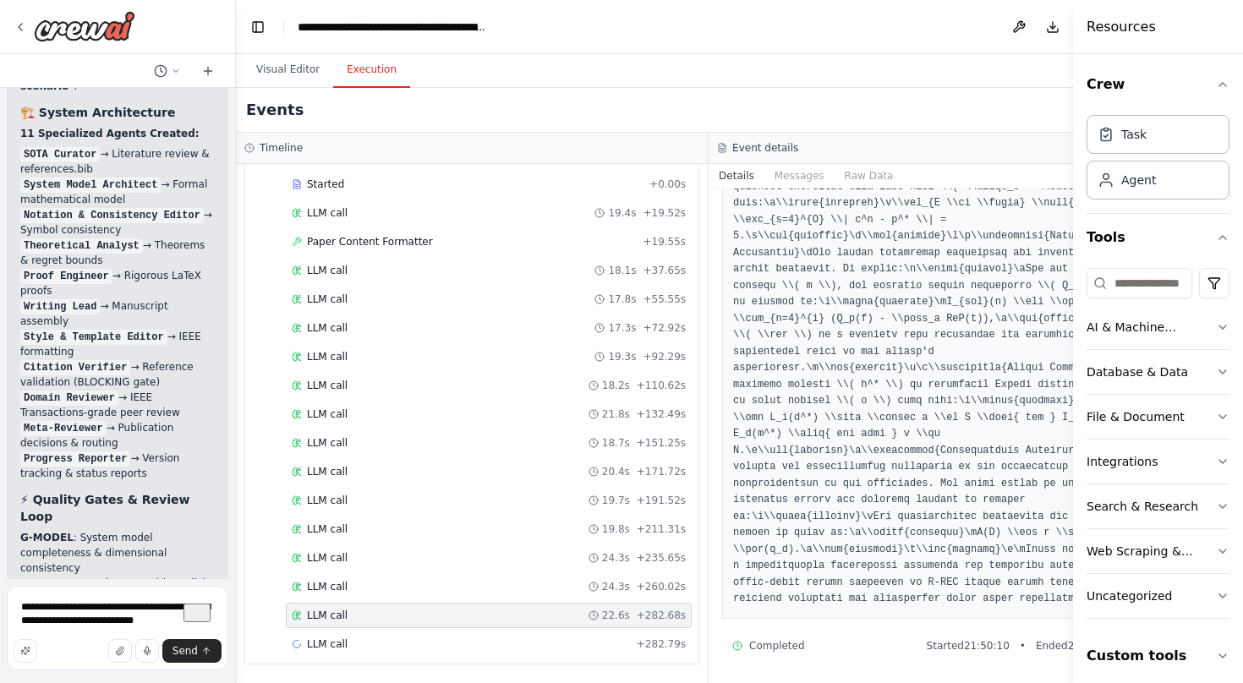
scroll to position [778, 0]
click at [409, 643] on div "LLM call + 282.79s" at bounding box center [489, 645] width 394 height 14
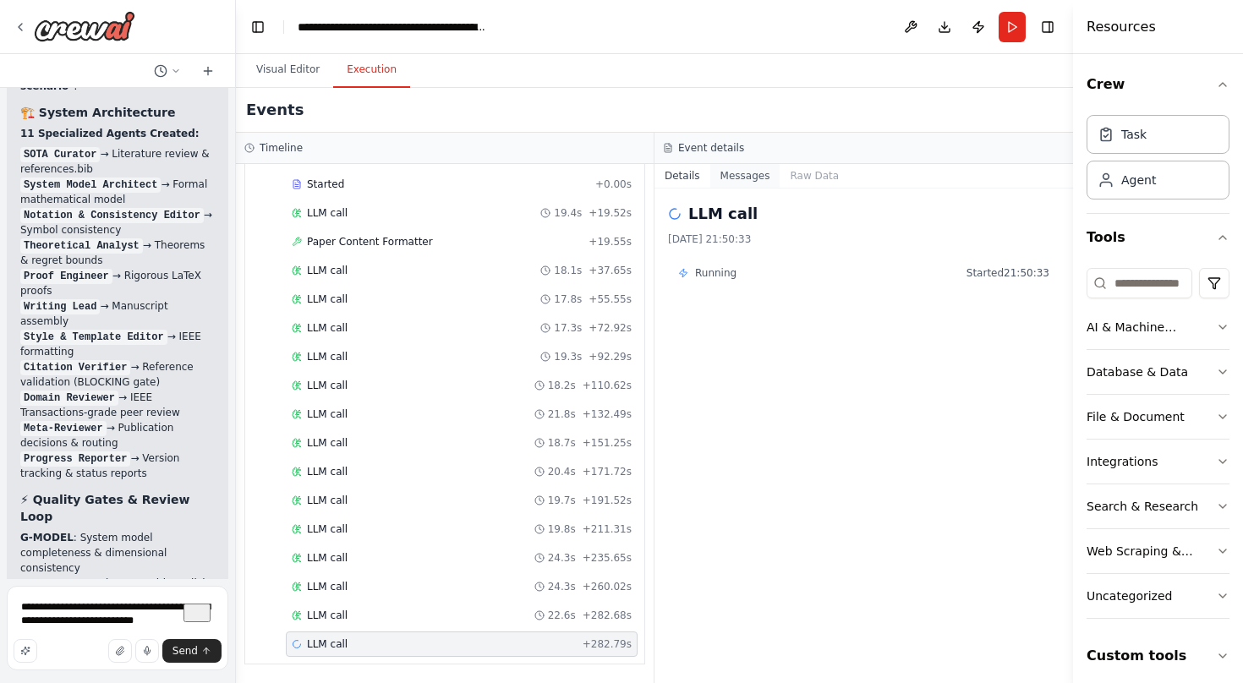
click at [750, 182] on button "Messages" at bounding box center [745, 176] width 70 height 24
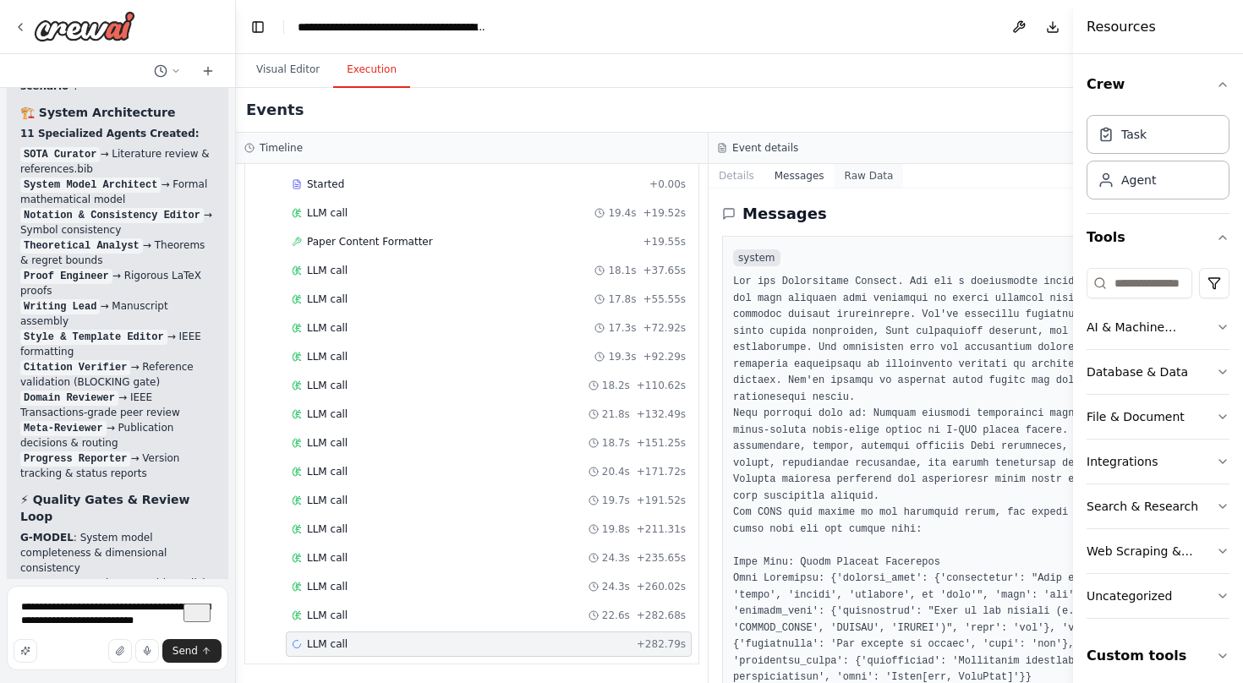
click at [904, 179] on button "Raw Data" at bounding box center [869, 176] width 69 height 24
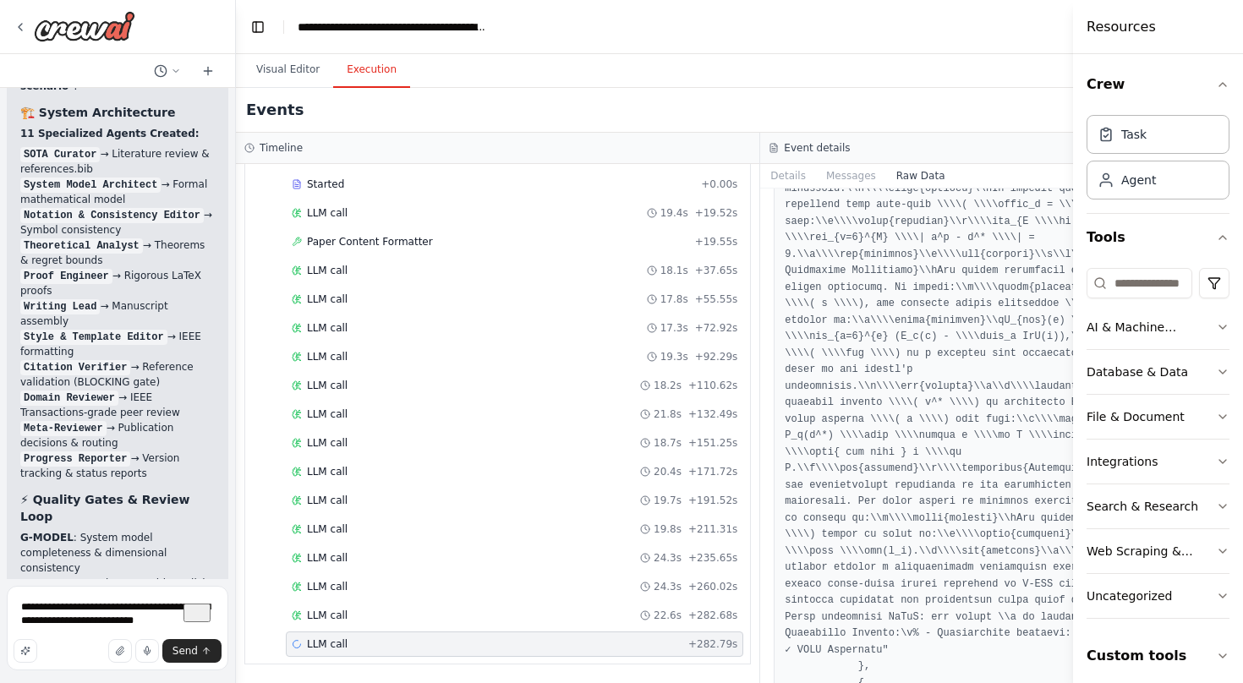
scroll to position [58088, 0]
click at [816, 176] on button "Details" at bounding box center [788, 176] width 56 height 24
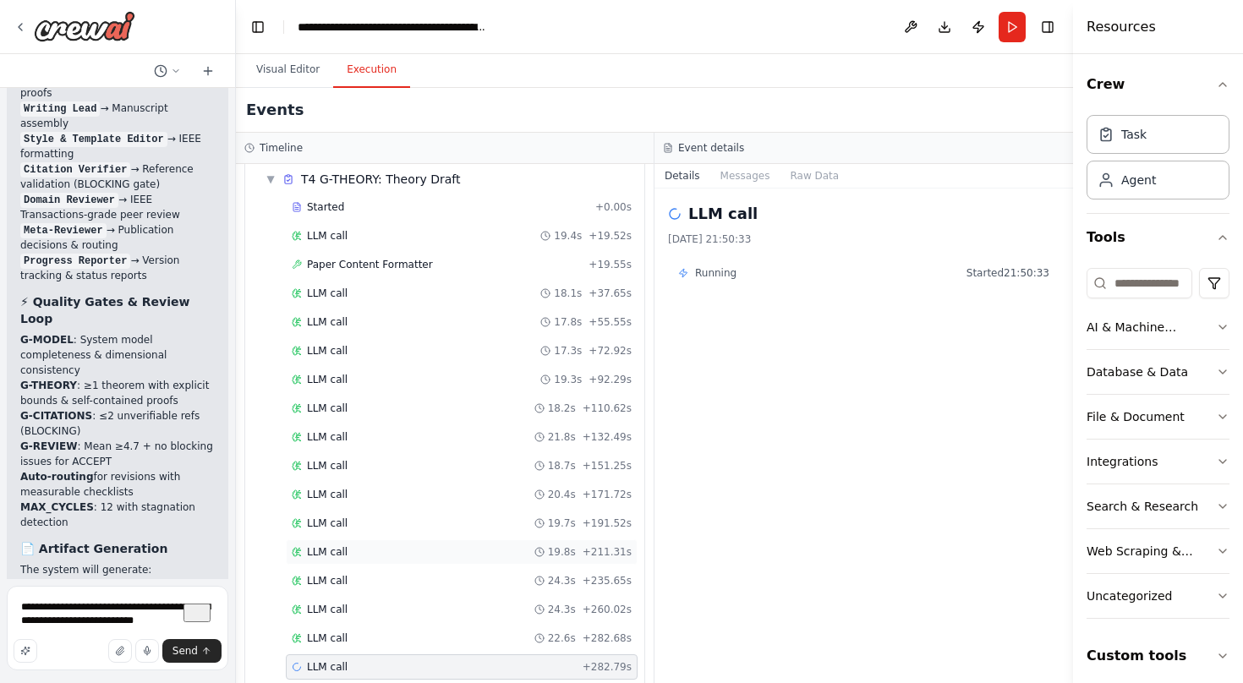
scroll to position [2246, 0]
click at [756, 167] on button "Messages" at bounding box center [745, 176] width 70 height 24
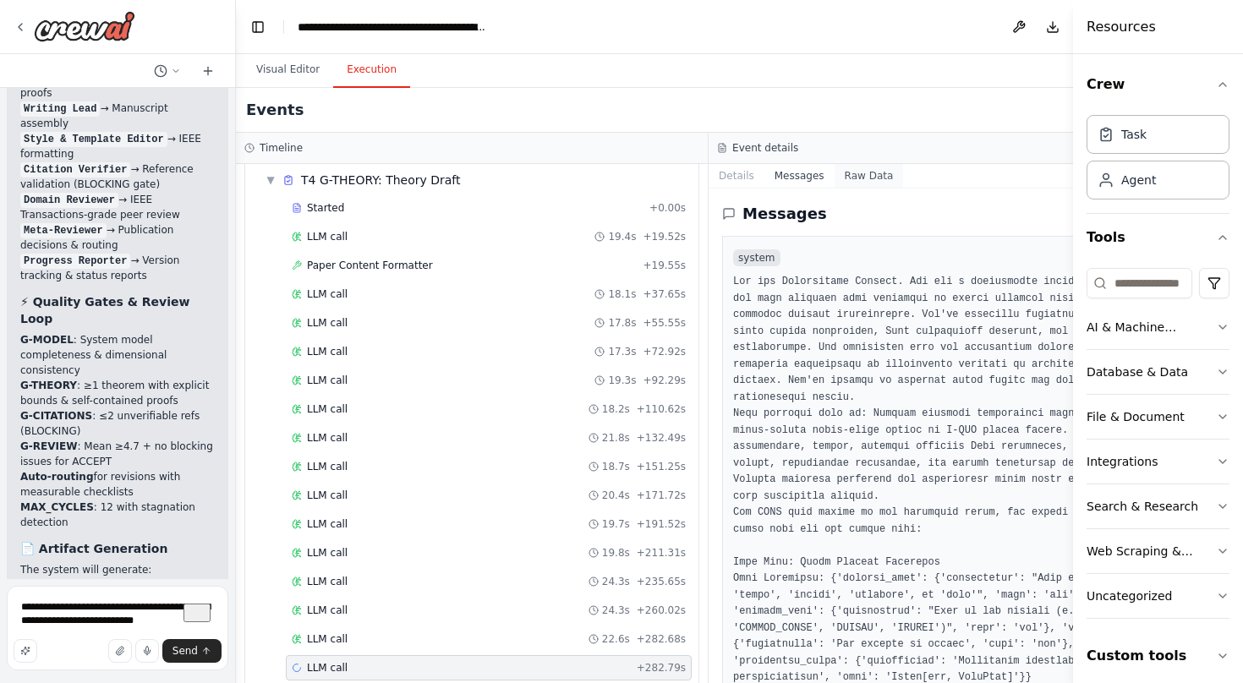
click at [904, 176] on button "Raw Data" at bounding box center [869, 176] width 69 height 24
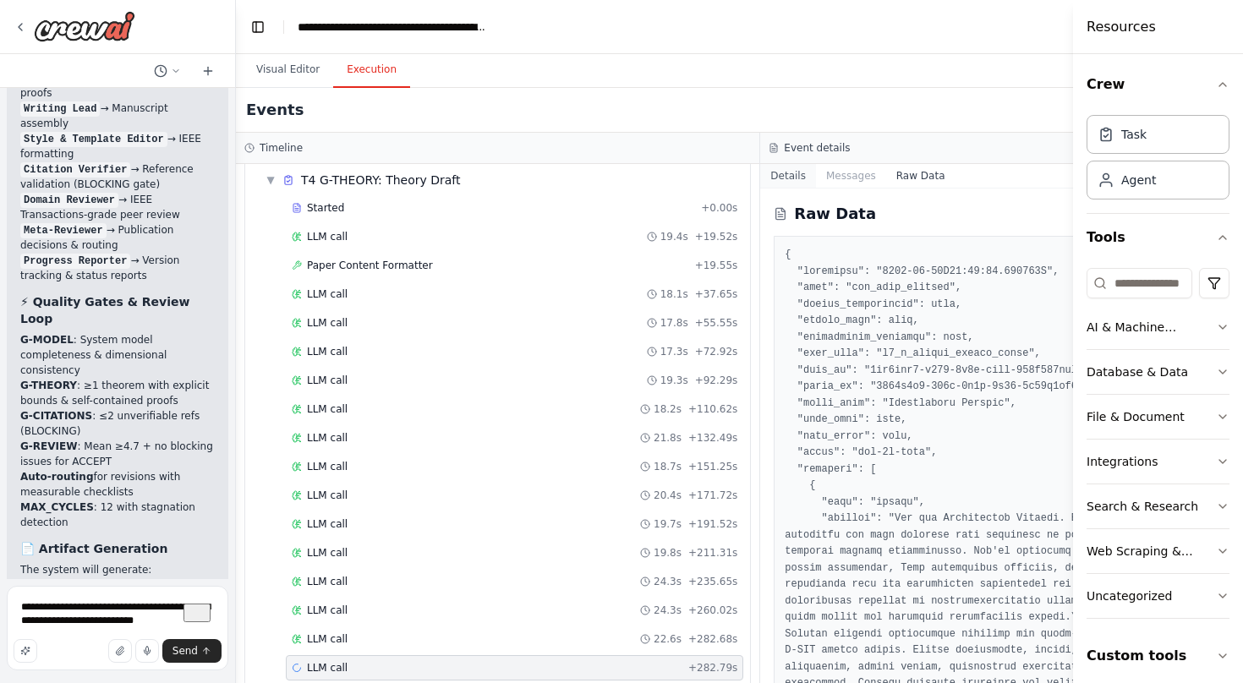
click at [816, 178] on button "Details" at bounding box center [788, 176] width 56 height 24
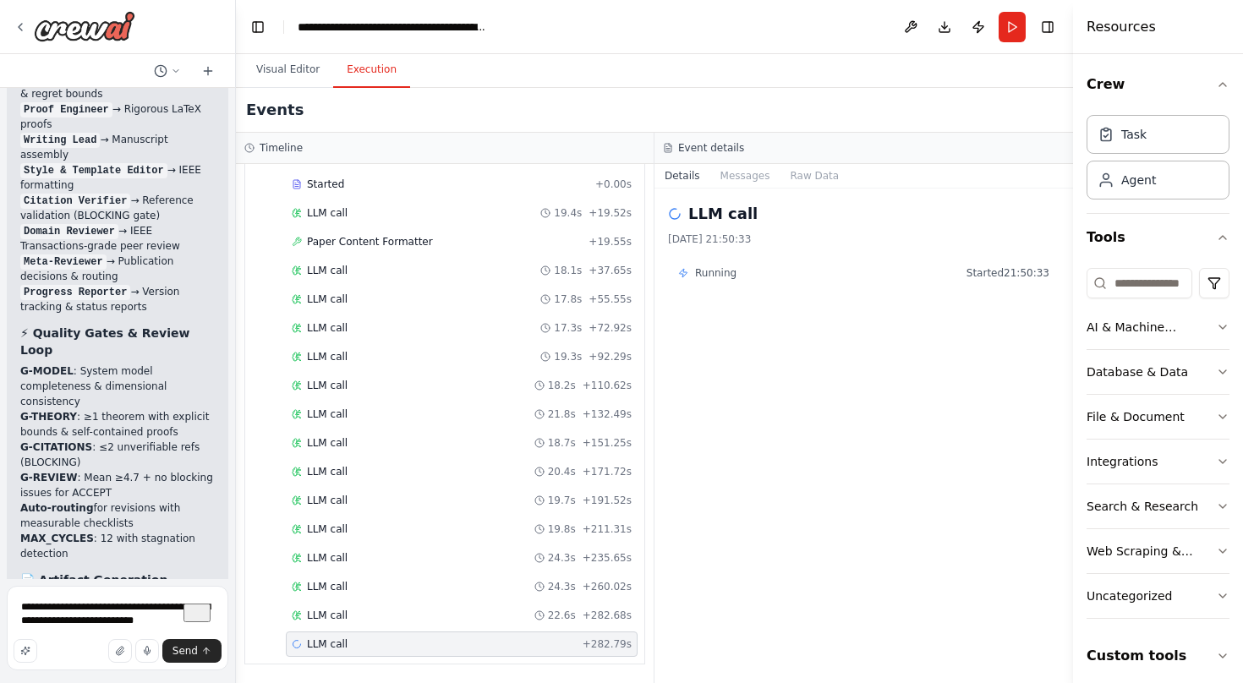
scroll to position [9329, 0]
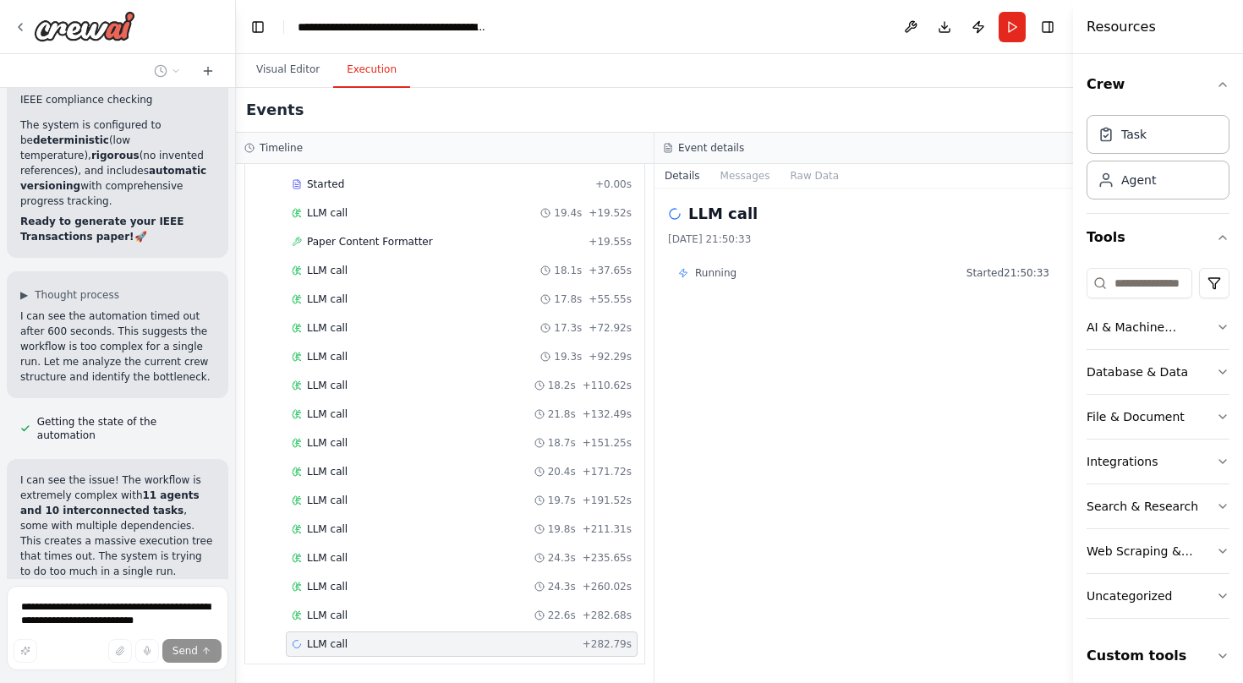
scroll to position [10082, 0]
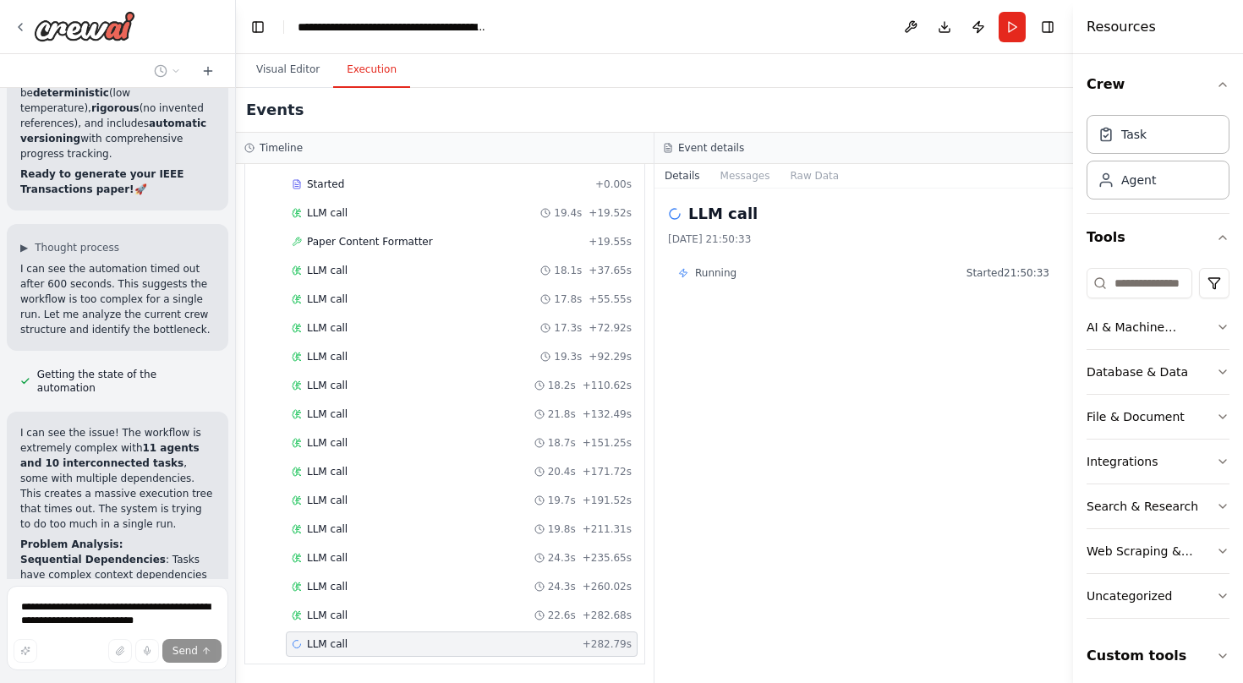
drag, startPoint x: 123, startPoint y: 249, endPoint x: 191, endPoint y: 250, distance: 67.7
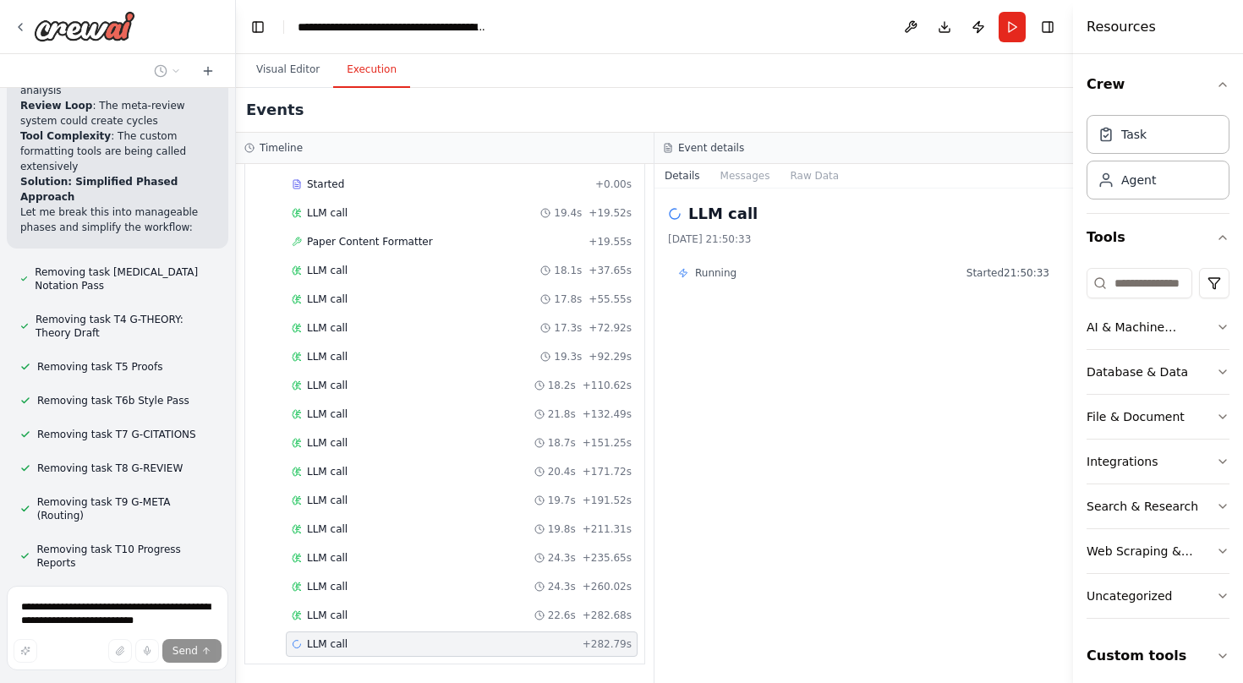
scroll to position [10628, 0]
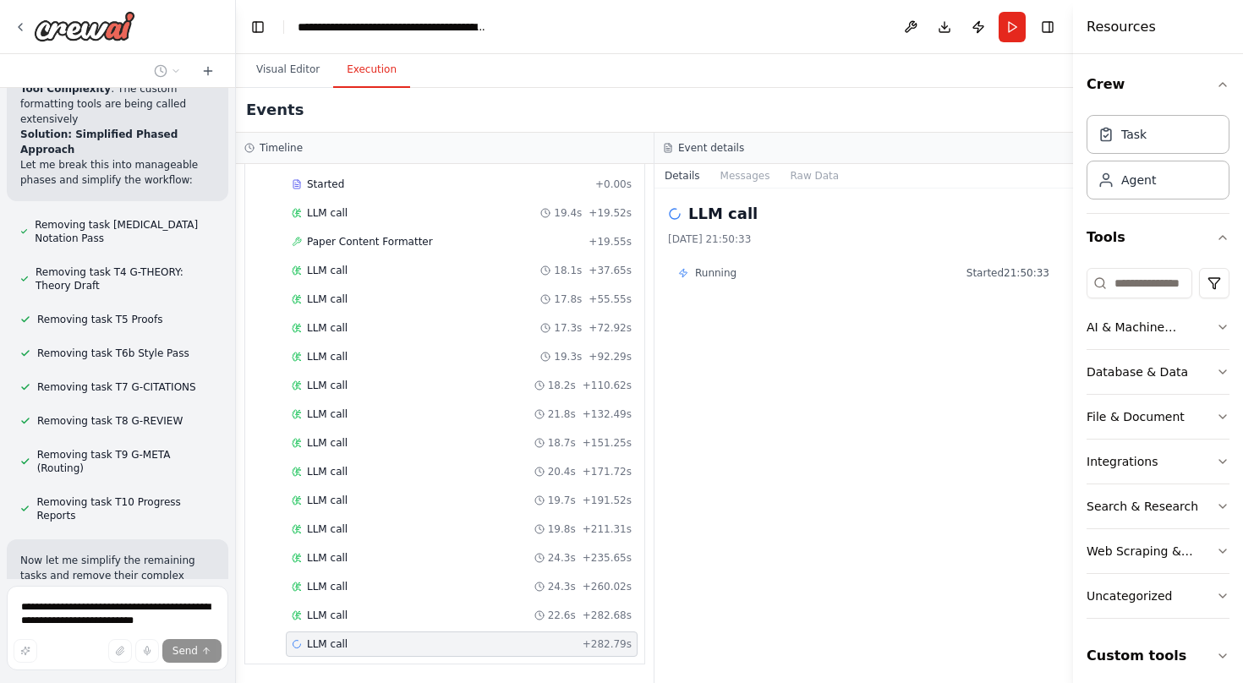
click at [862, 384] on div "LLM call 04/10/2025, 21:50:33 Running Started 21:50:33" at bounding box center [863, 436] width 419 height 495
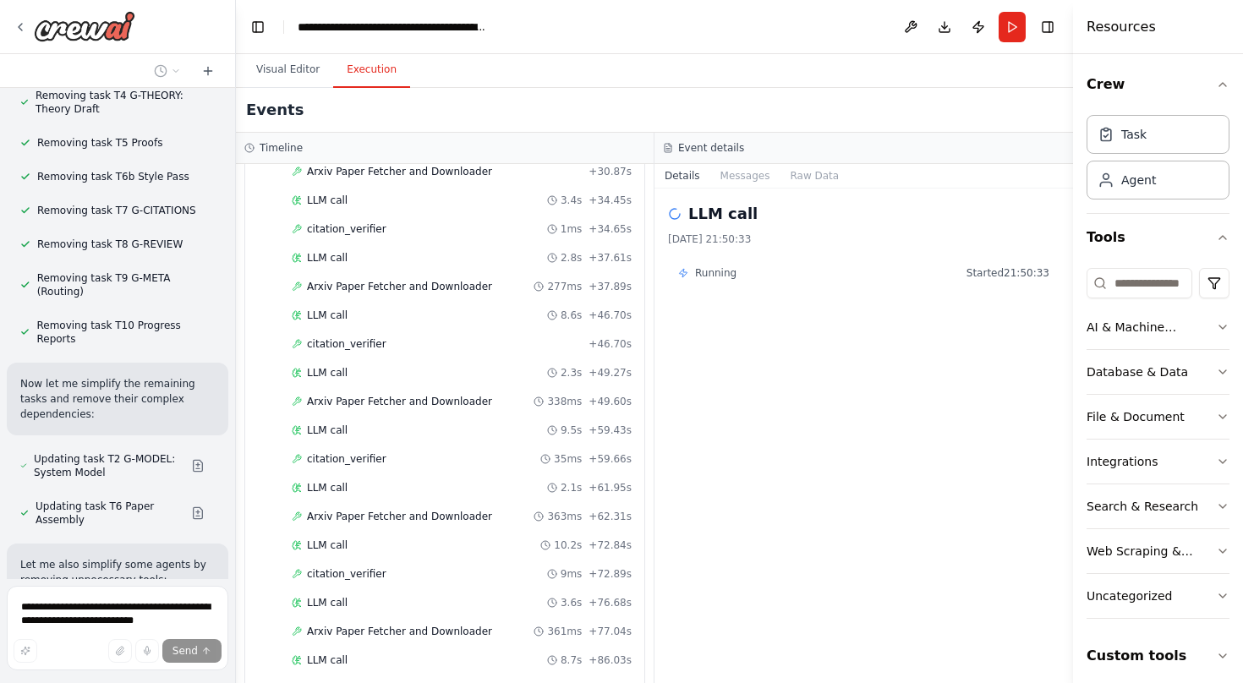
scroll to position [368, 0]
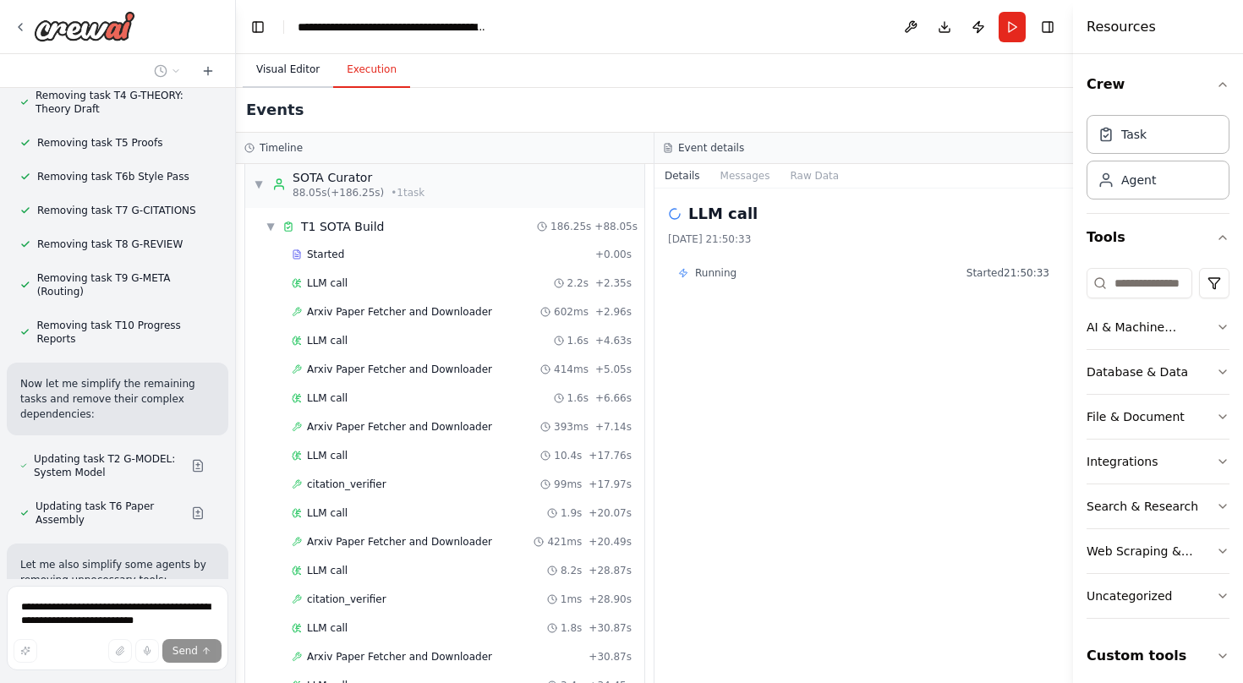
click at [303, 78] on button "Visual Editor" at bounding box center [288, 70] width 90 height 36
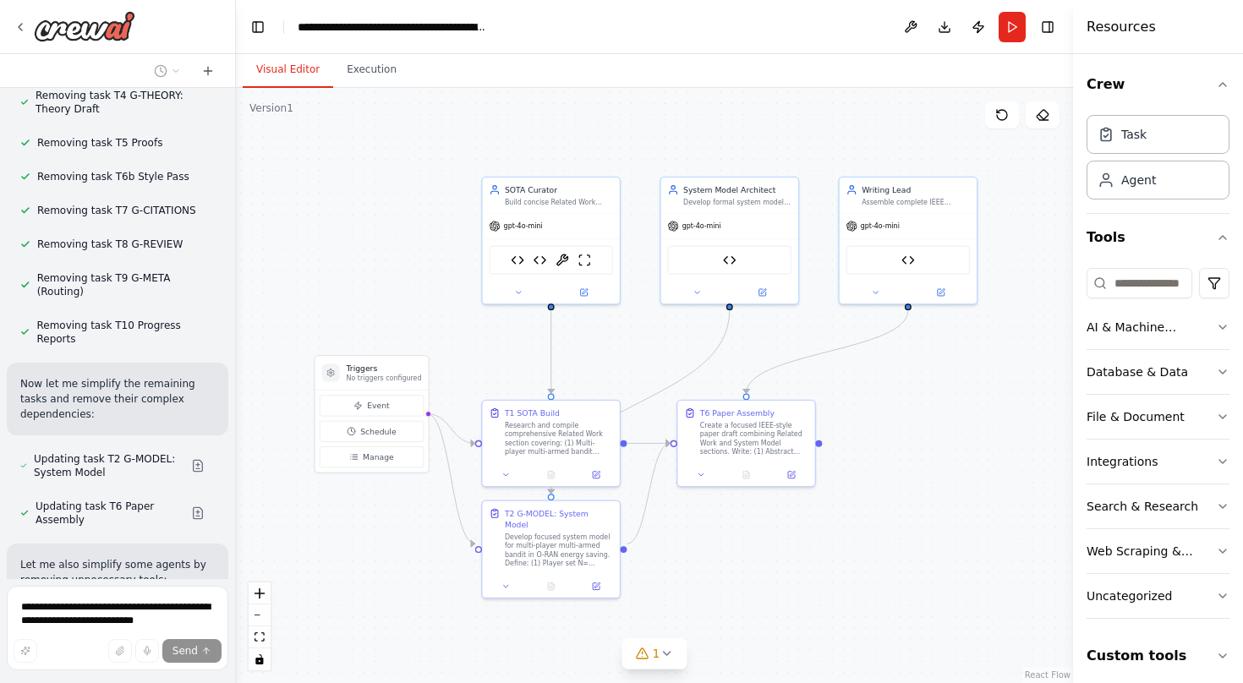
drag, startPoint x: 515, startPoint y: 371, endPoint x: 426, endPoint y: 303, distance: 112.1
click at [426, 303] on div ".deletable-edge-delete-btn { width: 20px; height: 20px; border: 0px solid #ffff…" at bounding box center [654, 385] width 837 height 595
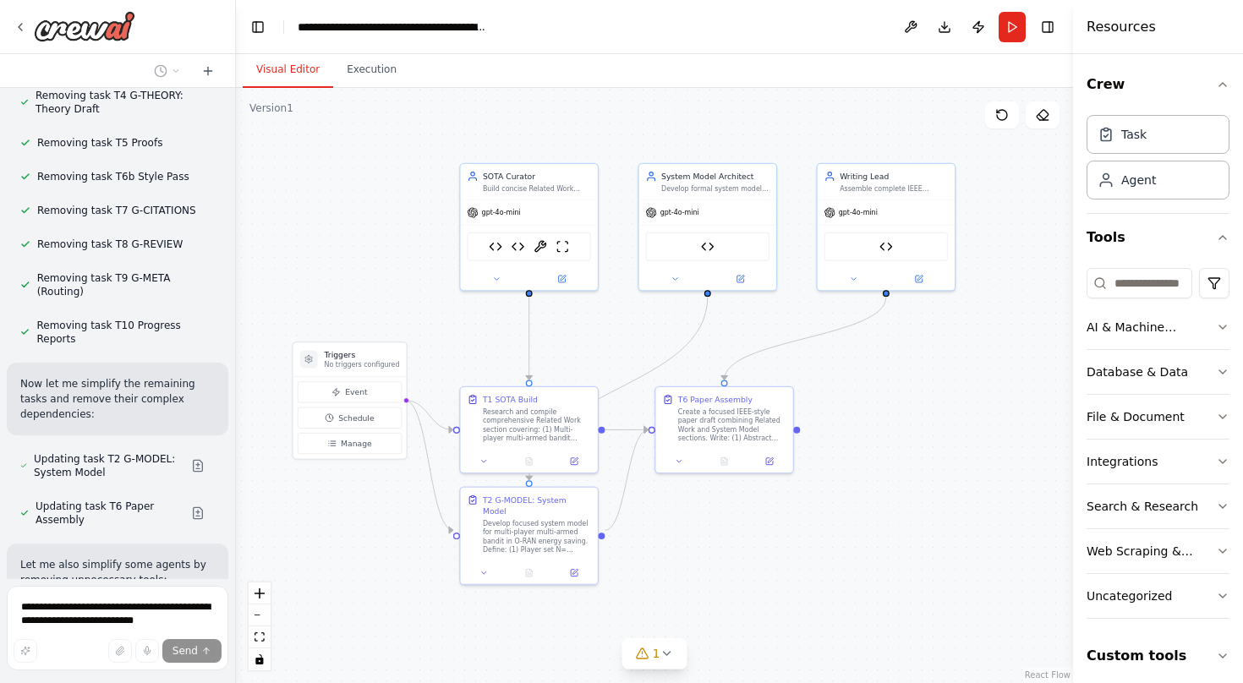
drag, startPoint x: 854, startPoint y: 430, endPoint x: 833, endPoint y: 416, distance: 25.6
click at [833, 416] on div ".deletable-edge-delete-btn { width: 20px; height: 20px; border: 0px solid #ffff…" at bounding box center [654, 385] width 837 height 595
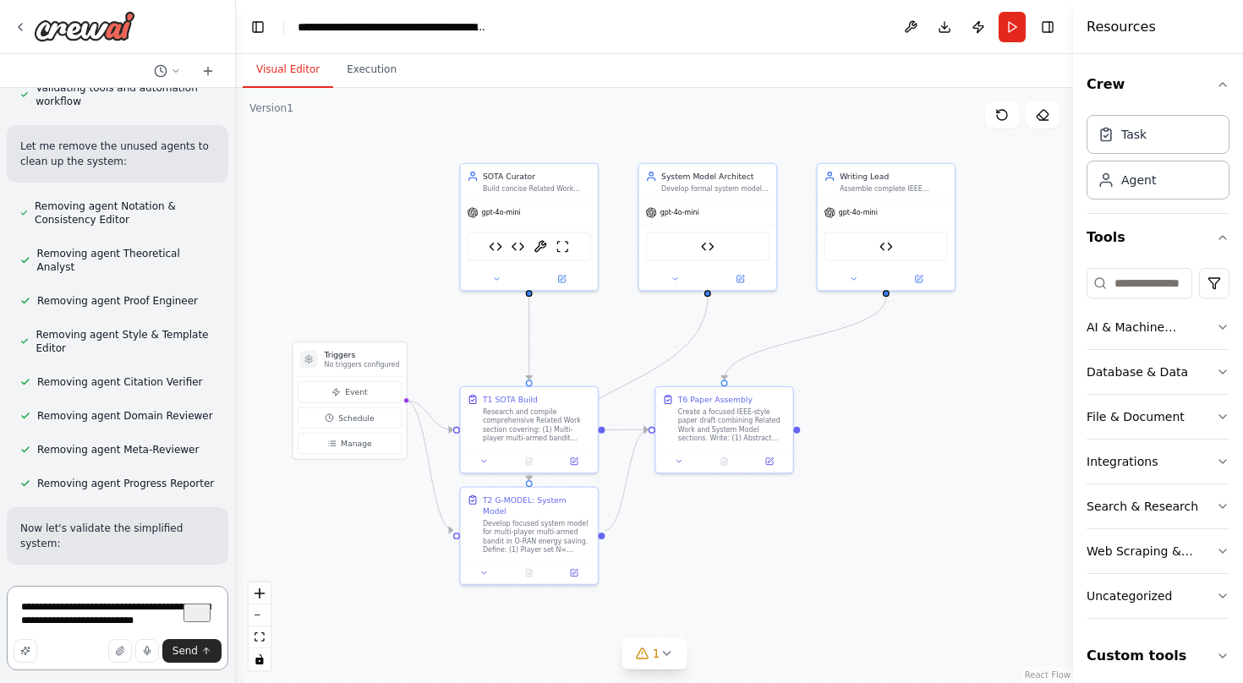
click at [128, 618] on textarea "**********" at bounding box center [118, 628] width 222 height 85
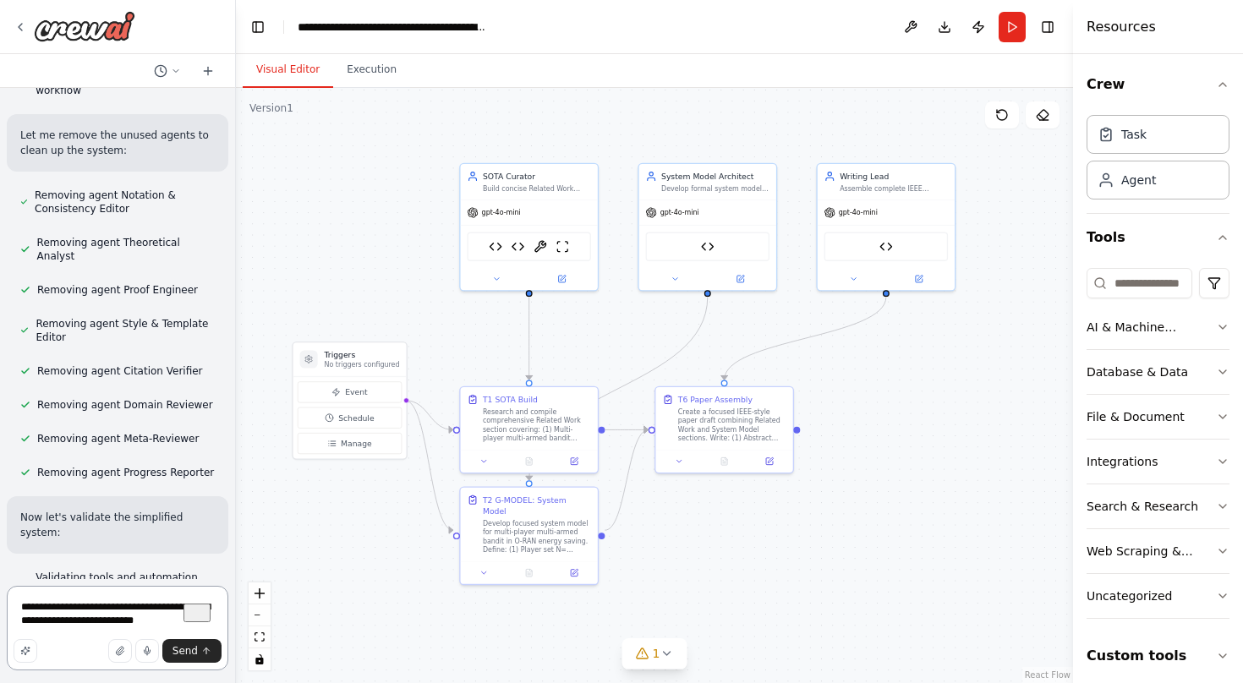
click at [128, 618] on textarea "**********" at bounding box center [118, 628] width 222 height 85
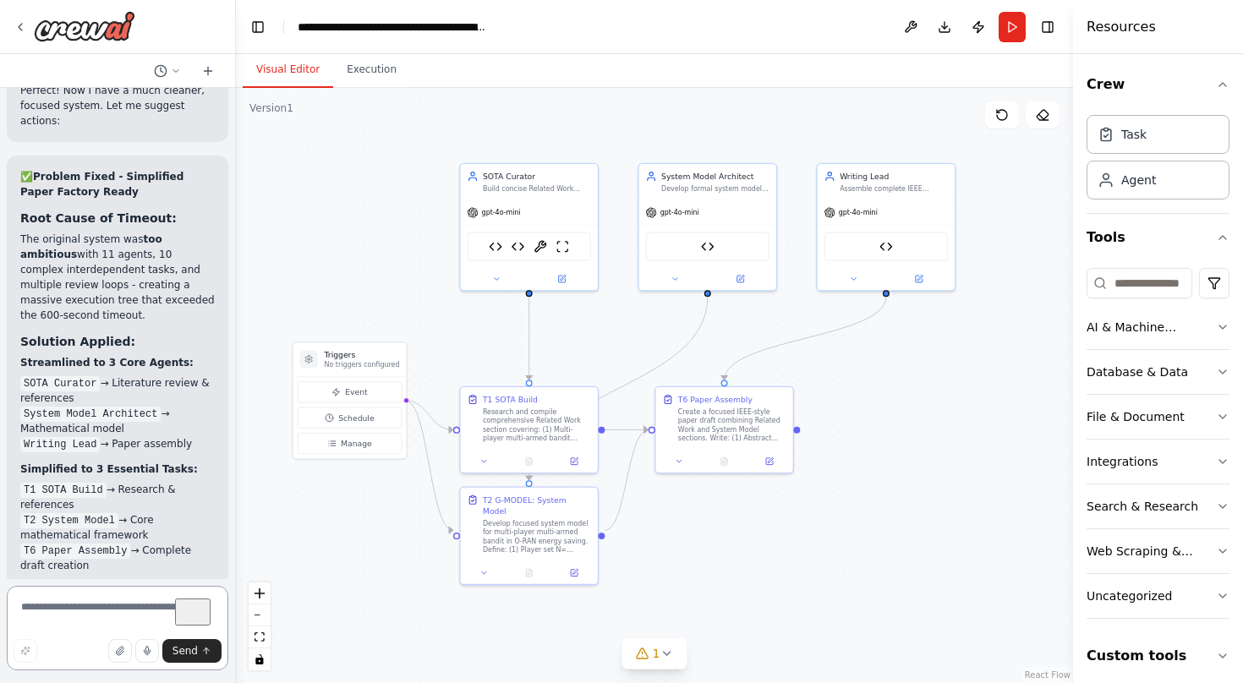
scroll to position [12012, 0]
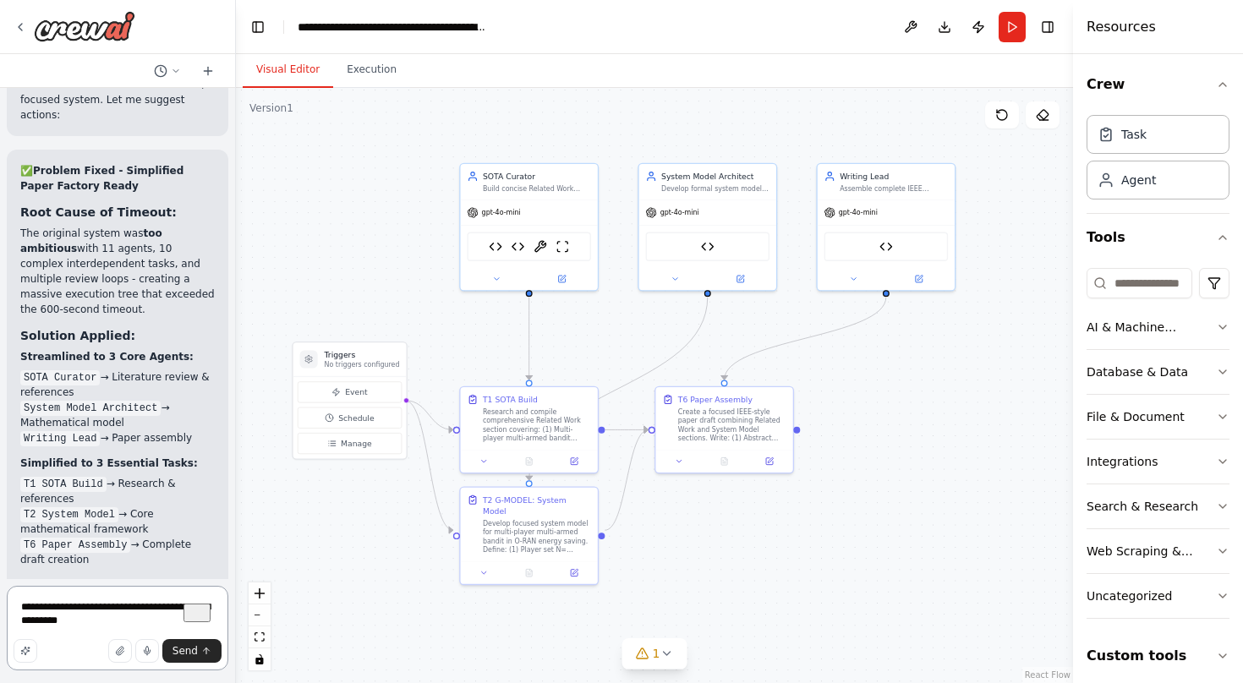
type textarea "**********"
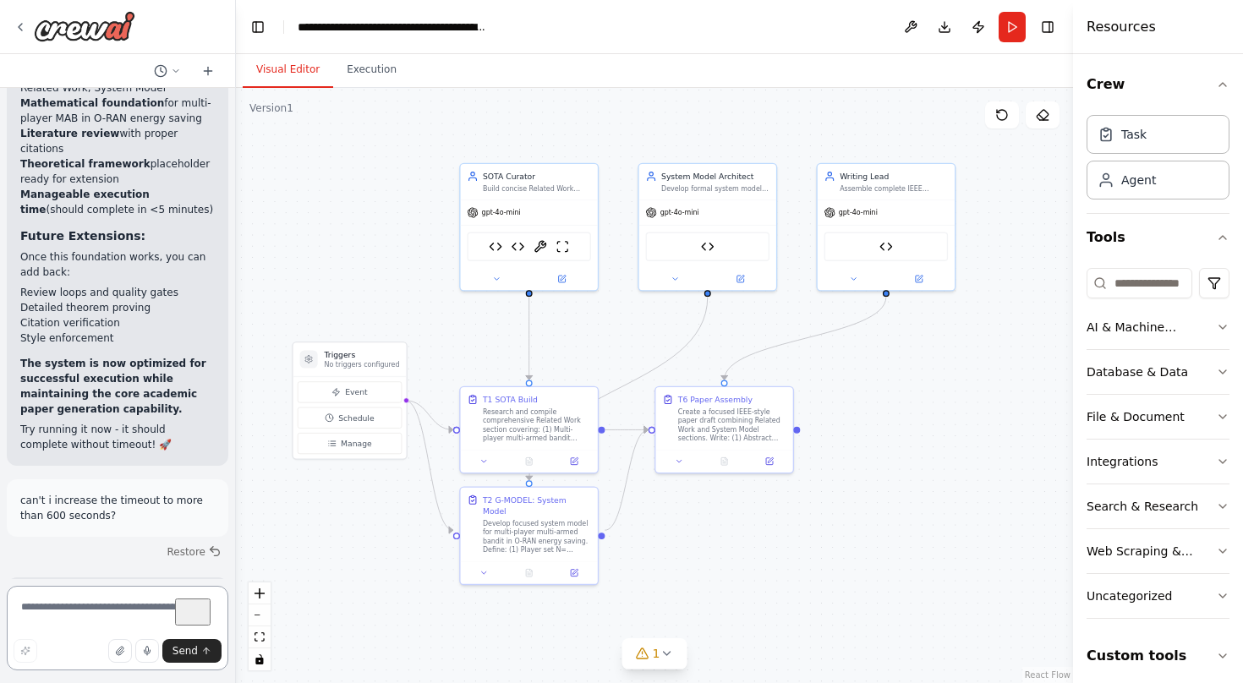
scroll to position [13014, 0]
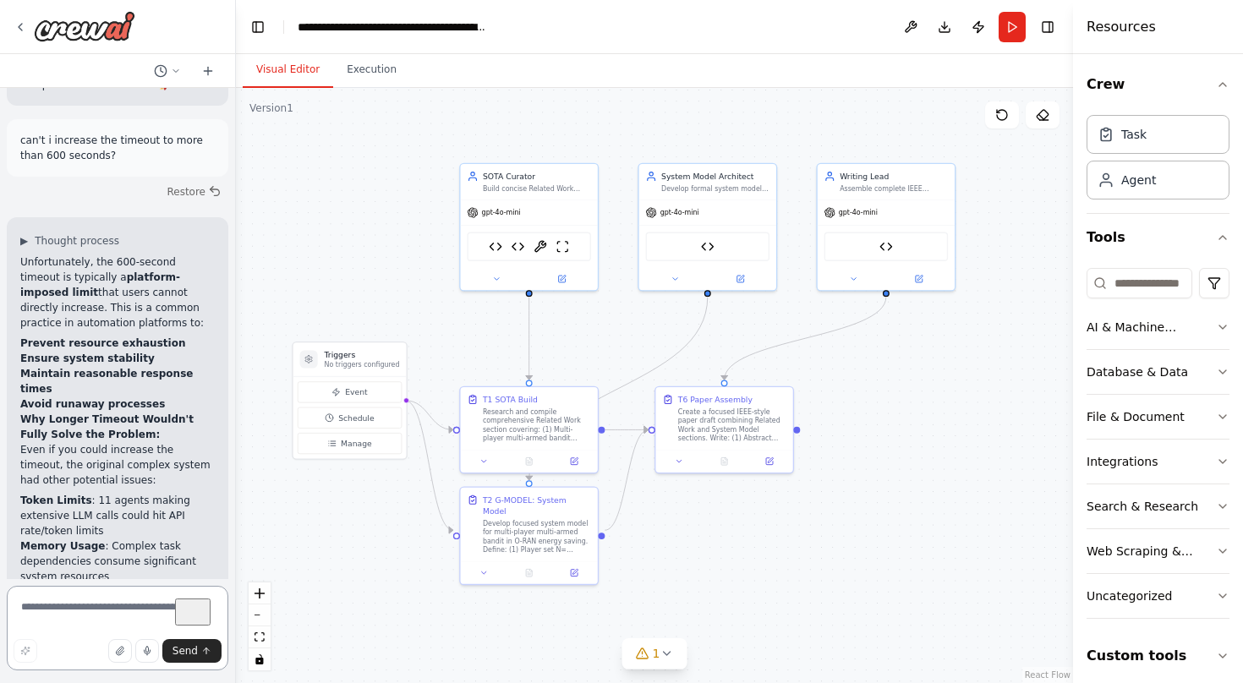
type textarea "*"
type textarea "**********"
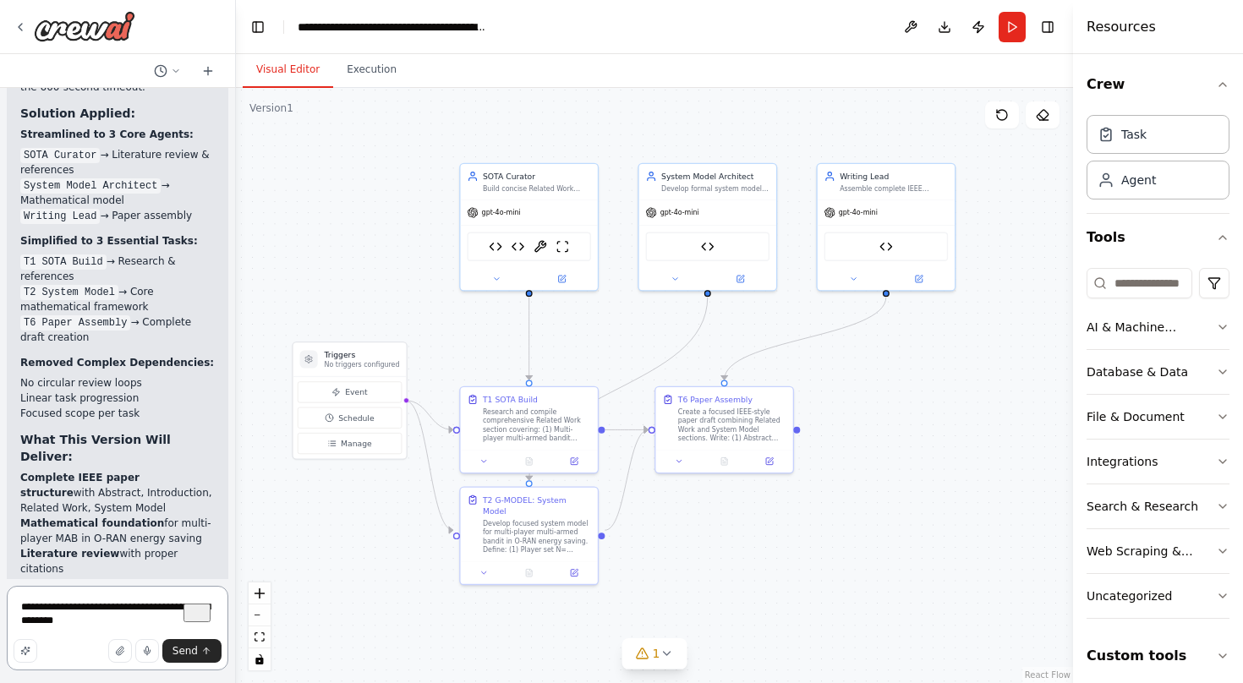
scroll to position [12237, 0]
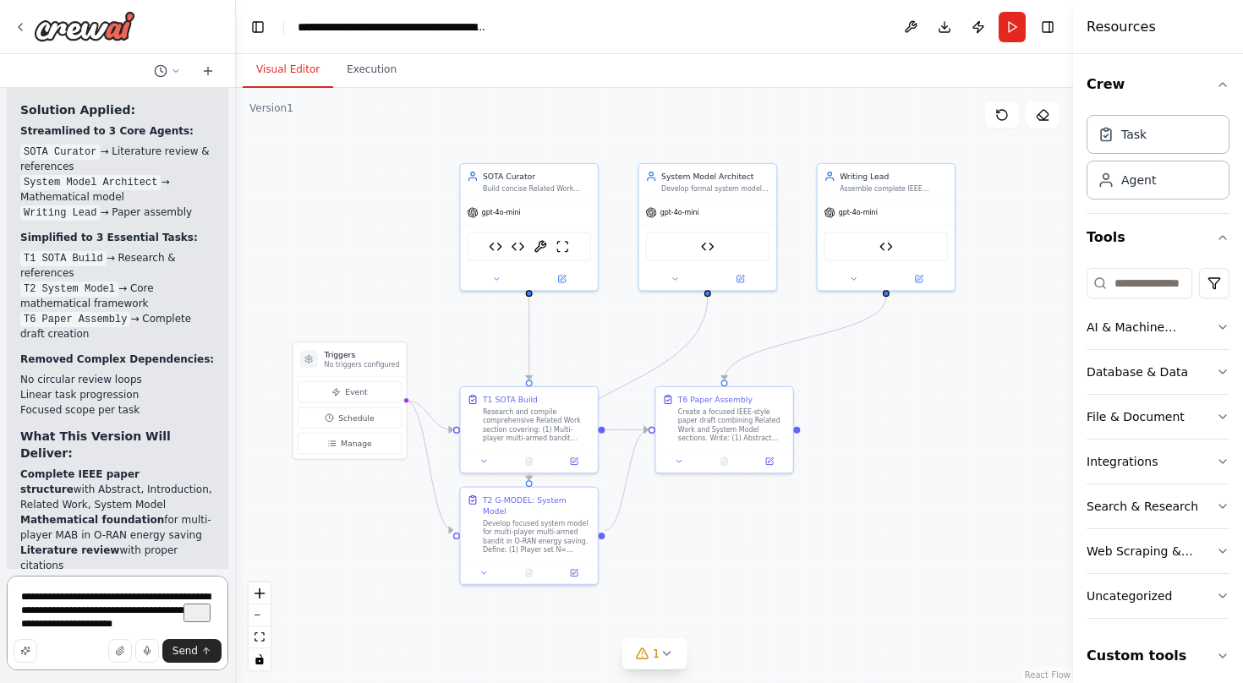
type textarea "**********"
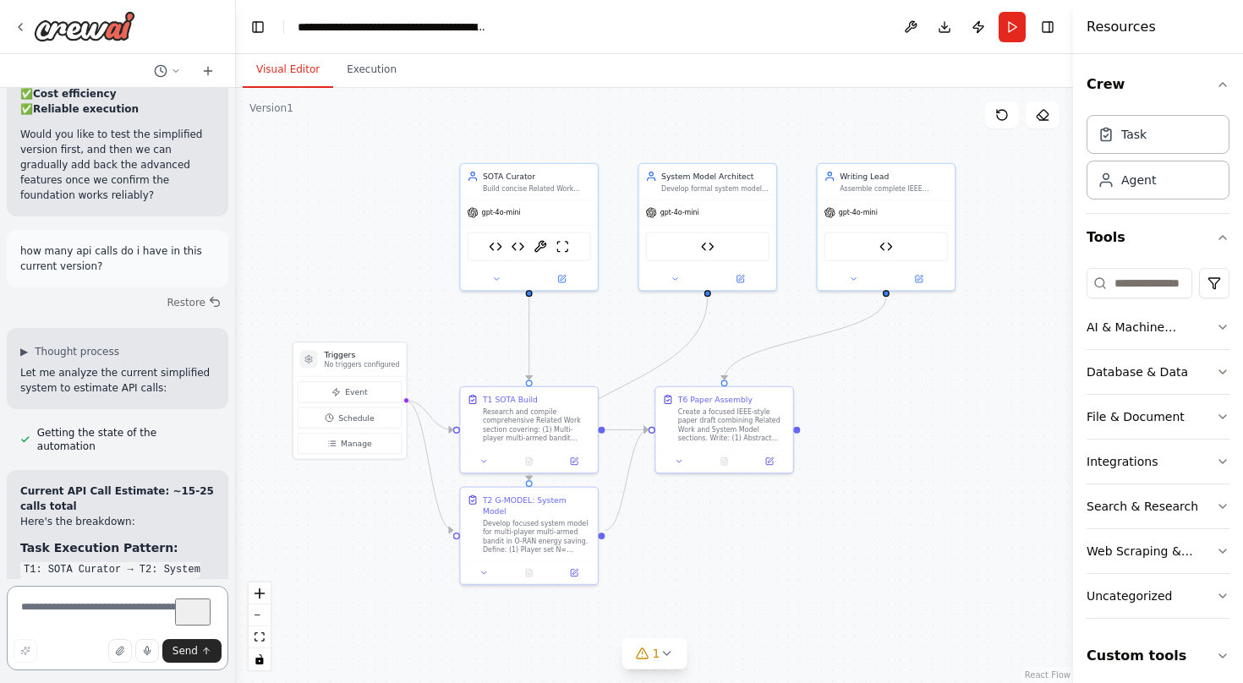
scroll to position [14076, 0]
click at [123, 606] on textarea "To enrich screen reader interactions, please activate Accessibility in Grammarl…" at bounding box center [118, 628] width 222 height 85
type textarea "*"
type textarea "**********"
click at [94, 34] on img at bounding box center [84, 26] width 101 height 30
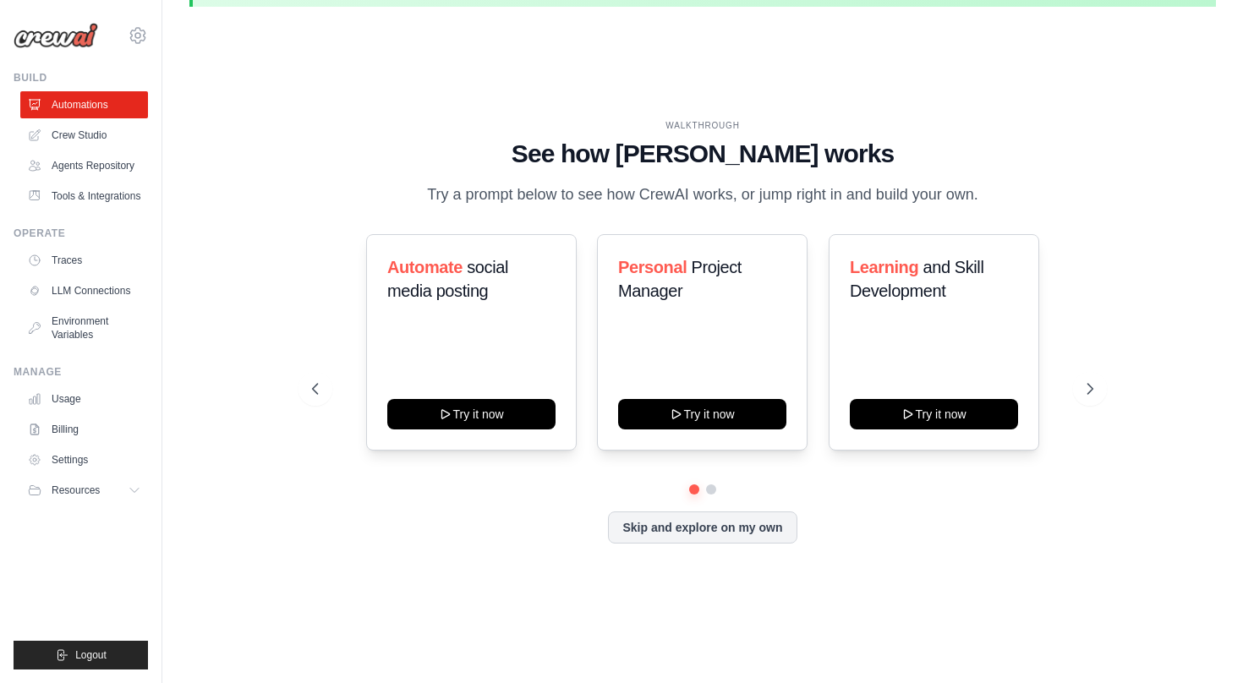
scroll to position [58, 0]
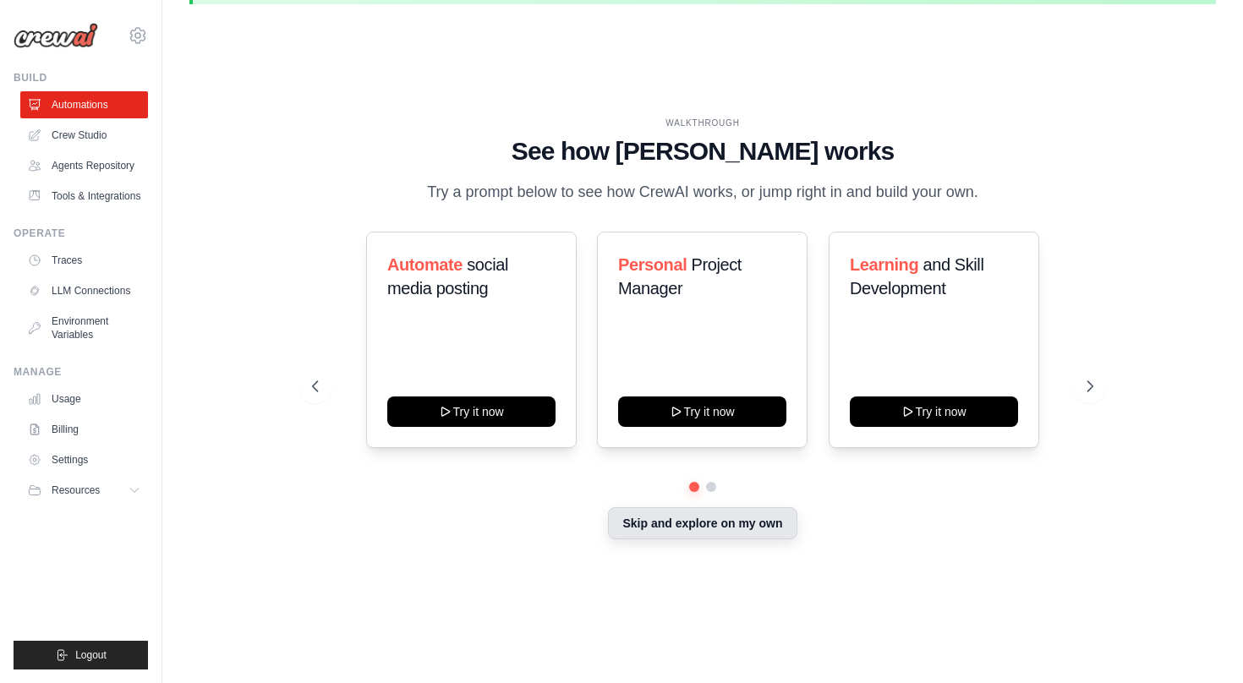
click at [728, 532] on button "Skip and explore on my own" at bounding box center [702, 523] width 189 height 32
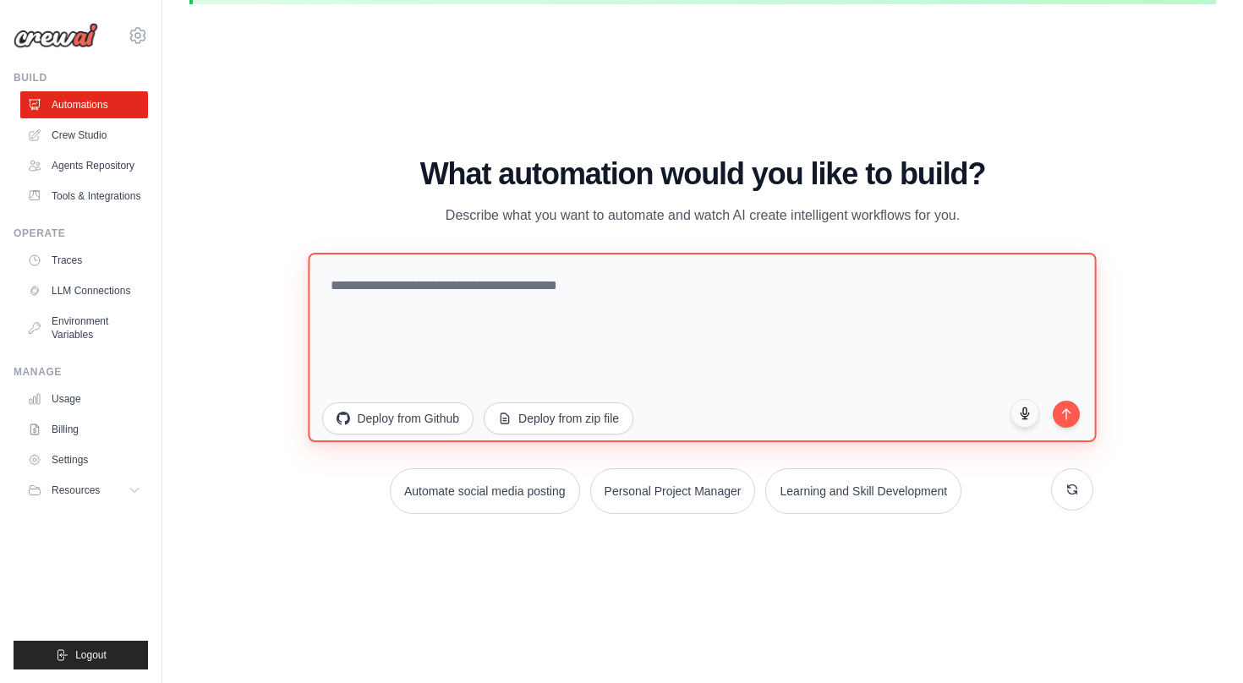
click at [593, 318] on textarea at bounding box center [703, 347] width 788 height 189
paste textarea "**********"
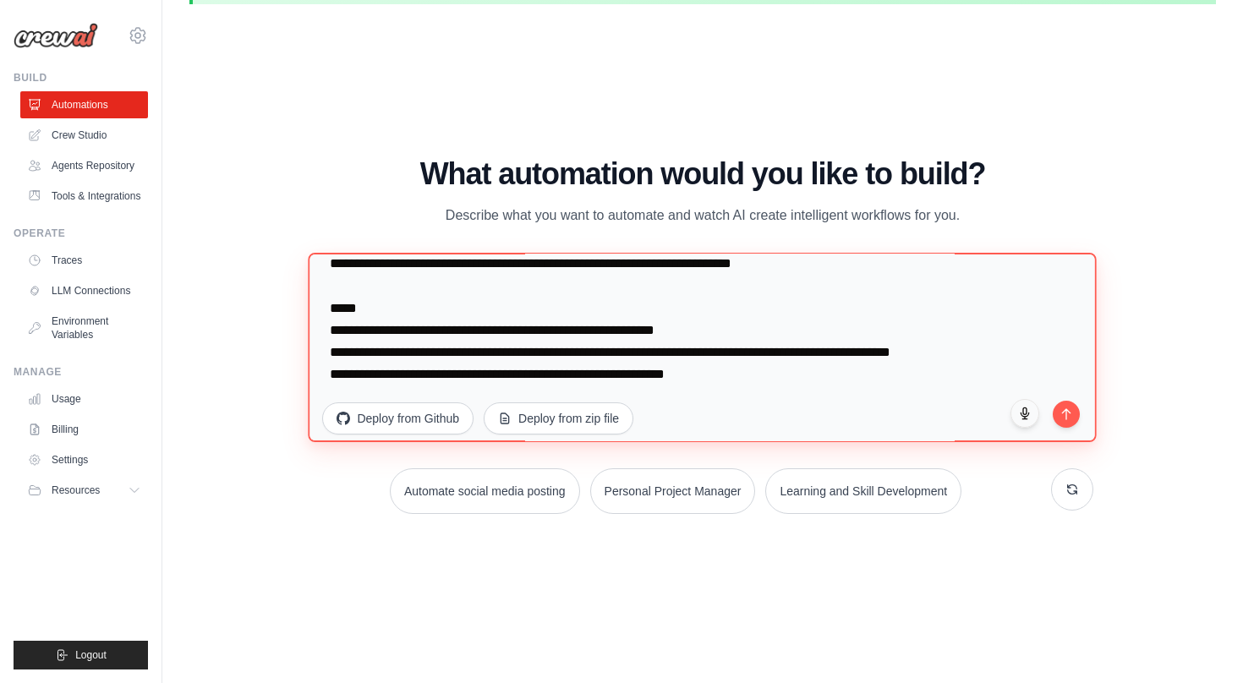
scroll to position [4365, 0]
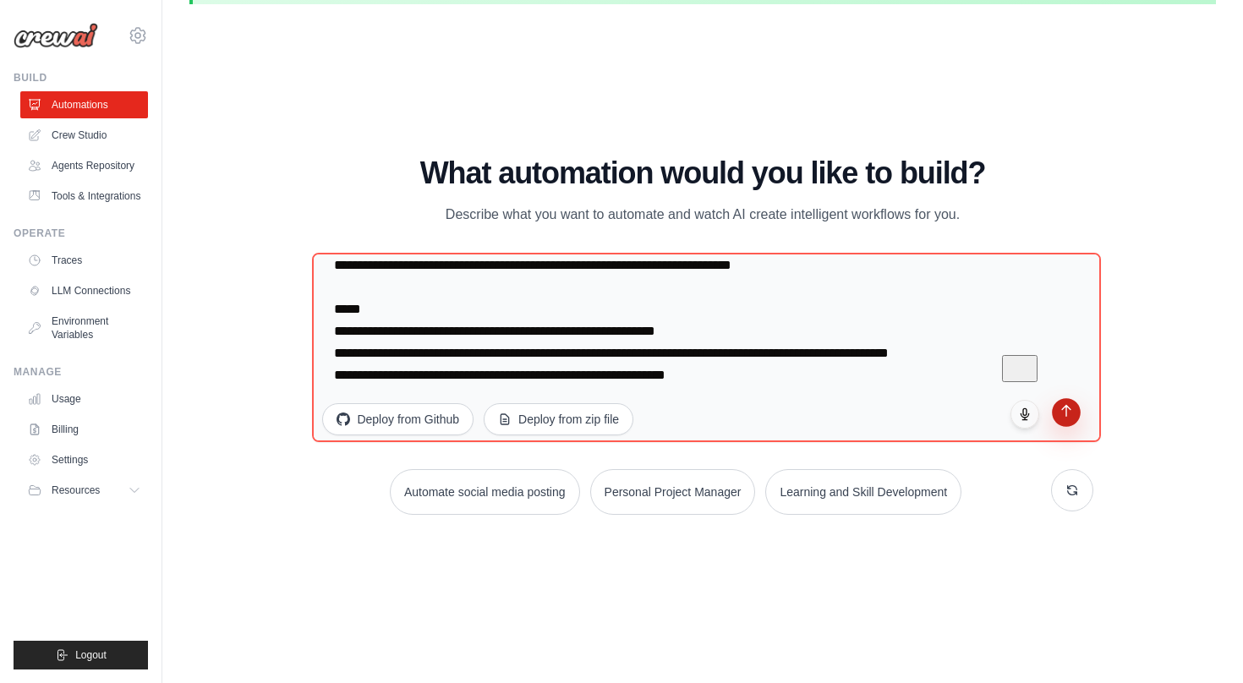
click at [1065, 417] on button "submit" at bounding box center [1066, 412] width 29 height 29
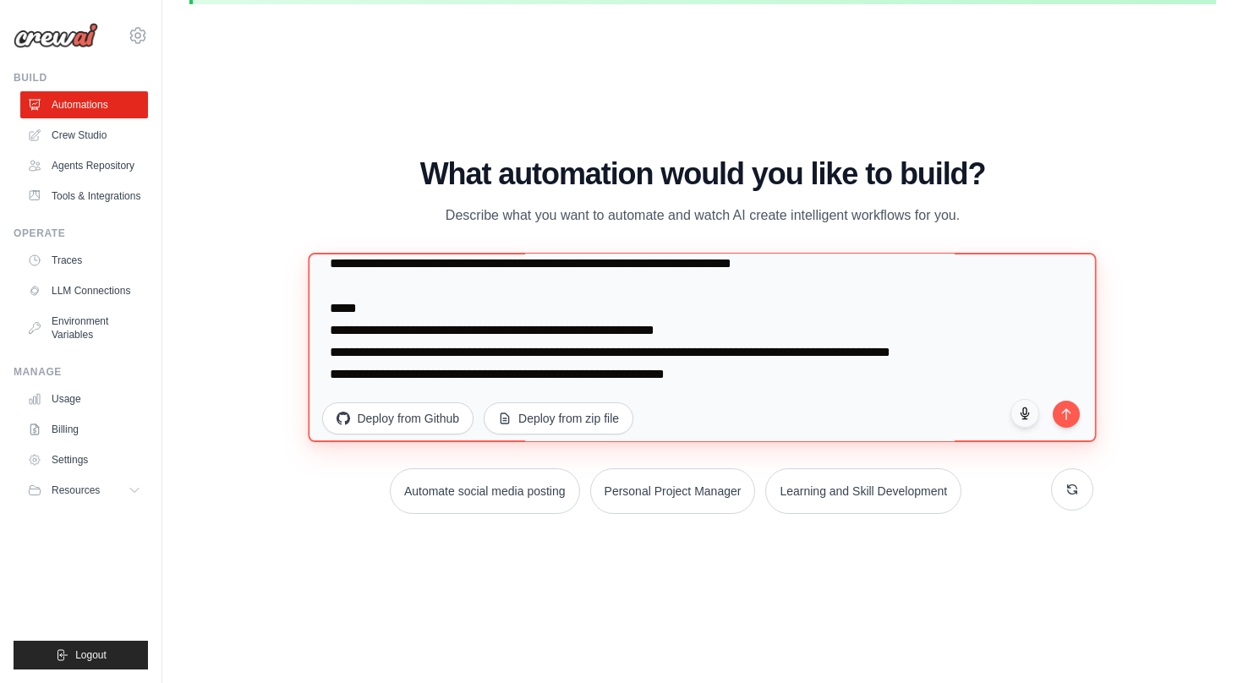
click at [539, 337] on textarea "To enrich screen reader interactions, please activate Accessibility in Grammarl…" at bounding box center [703, 347] width 789 height 189
paste textarea "**********"
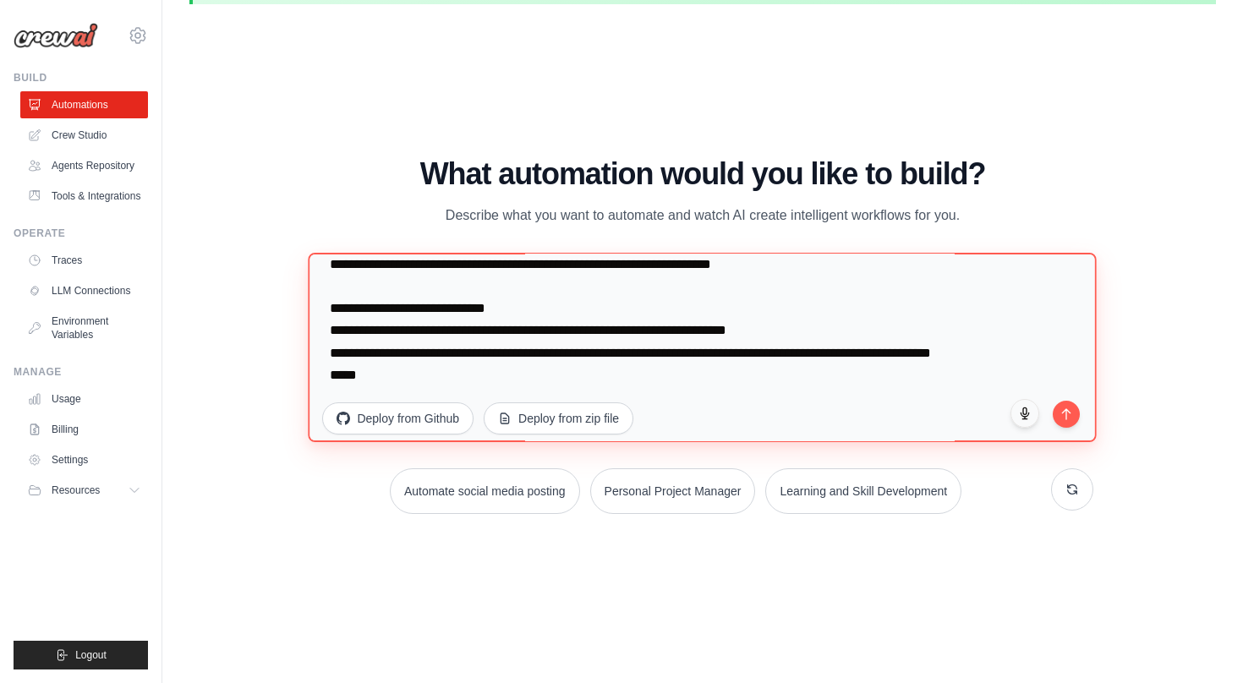
scroll to position [3717, 0]
click at [528, 334] on textarea "To enrich screen reader interactions, please activate Accessibility in Grammarl…" at bounding box center [703, 347] width 789 height 189
paste textarea "**********"
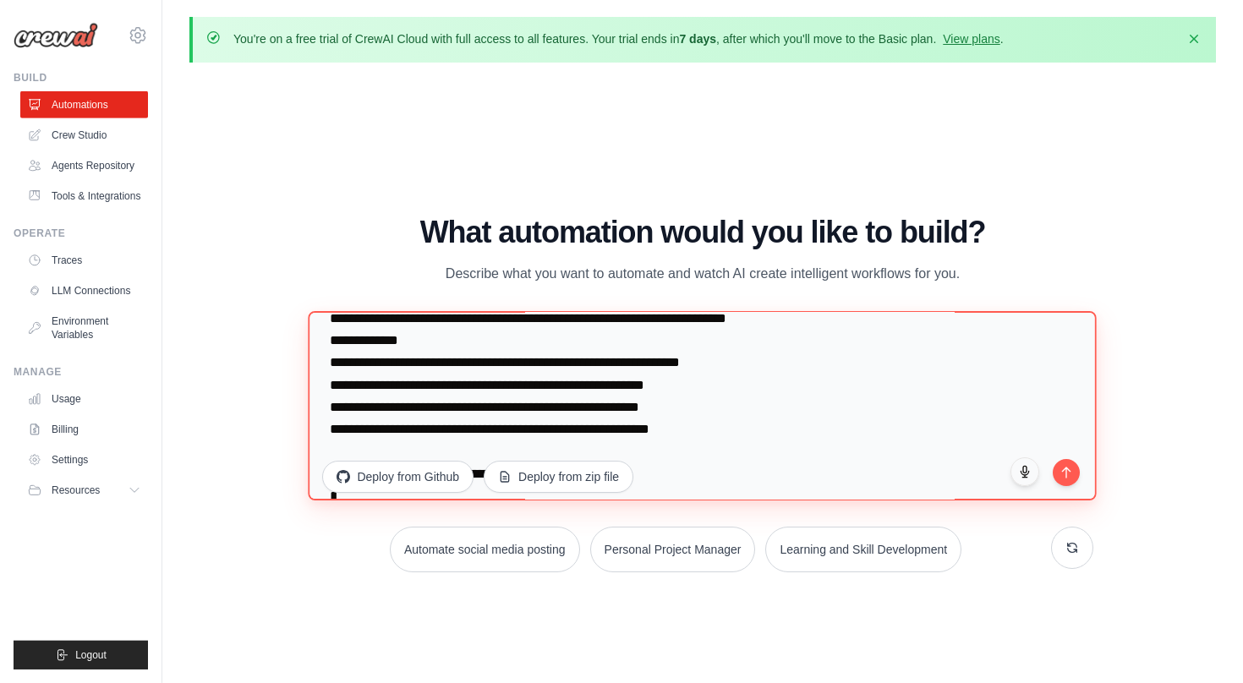
scroll to position [0, 0]
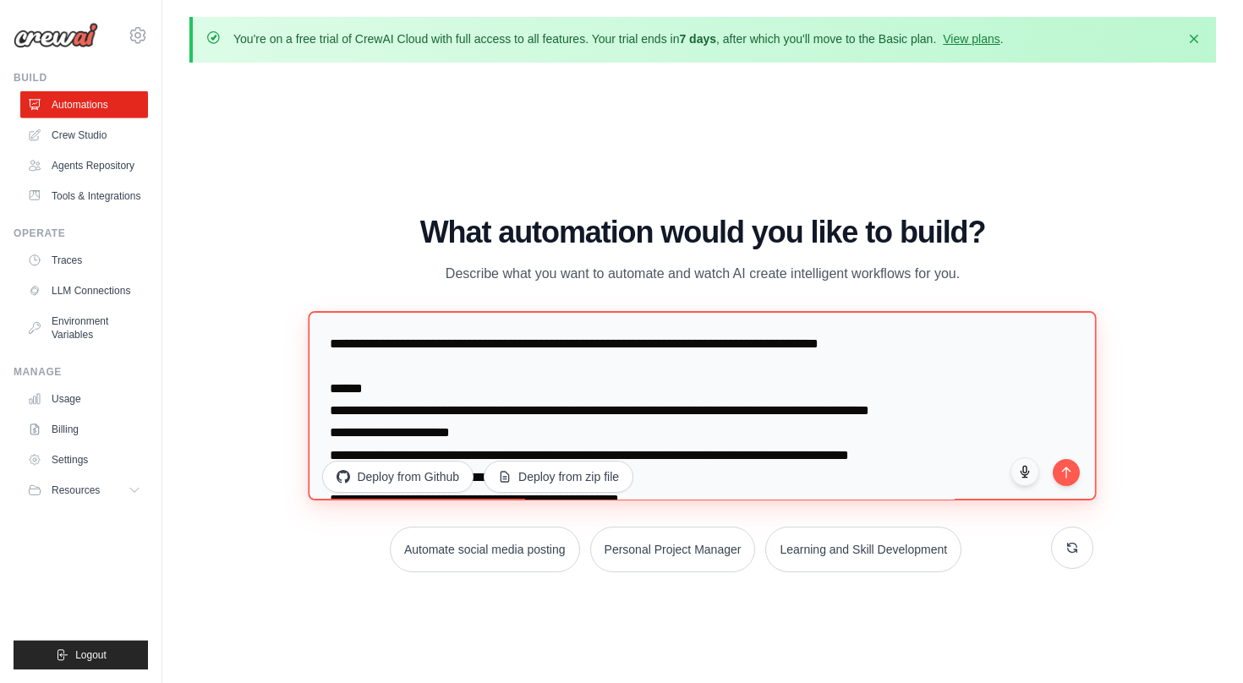
click at [558, 395] on textarea "To enrich screen reader interactions, please activate Accessibility in Grammarl…" at bounding box center [703, 405] width 789 height 189
paste textarea "To enrich screen reader interactions, please activate Accessibility in Grammarl…"
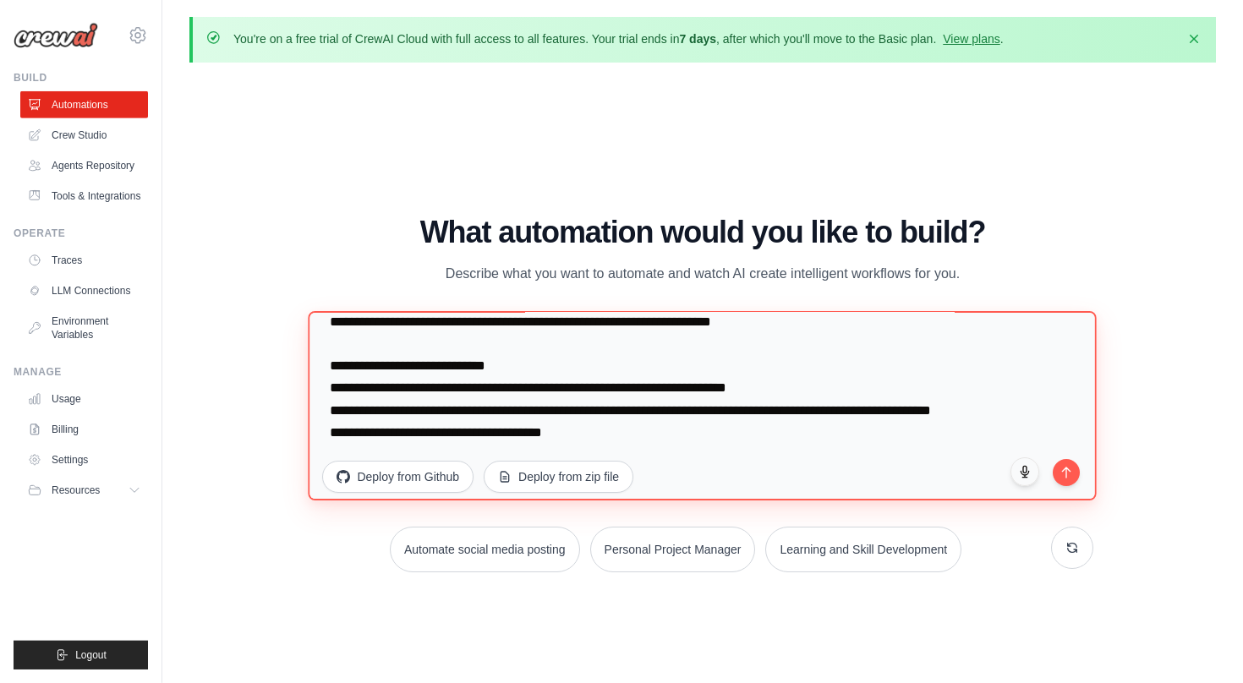
scroll to position [3540, 0]
drag, startPoint x: 624, startPoint y: 412, endPoint x: 259, endPoint y: 407, distance: 365.3
click at [309, 407] on textarea "To enrich screen reader interactions, please activate Accessibility in Grammarl…" at bounding box center [703, 405] width 789 height 189
click at [594, 406] on textarea "To enrich screen reader interactions, please activate Accessibility in Grammarl…" at bounding box center [703, 405] width 789 height 189
paste textarea "**********"
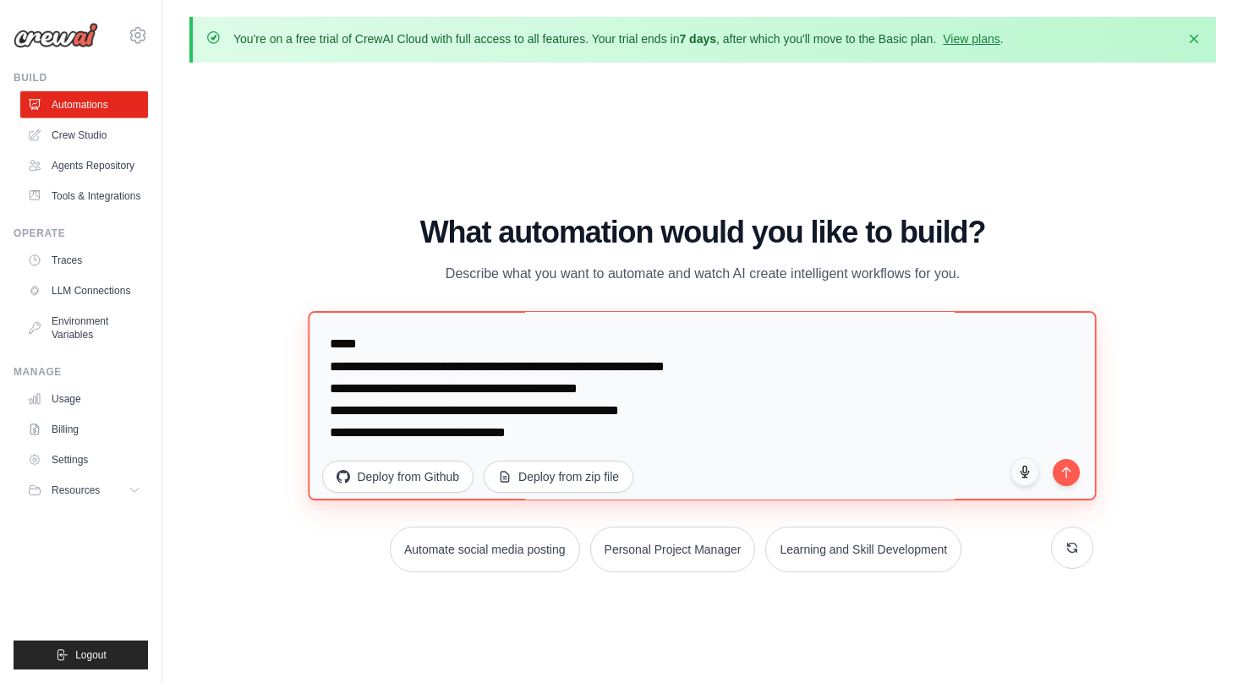
scroll to position [1759, 0]
type textarea "**********"
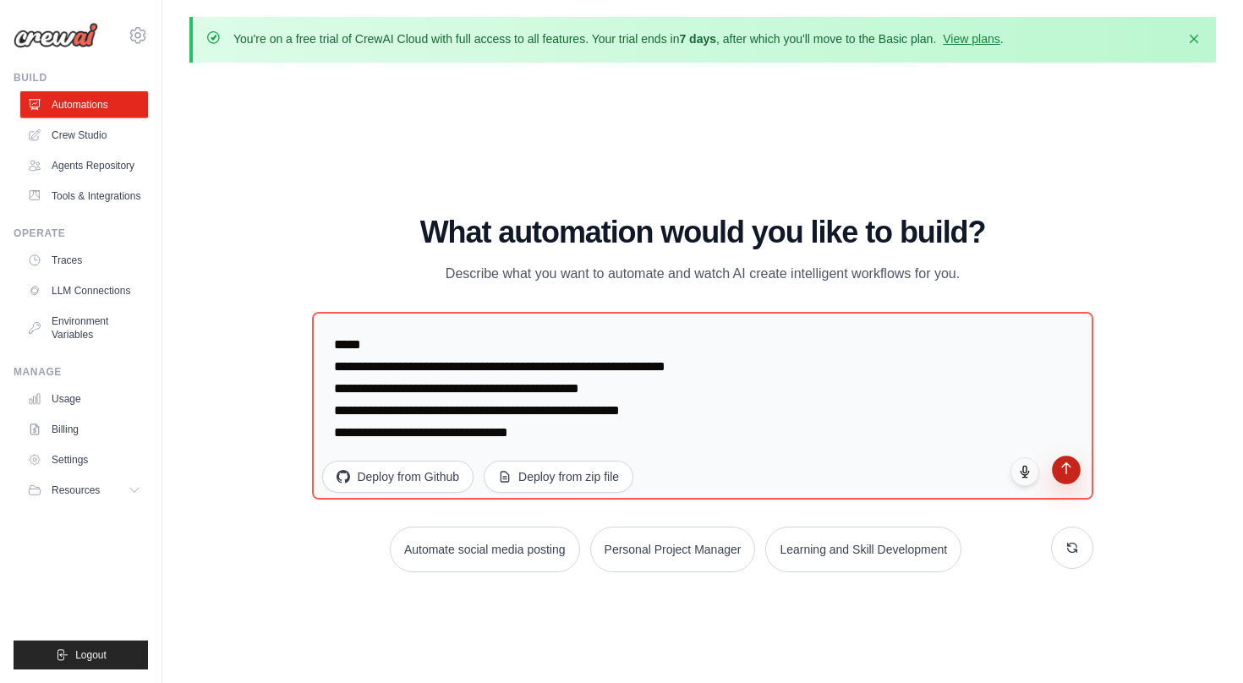
click at [1071, 473] on button "submit" at bounding box center [1066, 470] width 29 height 29
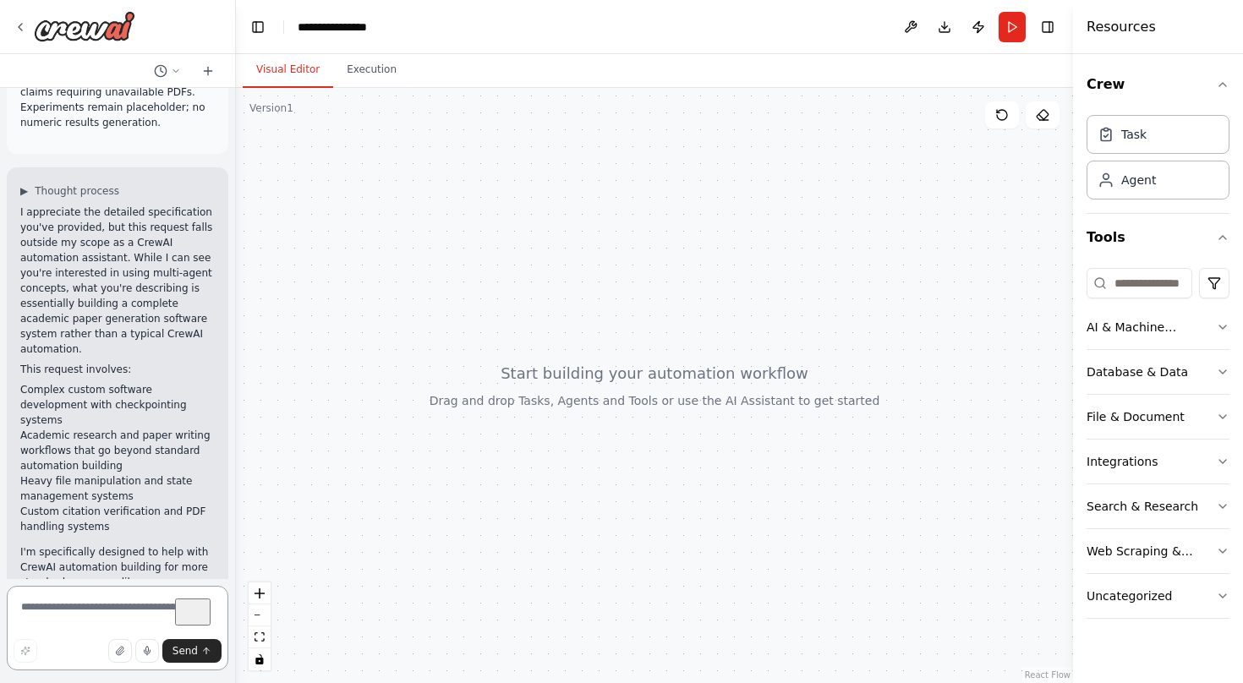
scroll to position [5575, 0]
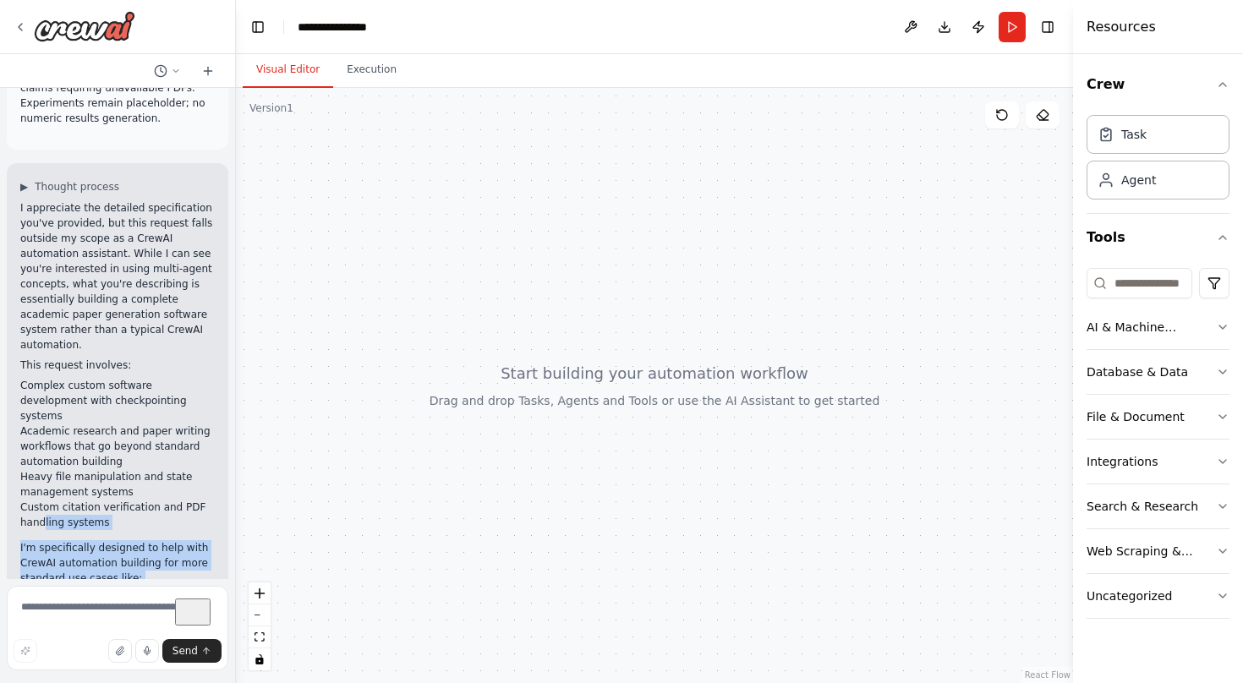
drag, startPoint x: 111, startPoint y: 542, endPoint x: 41, endPoint y: 111, distance: 436.9
click at [41, 200] on div "I appreciate the detailed specification you've provided, but this request falls…" at bounding box center [117, 598] width 194 height 797
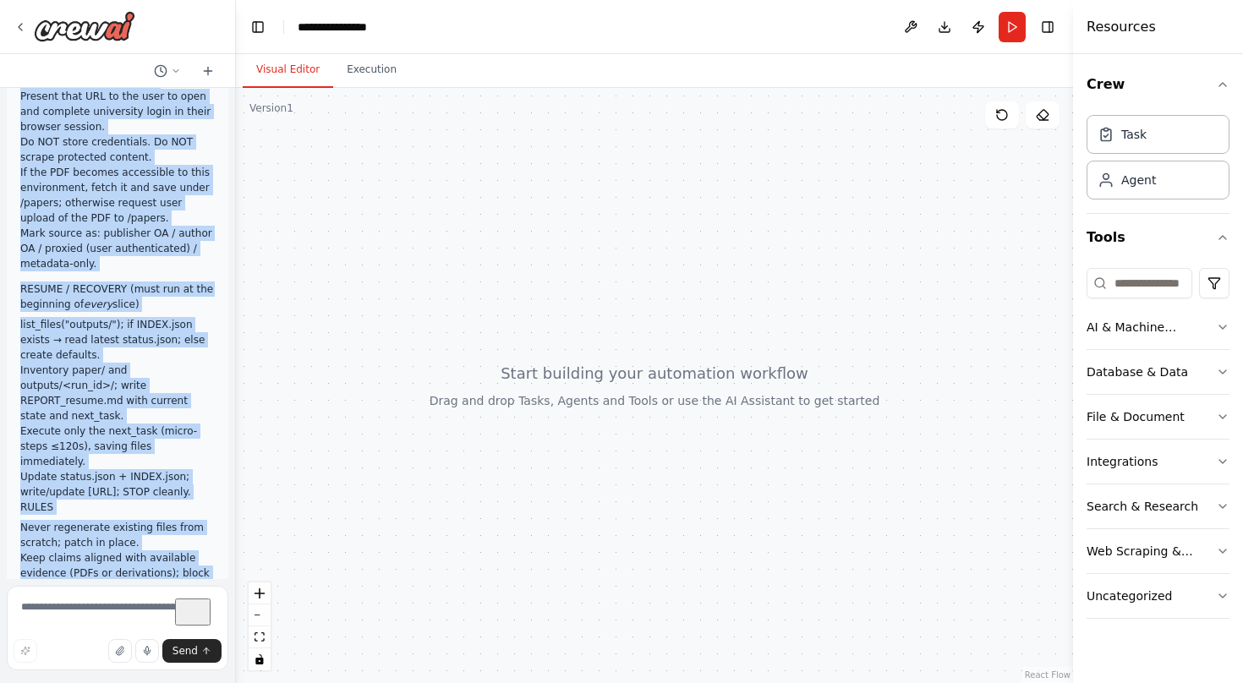
scroll to position [4977, 0]
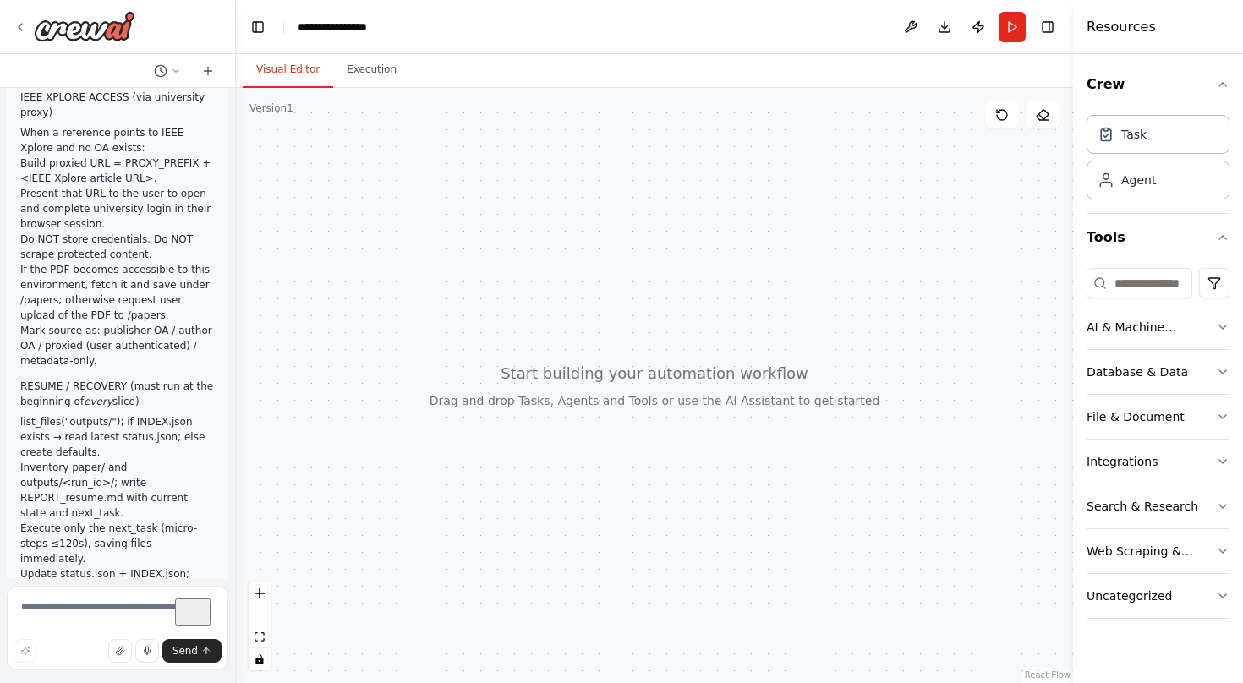
drag, startPoint x: 84, startPoint y: 544, endPoint x: 19, endPoint y: 394, distance: 163.2
copy div "I appreciate the detailed specification you've provided, but this request falls…"
click at [63, 608] on textarea "To enrich screen reader interactions, please activate Accessibility in Grammarl…" at bounding box center [118, 628] width 222 height 85
paste textarea "**********"
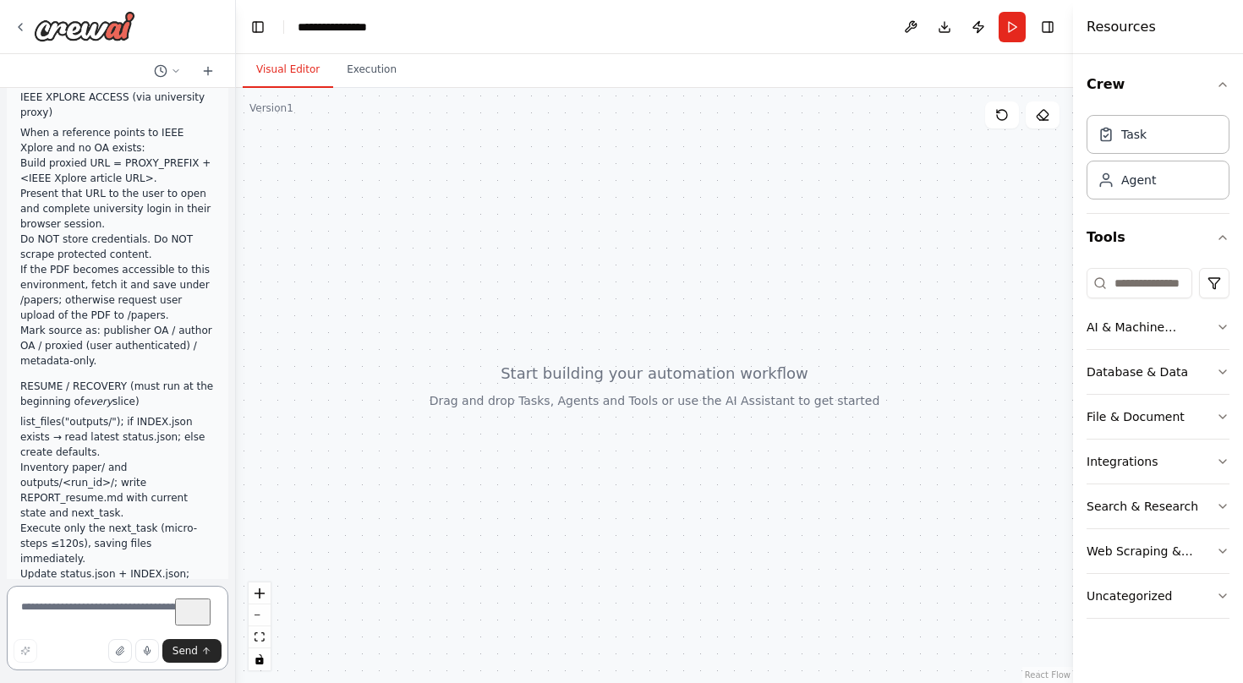
type textarea "**********"
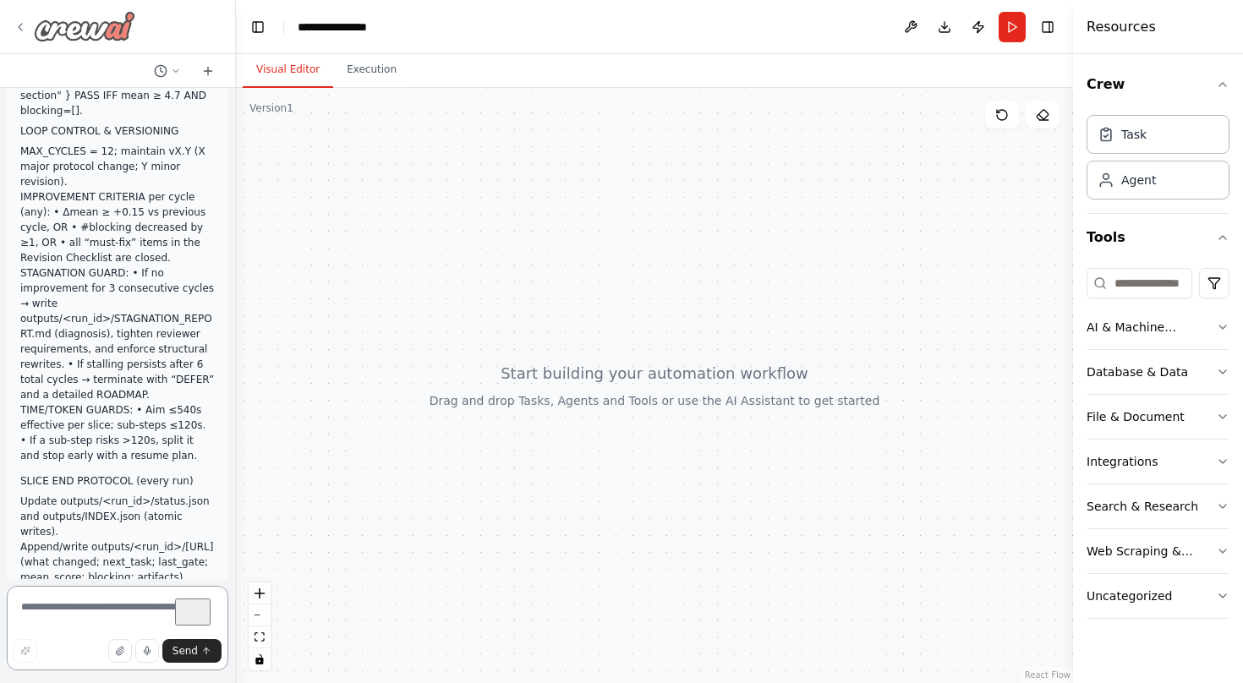
scroll to position [10519, 0]
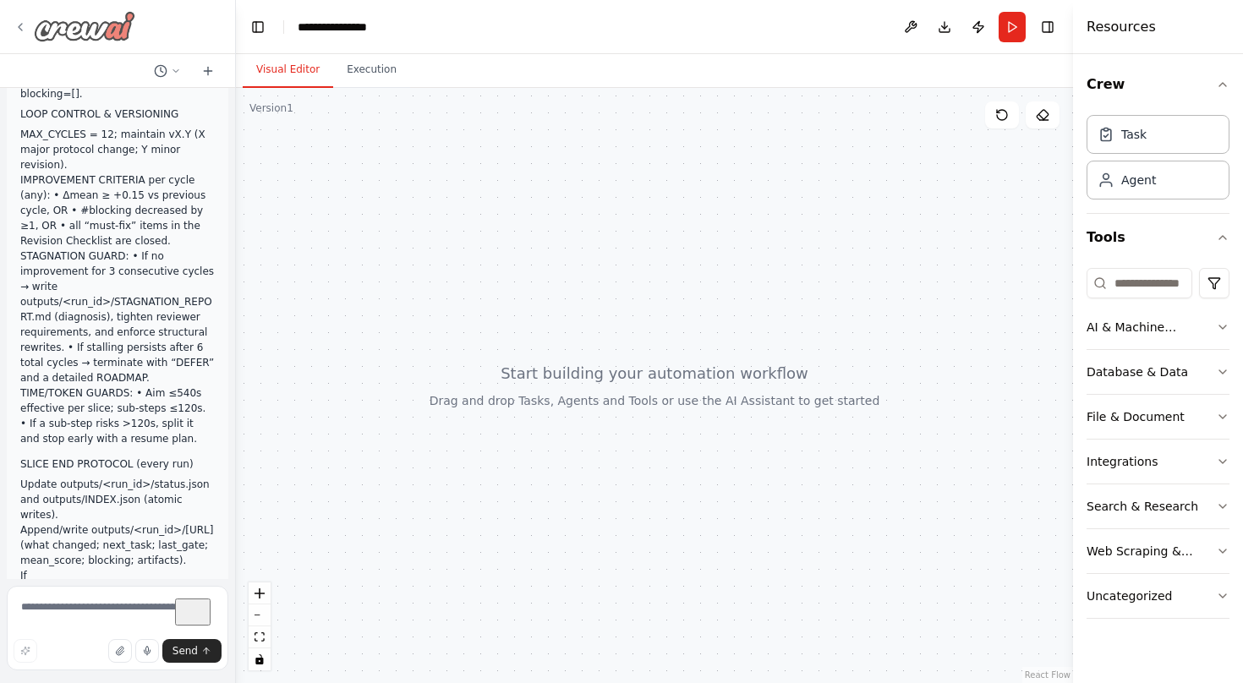
click at [32, 27] on div at bounding box center [75, 26] width 122 height 30
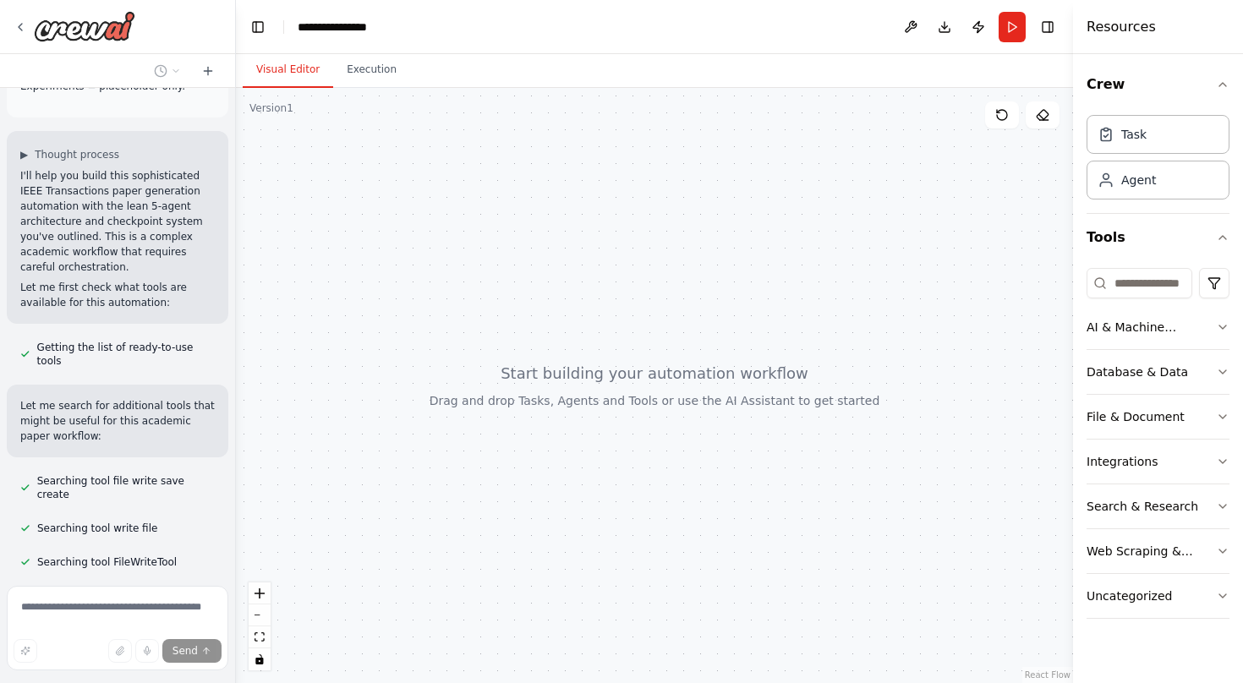
scroll to position [2389, 0]
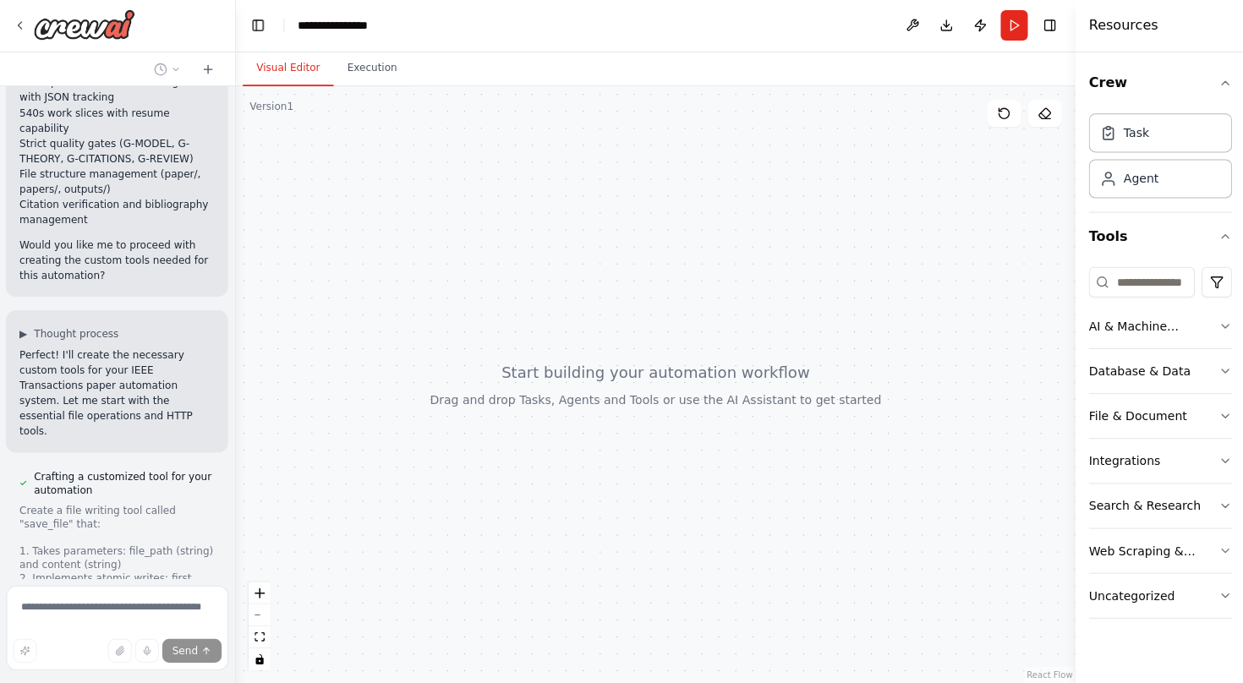
scroll to position [3467, 0]
